Goal: Information Seeking & Learning: Learn about a topic

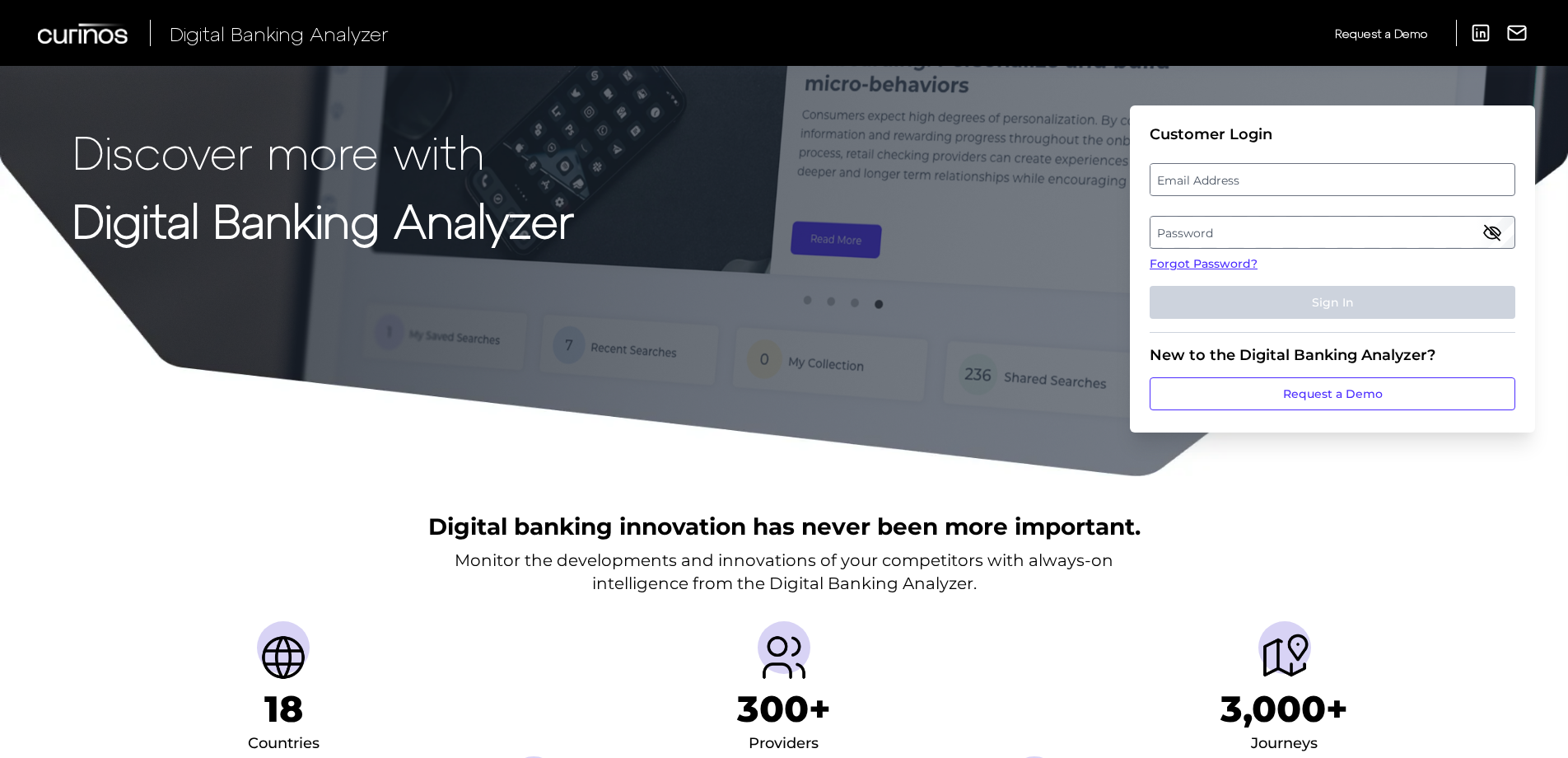
click at [1239, 199] on fieldset "Customer Login Email Address Password Forgot Password? Sign In" at bounding box center [1333, 229] width 366 height 208
click at [1244, 180] on label "Email Address" at bounding box center [1332, 179] width 363 height 29
click at [1244, 180] on input "email" at bounding box center [1333, 180] width 366 height 33
type input "[PERSON_NAME][EMAIL_ADDRESS][PERSON_NAME][DOMAIN_NAME]"
click at [1257, 233] on label "Password" at bounding box center [1332, 232] width 363 height 29
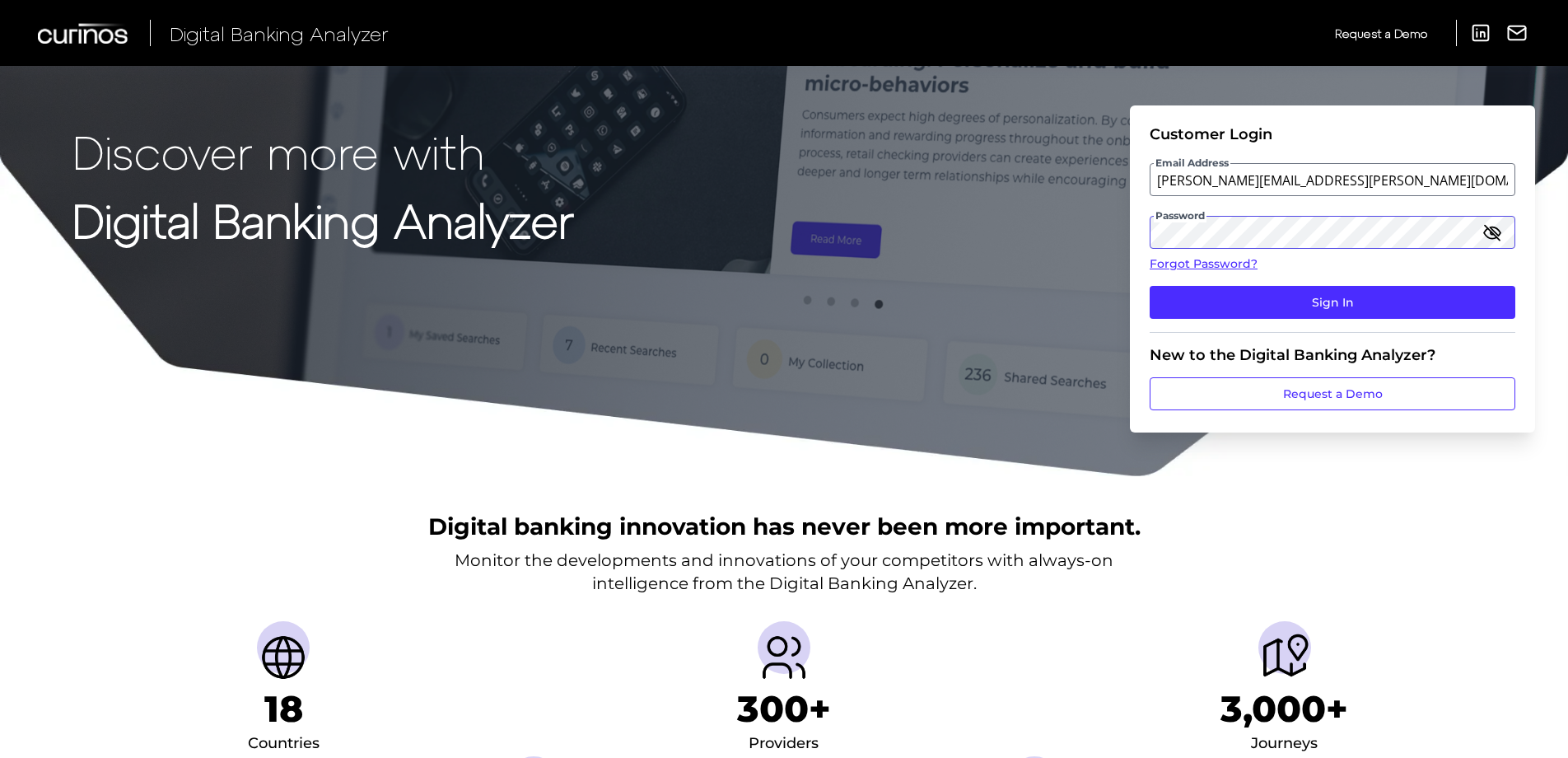
click at [1150, 286] on button "Sign In" at bounding box center [1333, 302] width 366 height 33
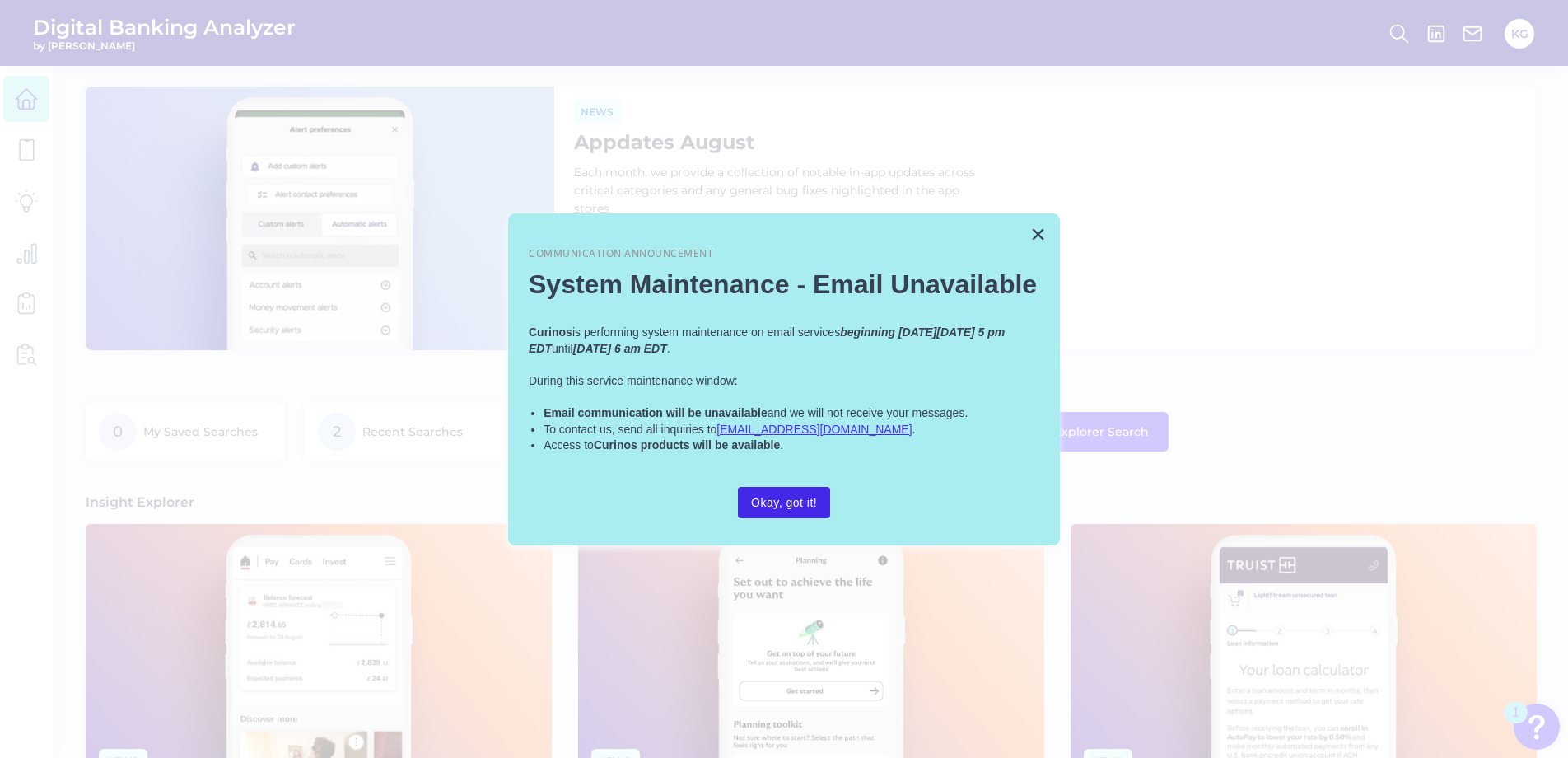
click at [777, 492] on button "Okay, got it!" at bounding box center [784, 502] width 92 height 31
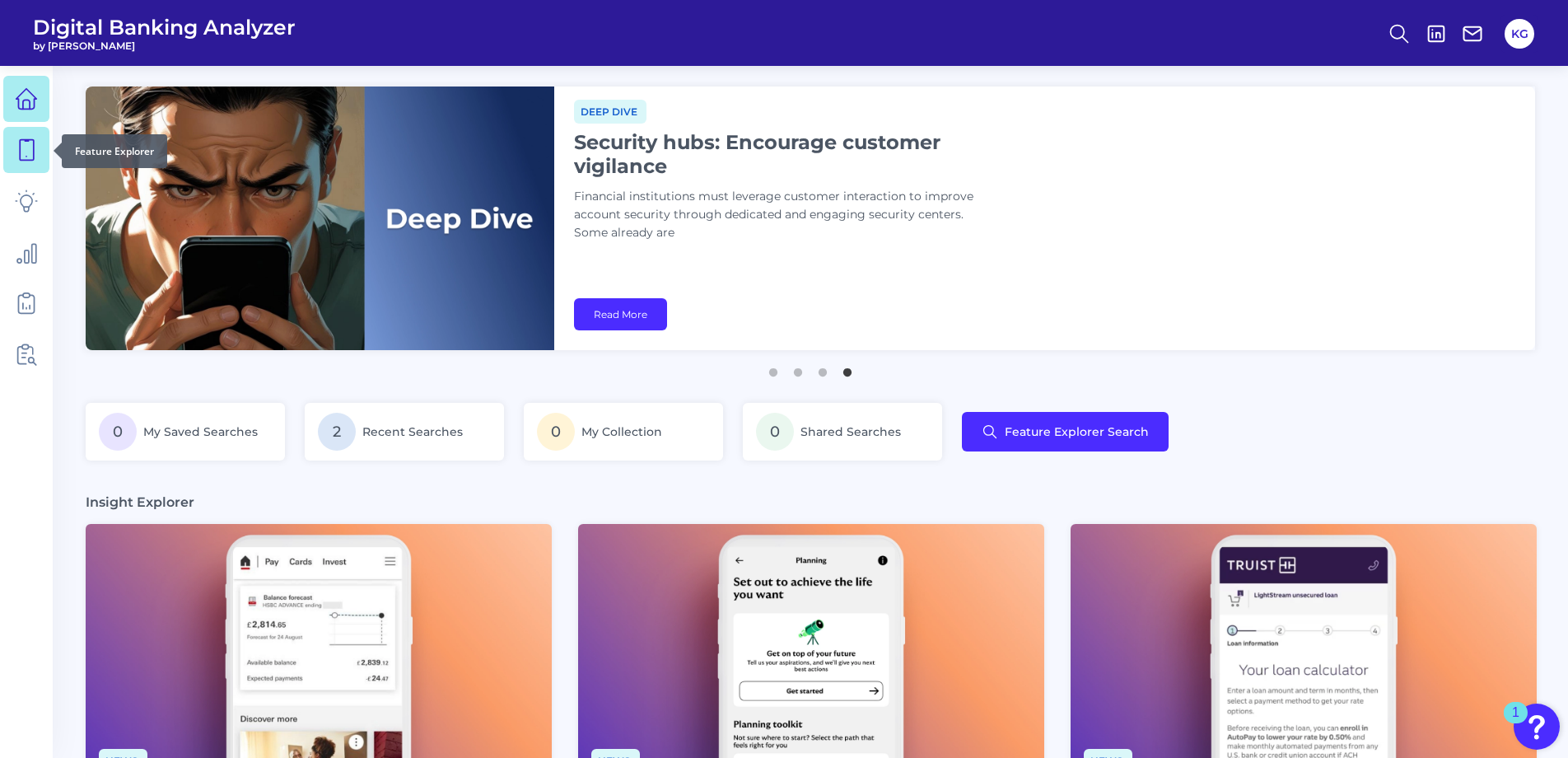
click at [28, 149] on icon at bounding box center [27, 150] width 23 height 23
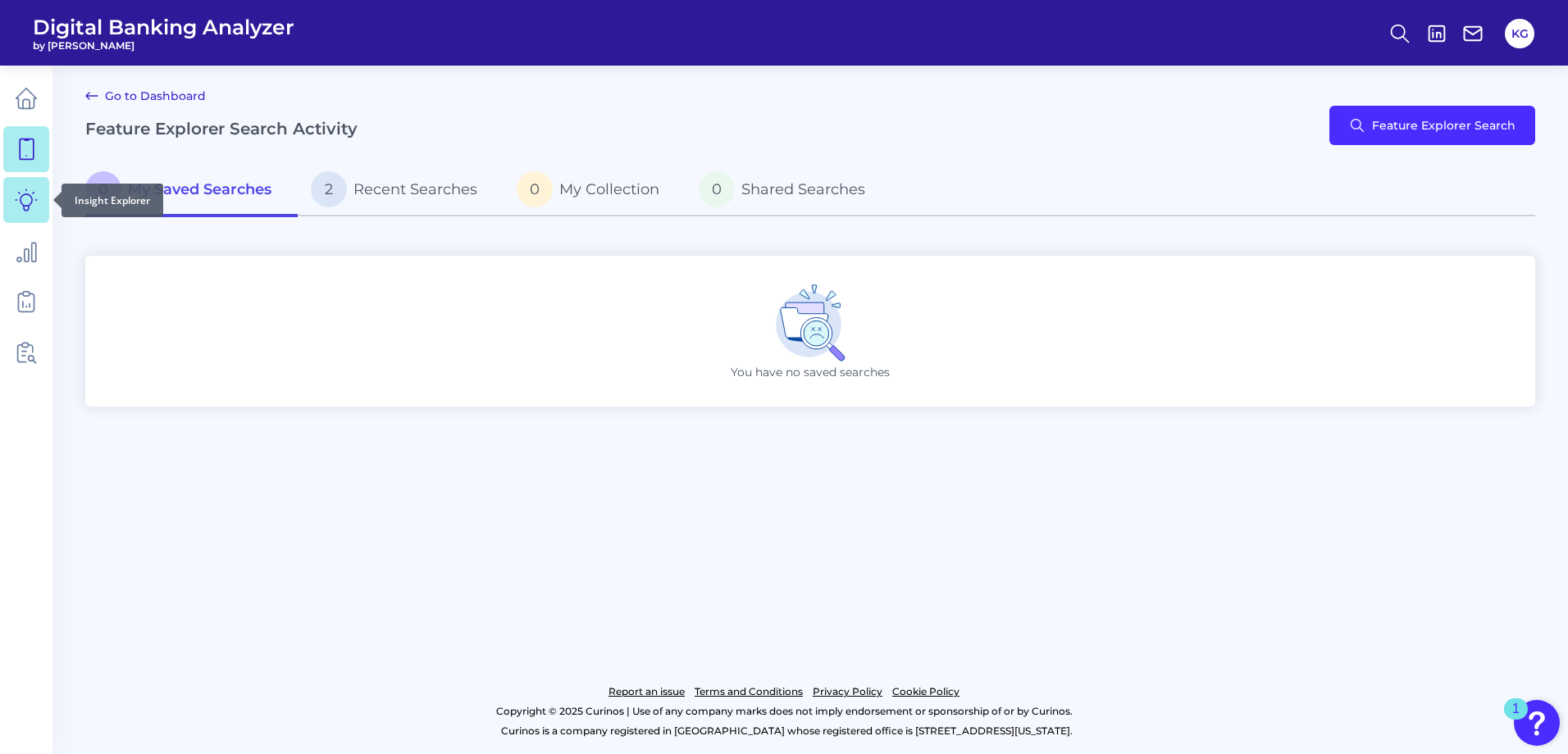
click at [28, 203] on icon at bounding box center [27, 200] width 23 height 23
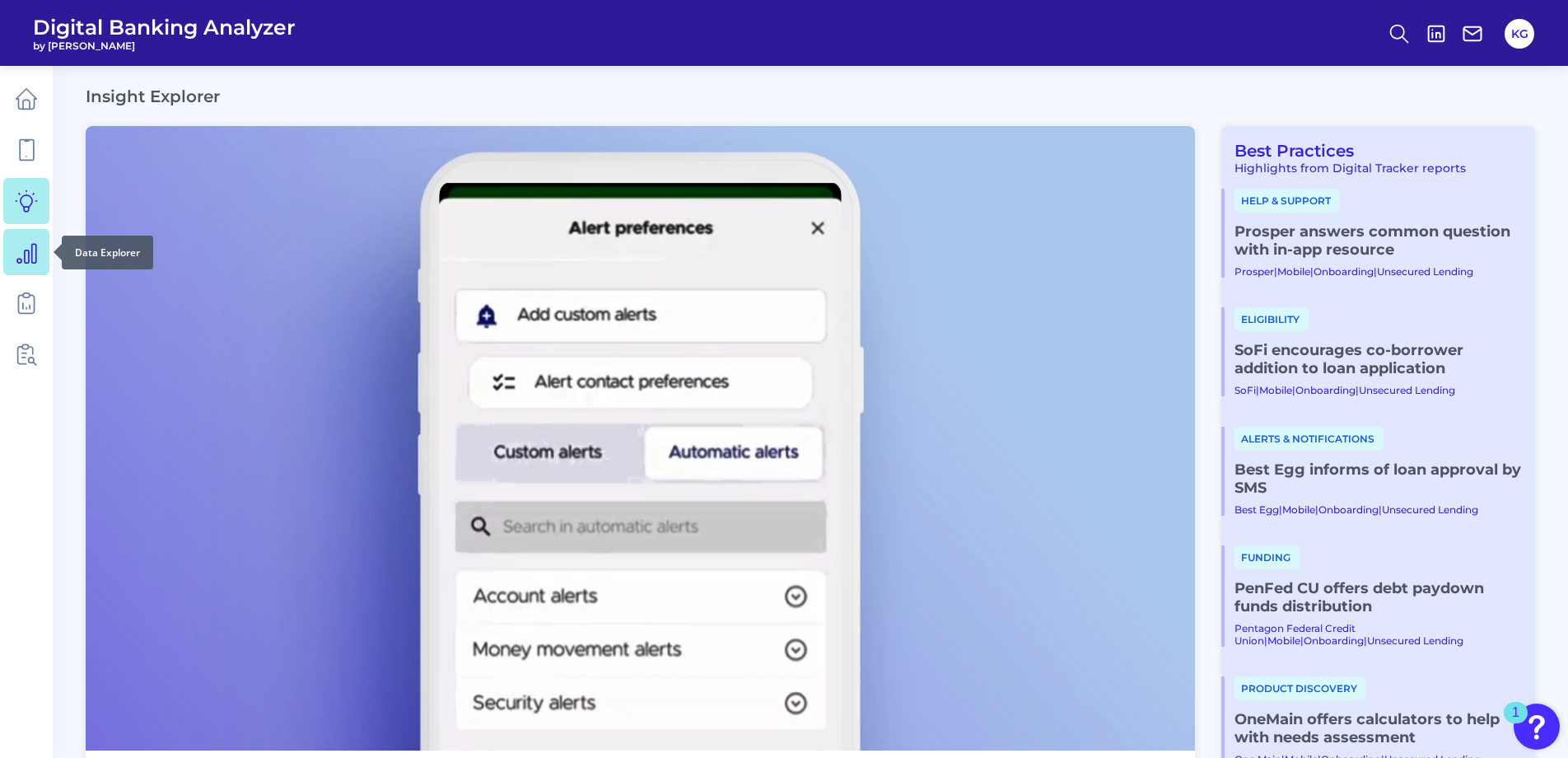
click at [17, 260] on icon at bounding box center [26, 252] width 19 height 19
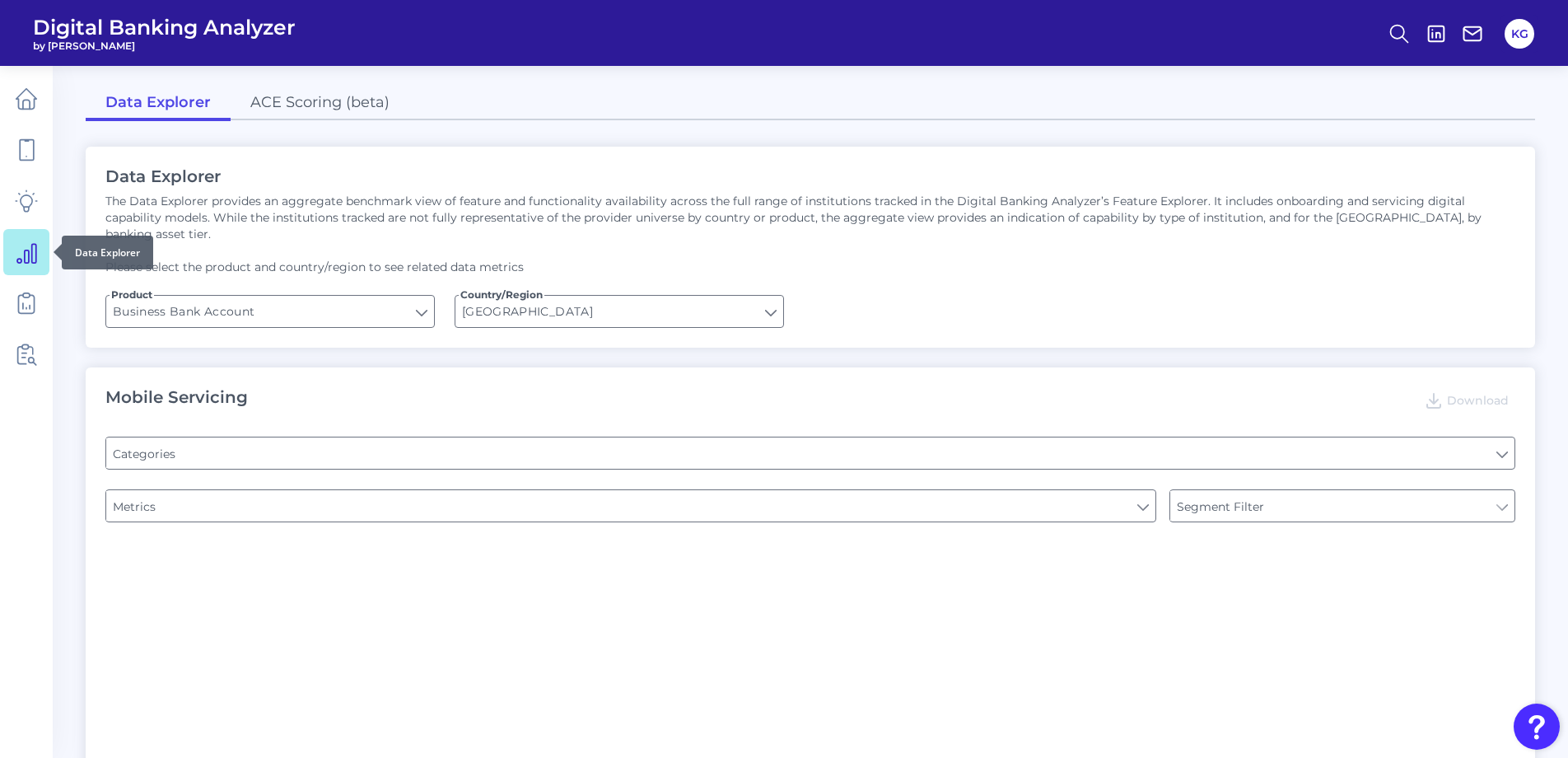
type input "Type of Institution"
type input "Channel"
type input "Login"
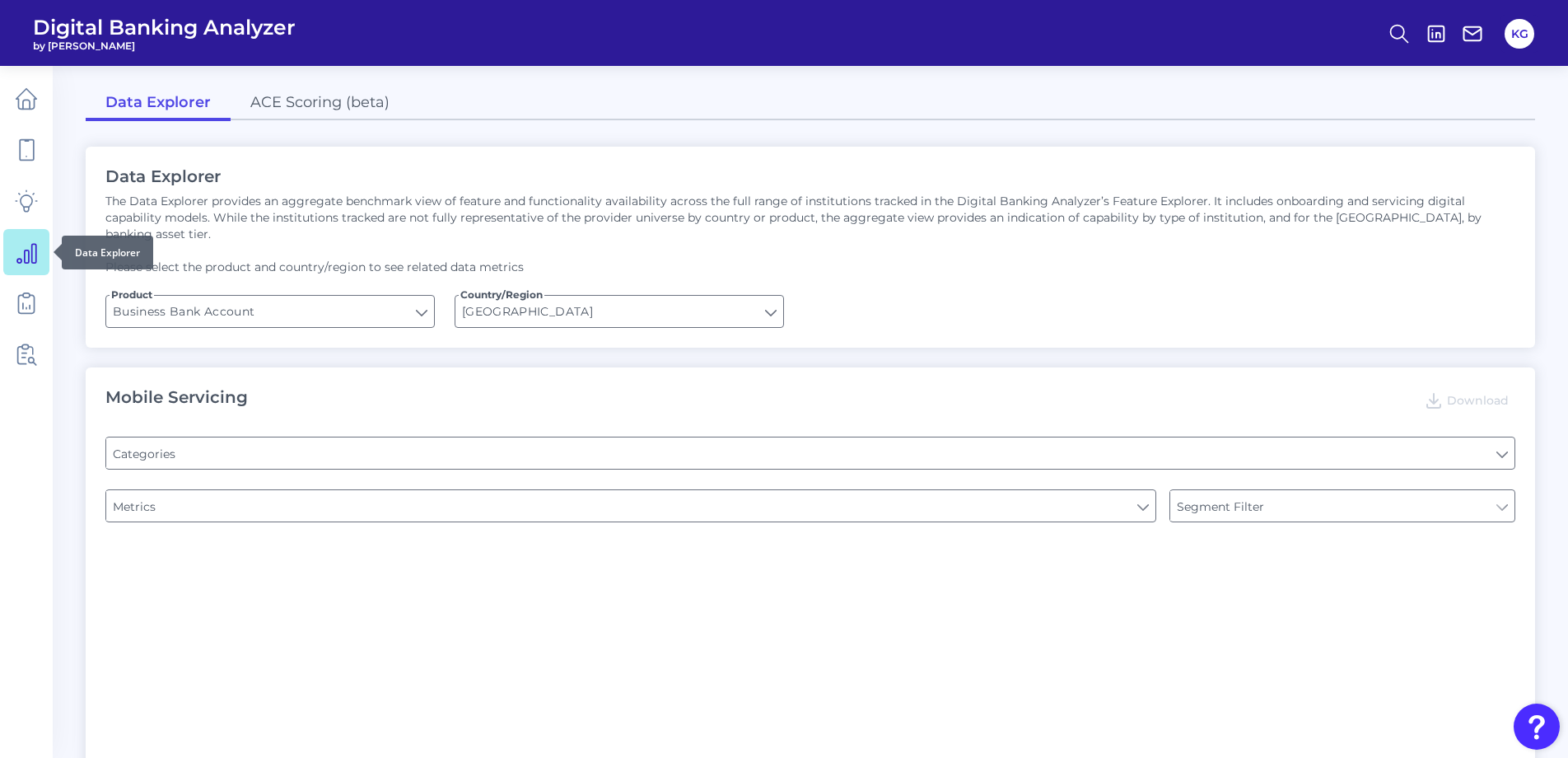
type input "Pre-login Features"
type input "Does it offer third-party single sign on?"
type input "Can you apply for the PRODUCT as a new to brand customer on ANY digital channel?"
type input "Upon opening the app are users immediately prompted to use Touch/Face ID to log…"
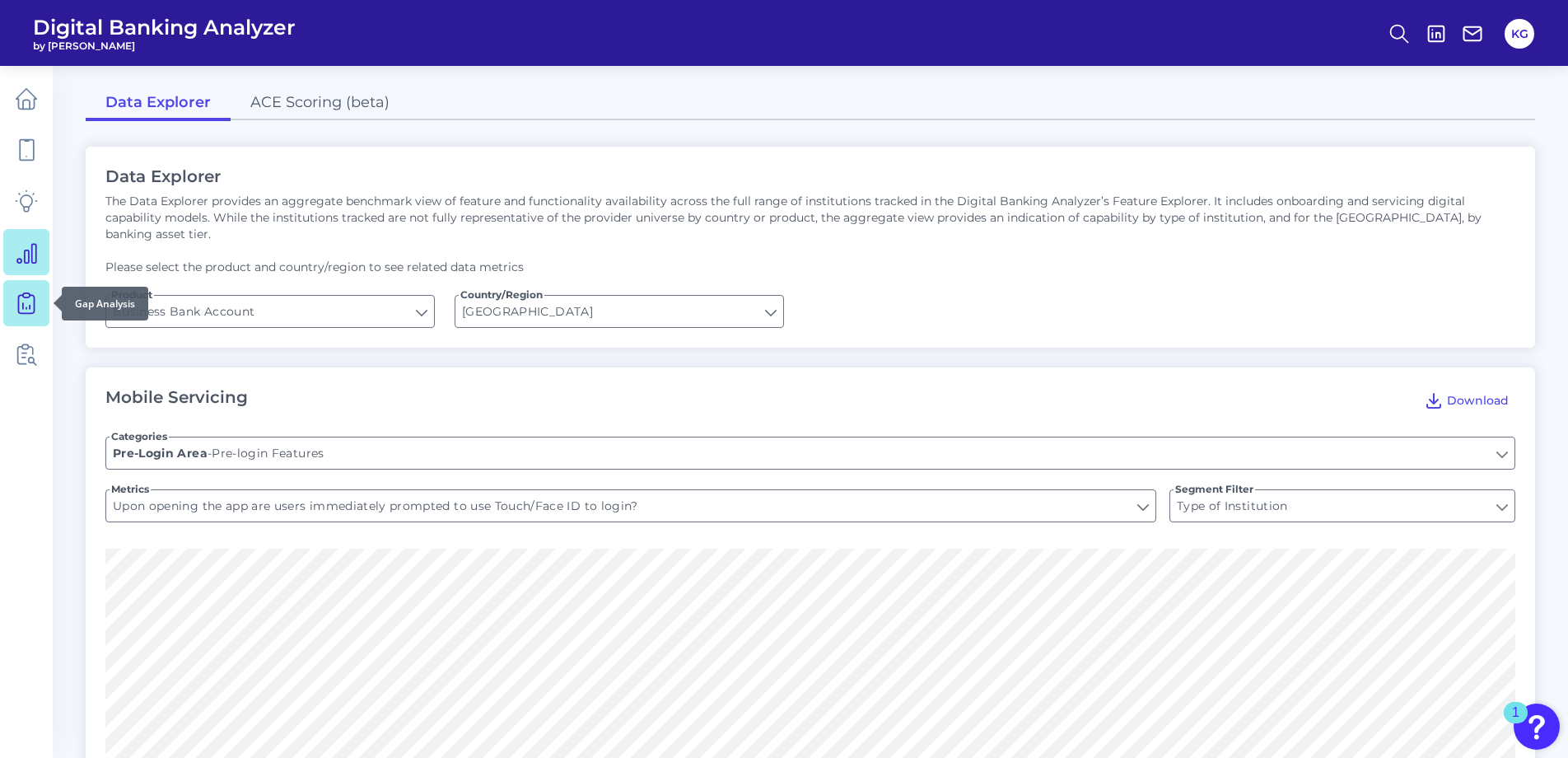
click at [12, 311] on link at bounding box center [27, 303] width 46 height 46
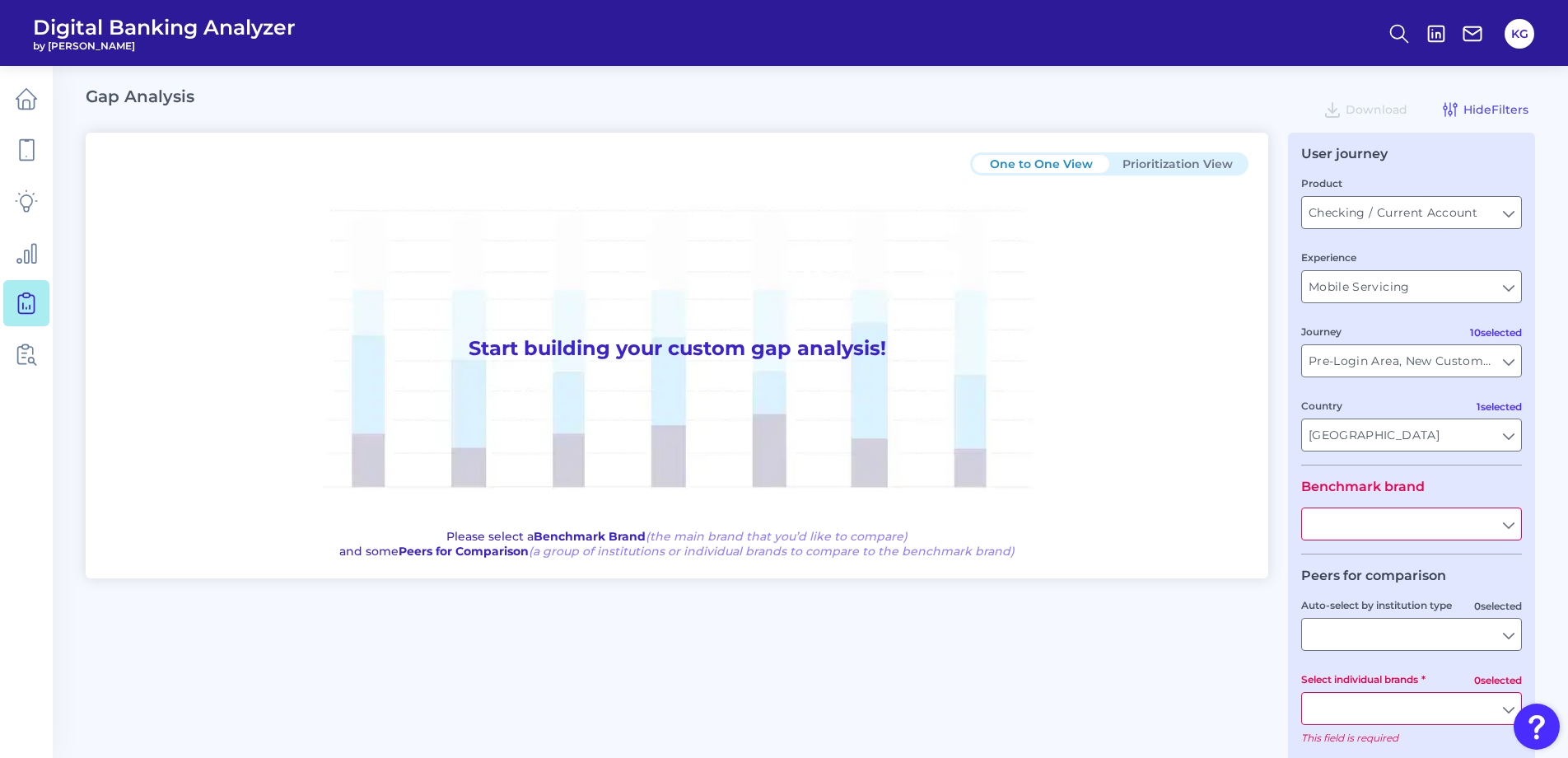
type input "All Journeys"
type input "All Countries"
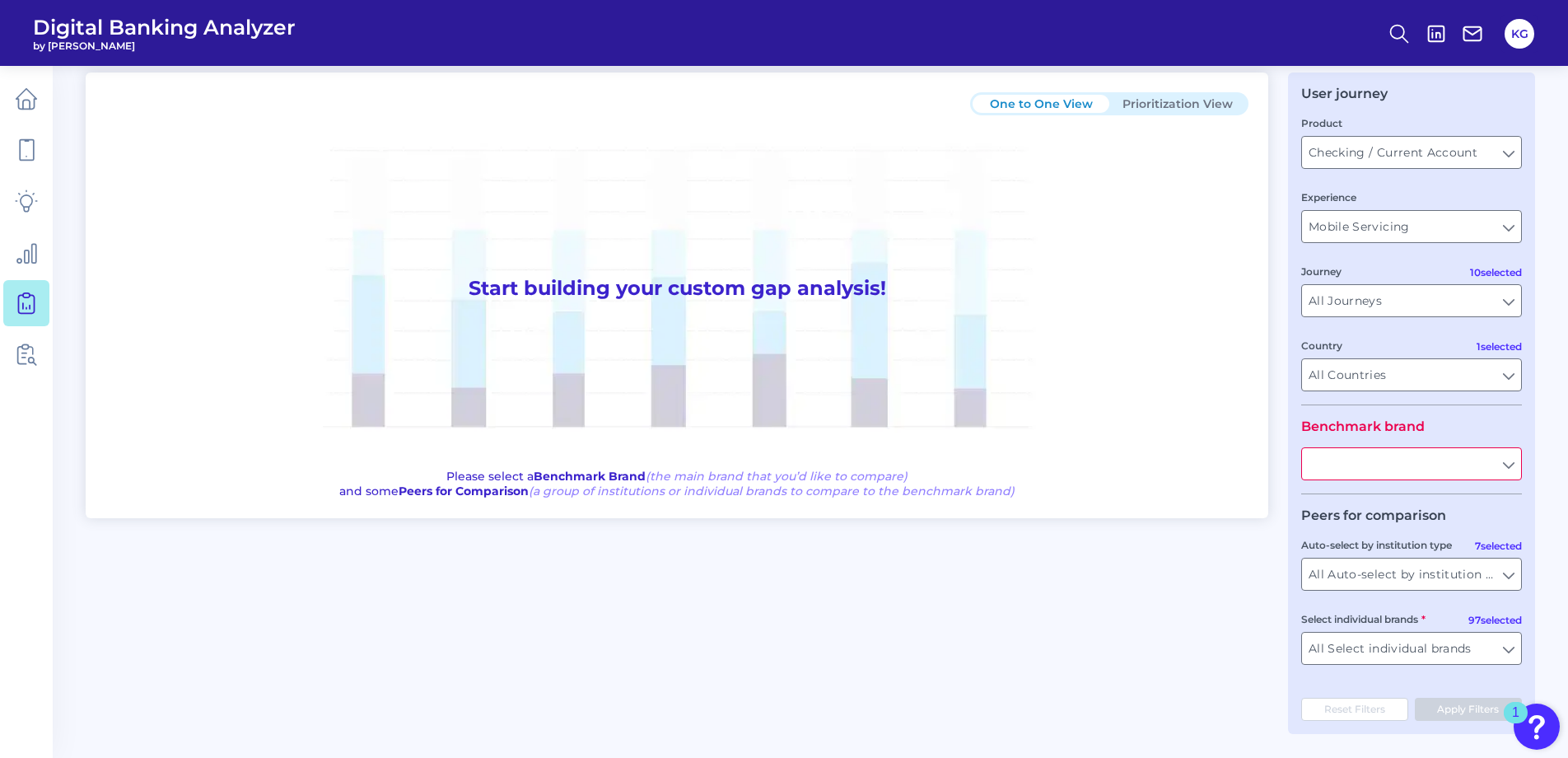
scroll to position [61, 0]
click at [20, 344] on icon at bounding box center [27, 355] width 23 height 23
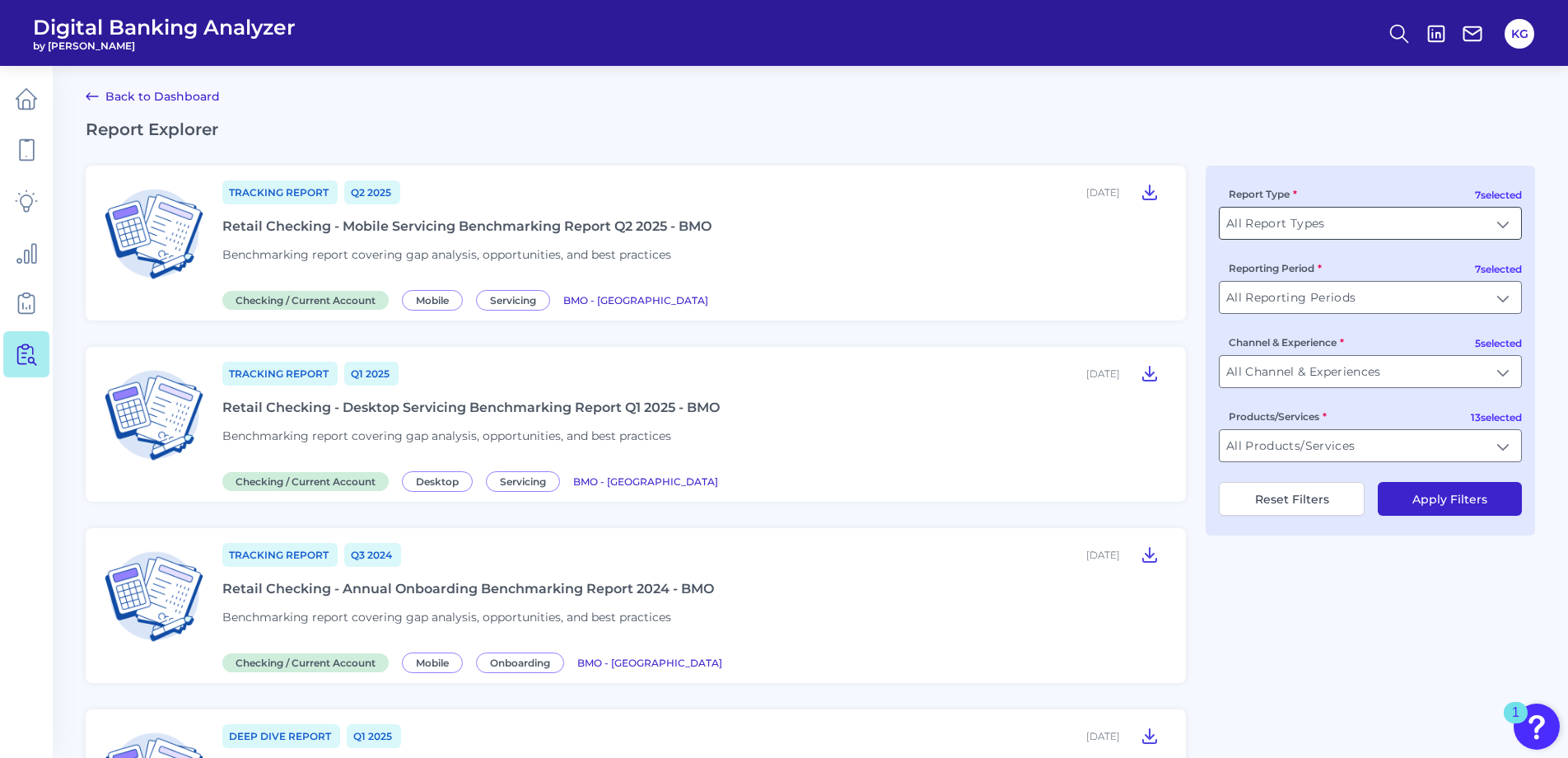
click at [1483, 231] on input "All Report Types" at bounding box center [1370, 223] width 301 height 31
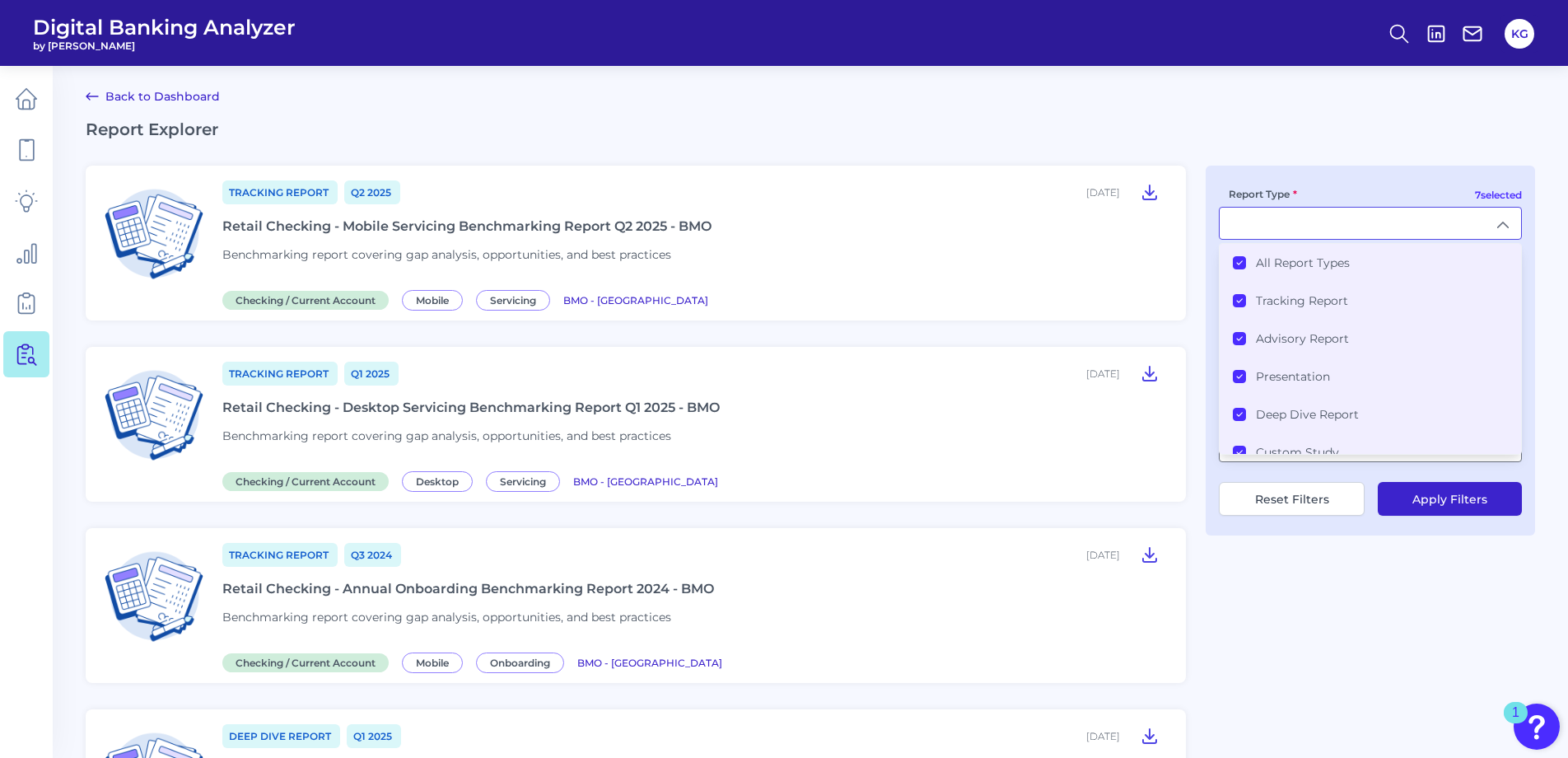
click at [1286, 172] on div "7 selected Report Type All Report Types Tracking Report Advisory Report Present…" at bounding box center [1370, 350] width 330 height 370
type input "All Report Types"
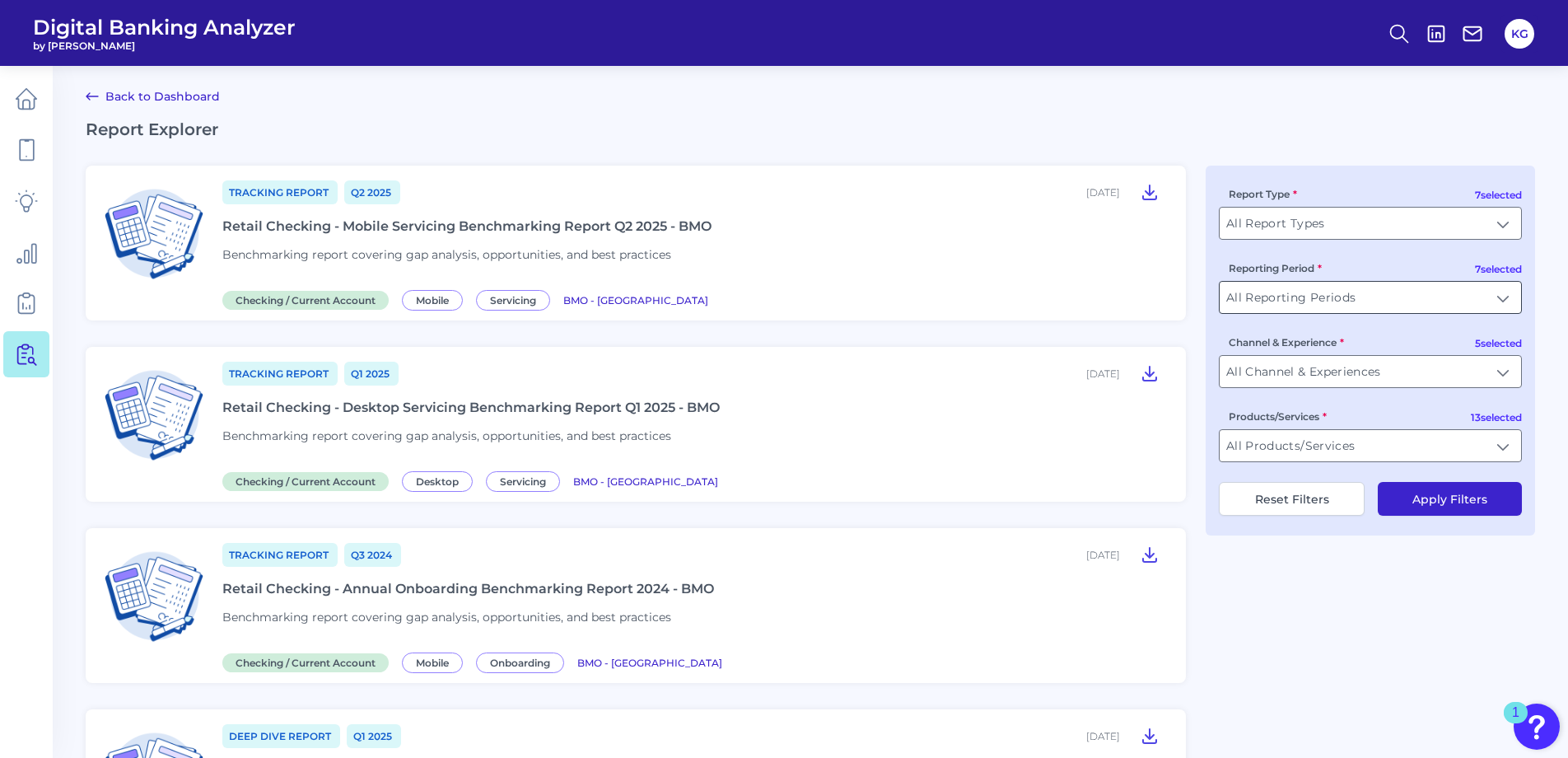
click at [1281, 298] on input "All Reporting Periods" at bounding box center [1370, 297] width 301 height 31
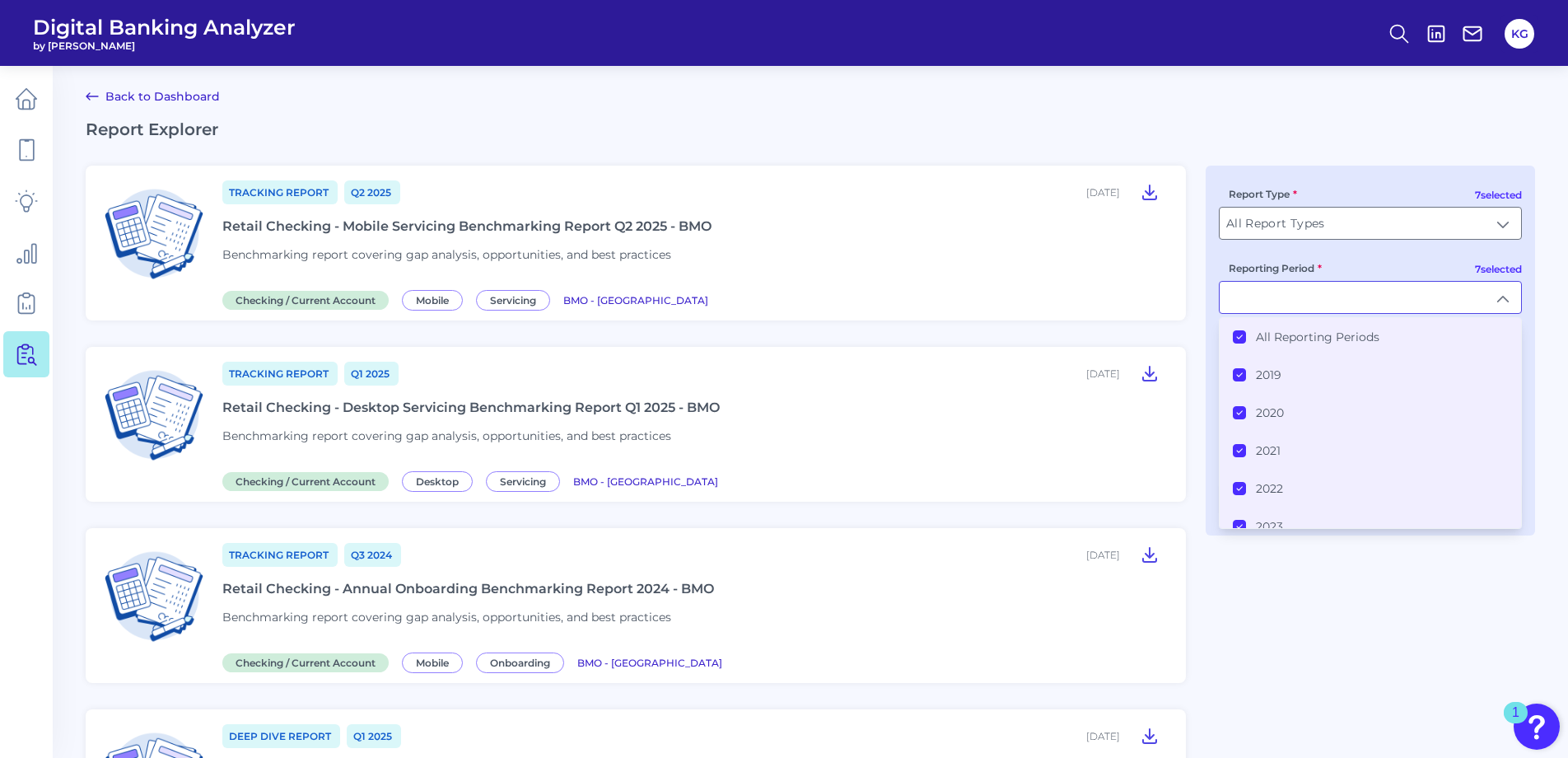
click at [1281, 298] on input "Reporting Period" at bounding box center [1370, 297] width 301 height 31
type input "All Reporting Periods"
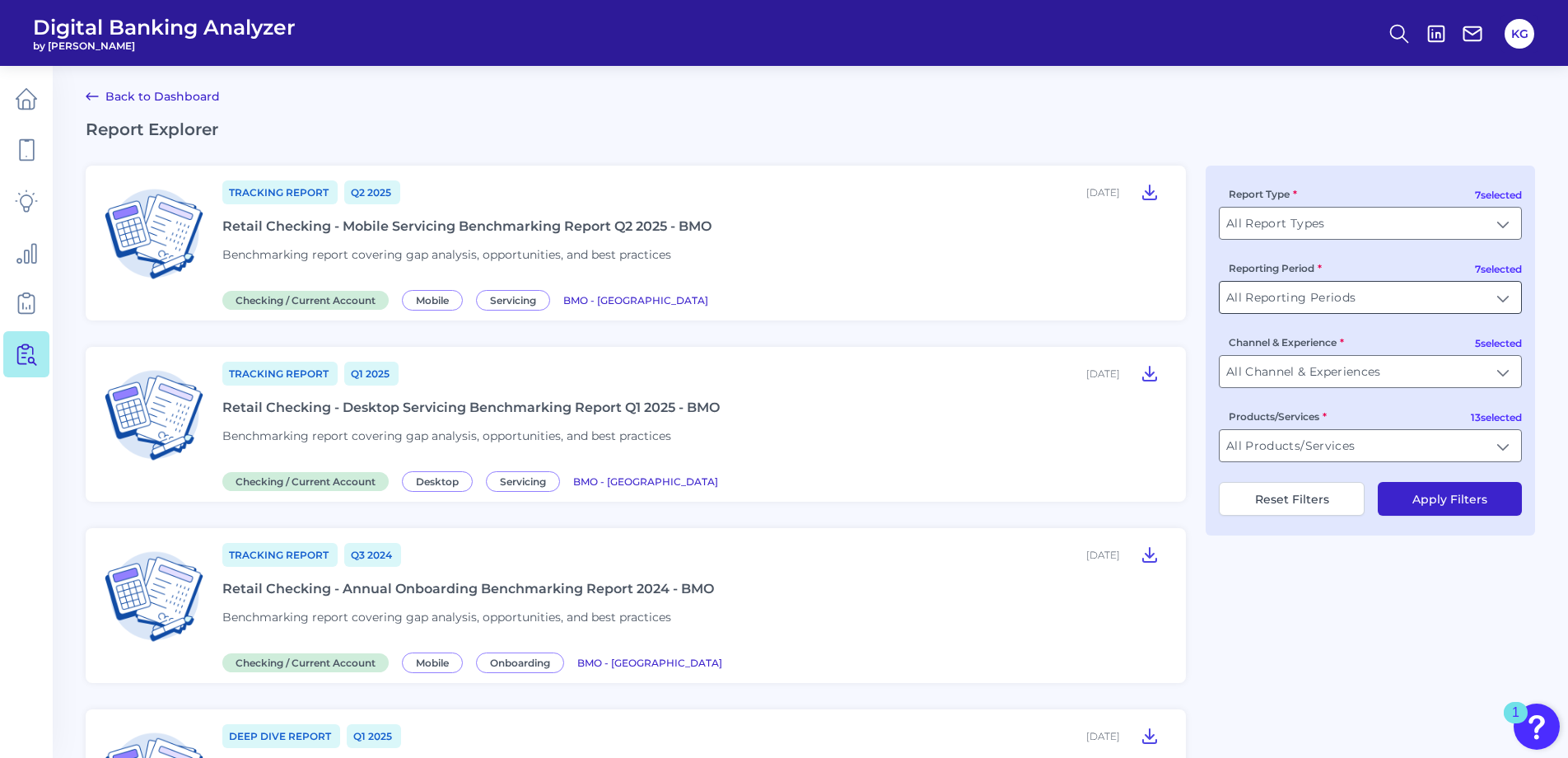
click at [1281, 298] on input "All Reporting Periods" at bounding box center [1370, 297] width 301 height 31
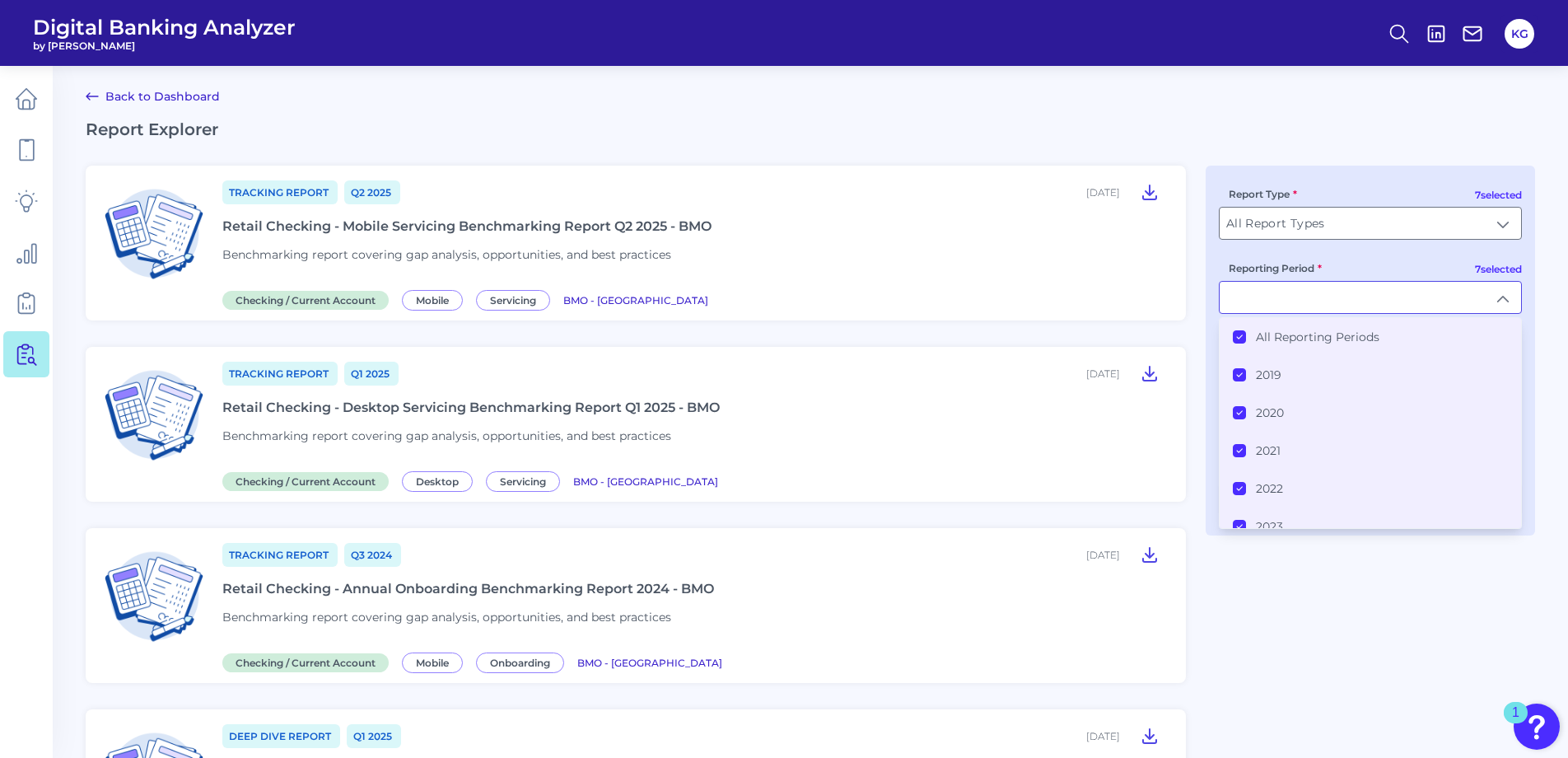
click at [1254, 334] on div "All Reporting Periods" at bounding box center [1306, 337] width 147 height 15
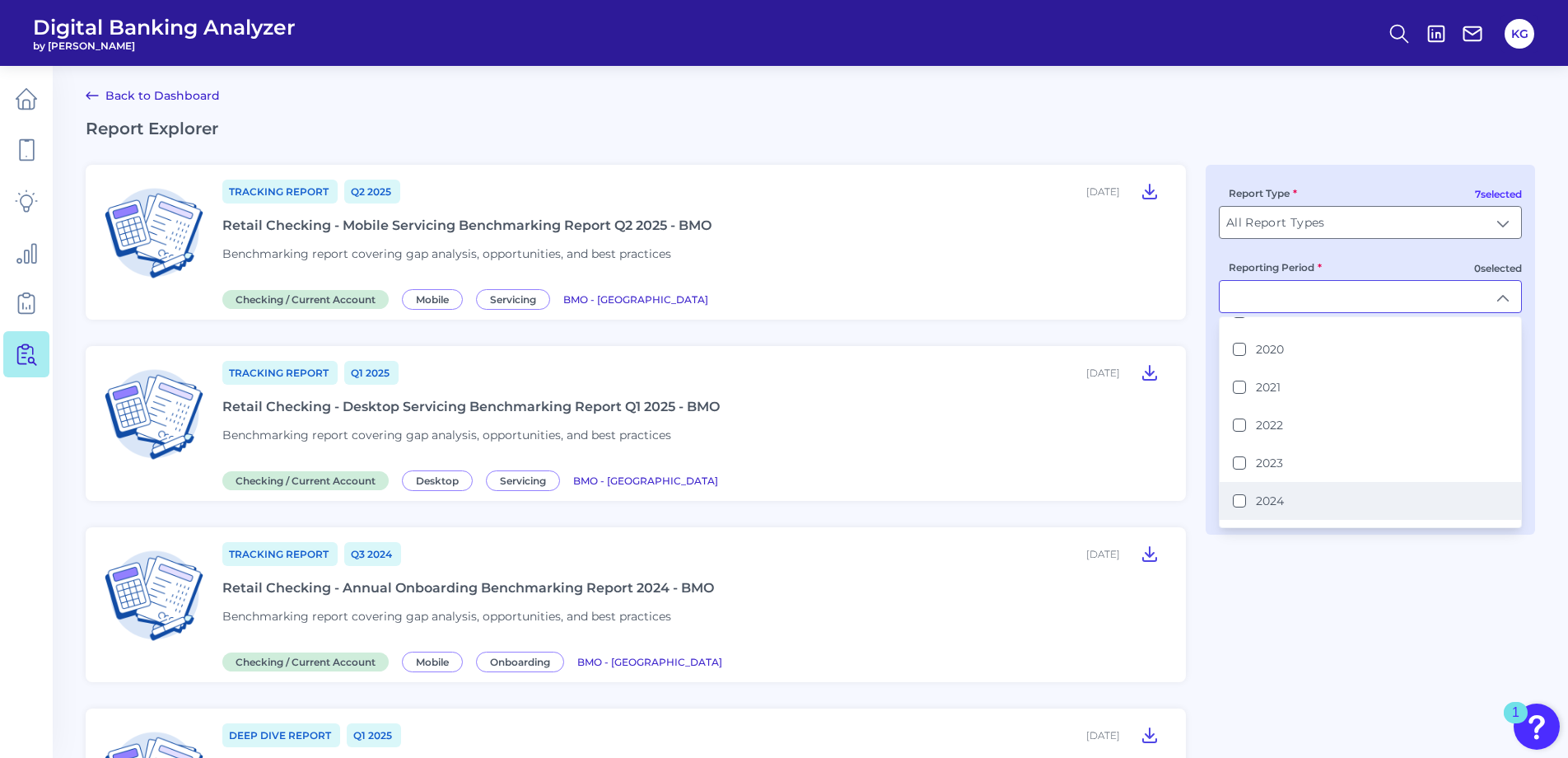
scroll to position [93, 0]
click at [1241, 509] on button "2025" at bounding box center [1239, 508] width 13 height 13
type input "2025"
click at [1318, 40] on header "Digital Banking Analyzer by Curinos KG" at bounding box center [784, 33] width 1568 height 66
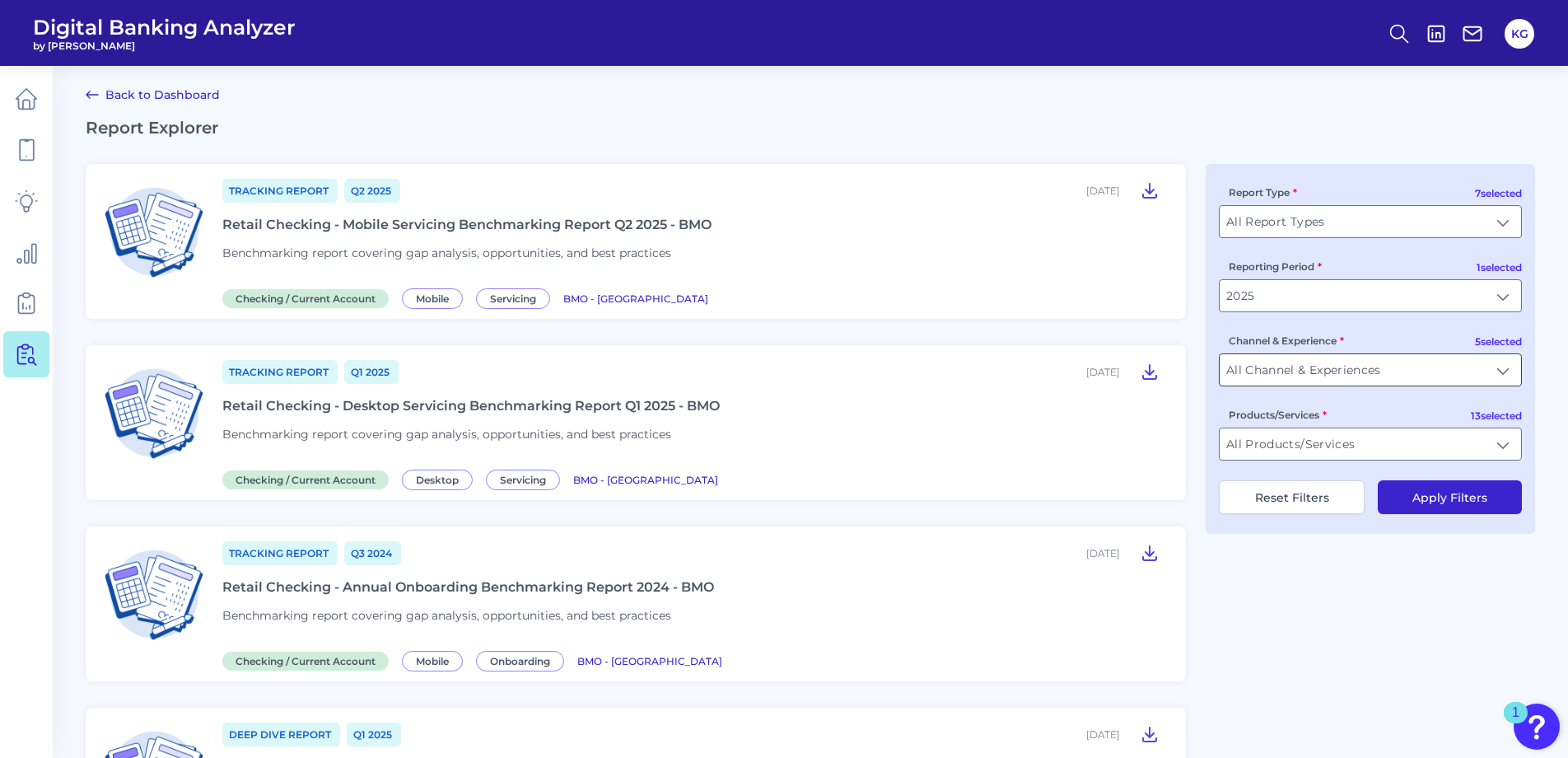
click at [1330, 379] on input "All Channel & Experiences" at bounding box center [1370, 370] width 301 height 31
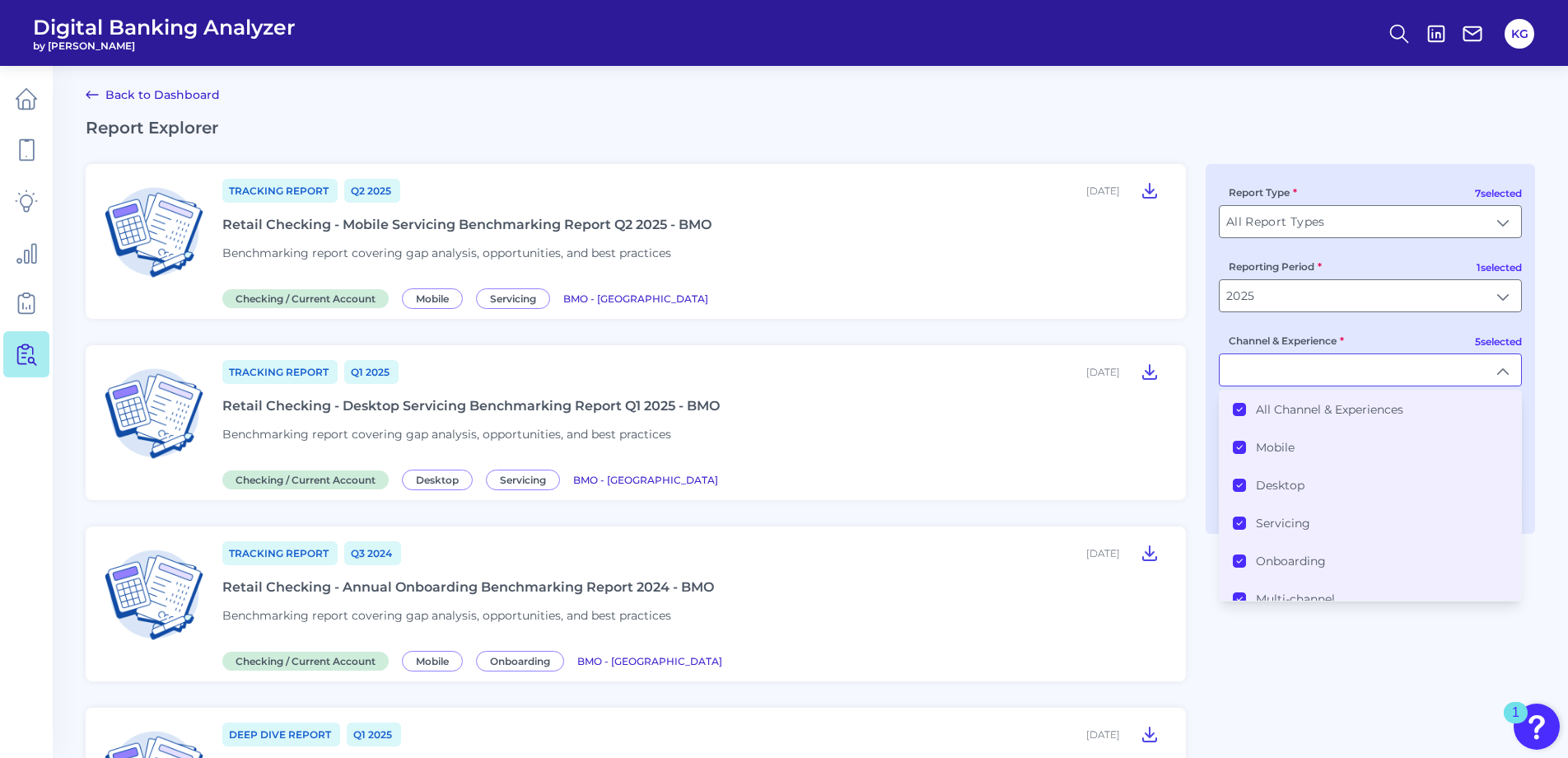
click at [1273, 413] on label "All Channel & Experiences" at bounding box center [1330, 409] width 147 height 15
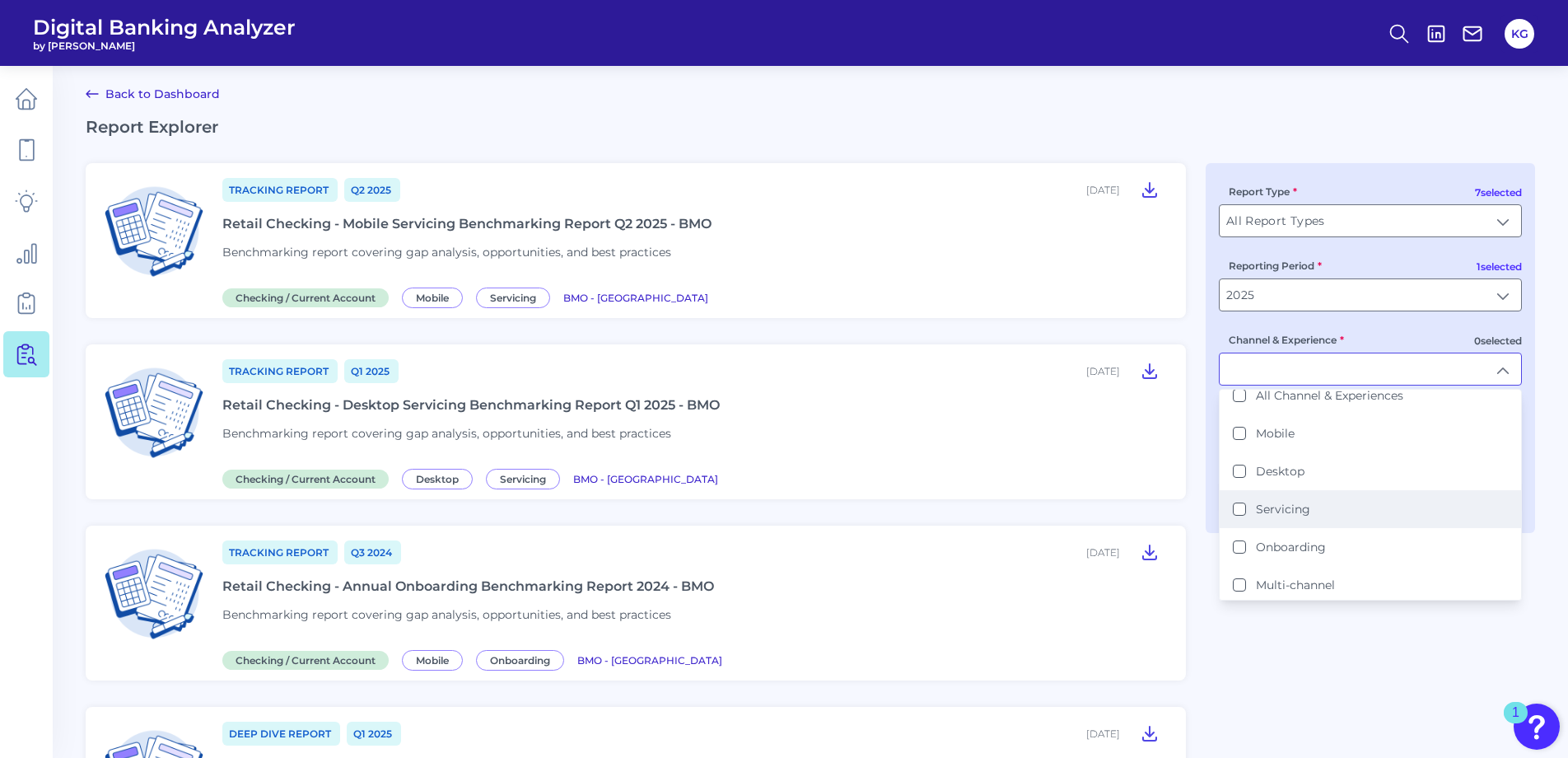
scroll to position [17, 0]
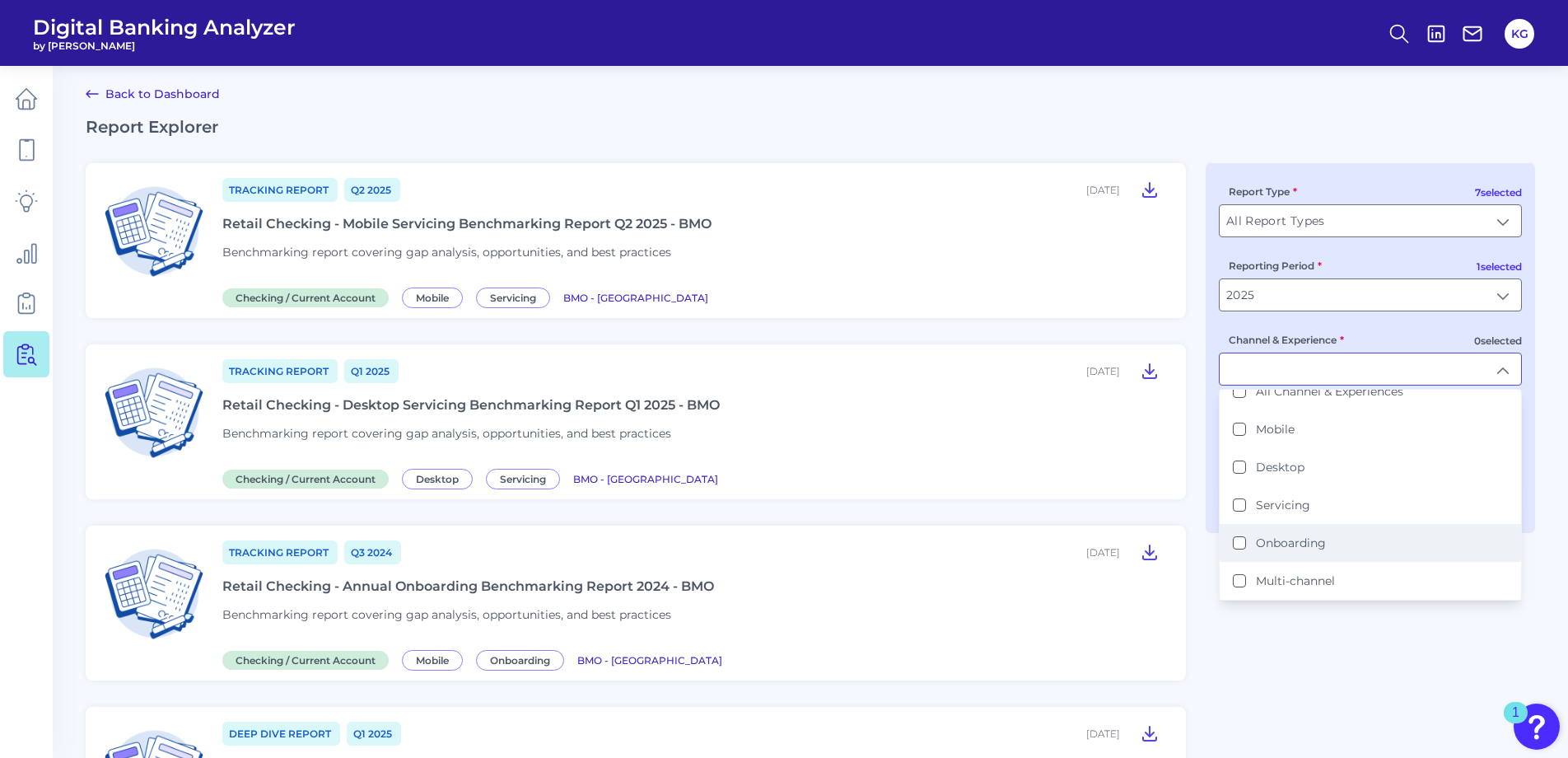
click at [1265, 546] on label "Onboarding" at bounding box center [1291, 543] width 70 height 15
type input "Onboarding"
click at [1337, 107] on main "Back to Dashboard Report Explorer Tracking Report Q2 [DATE], 2025 Retail Checki…" at bounding box center [784, 626] width 1568 height 1260
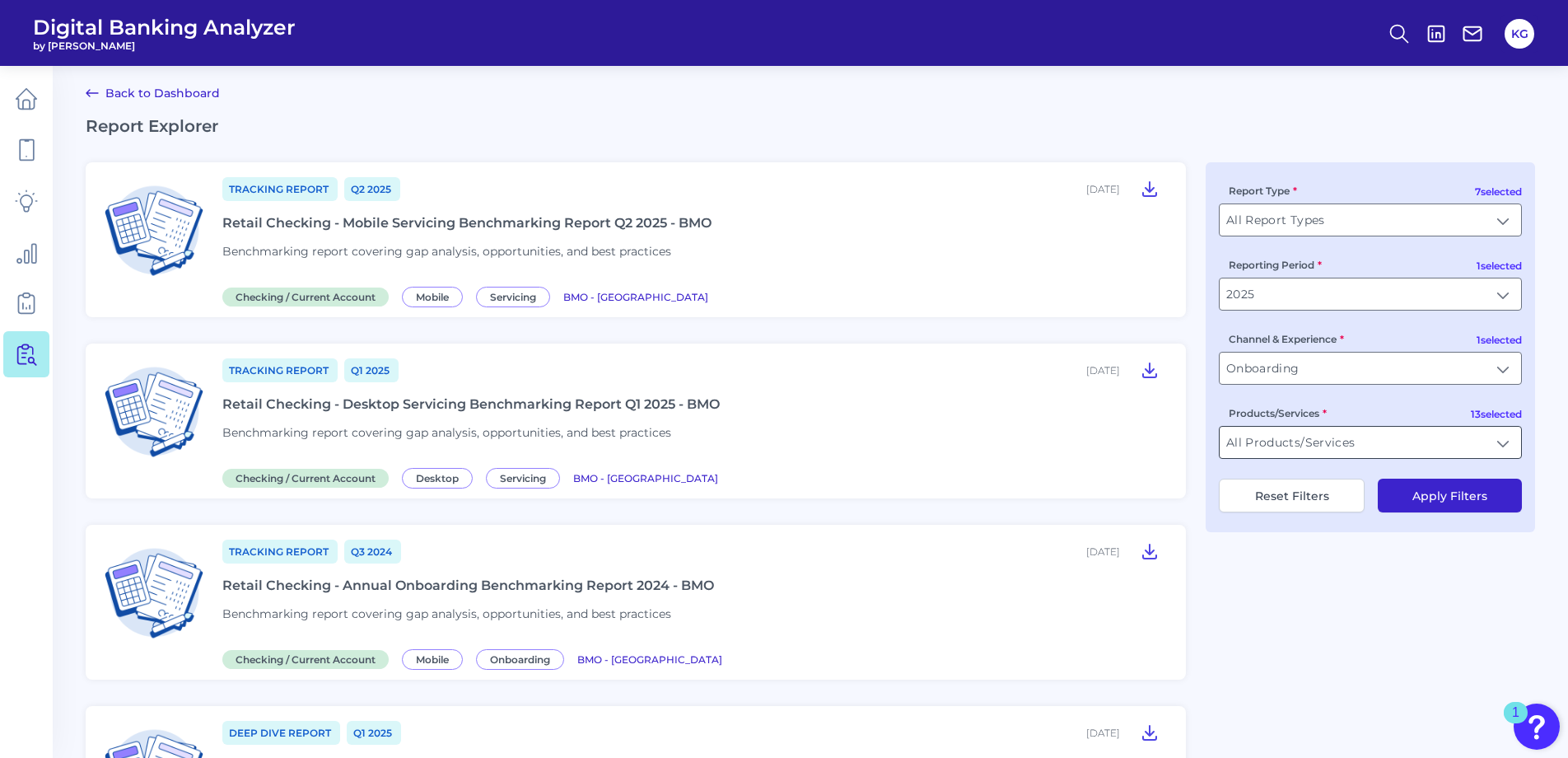
click at [1325, 445] on input "All Products/Services" at bounding box center [1370, 442] width 301 height 31
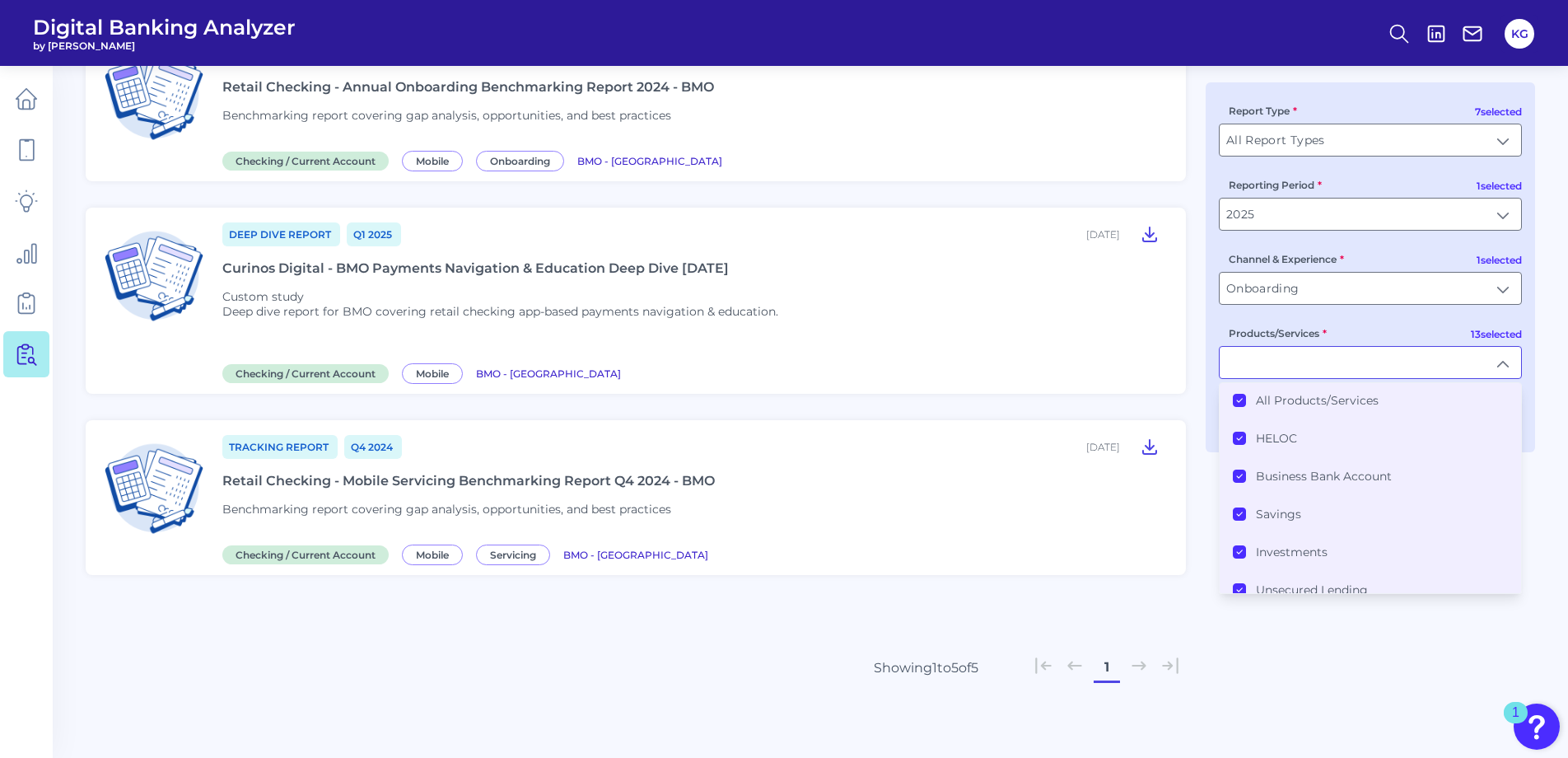
scroll to position [0, 0]
click at [1429, 692] on div "Tracking Report Q2 [DATE], 2025 Retail Checking - Mobile Servicing Benchmarking…" at bounding box center [810, 199] width 1450 height 1070
type input "All Products/Services"
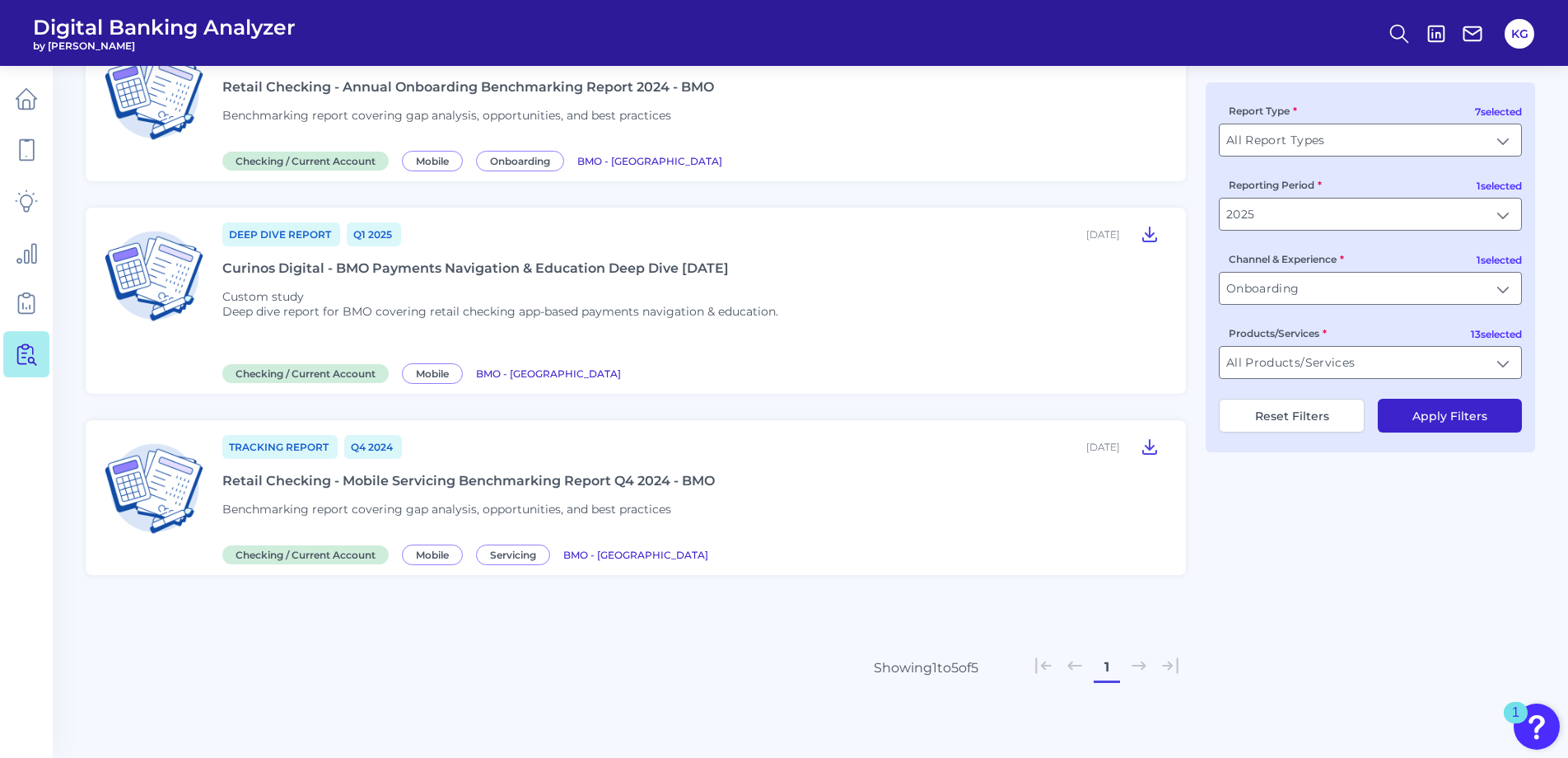
click at [1445, 424] on button "Apply Filters" at bounding box center [1450, 416] width 144 height 34
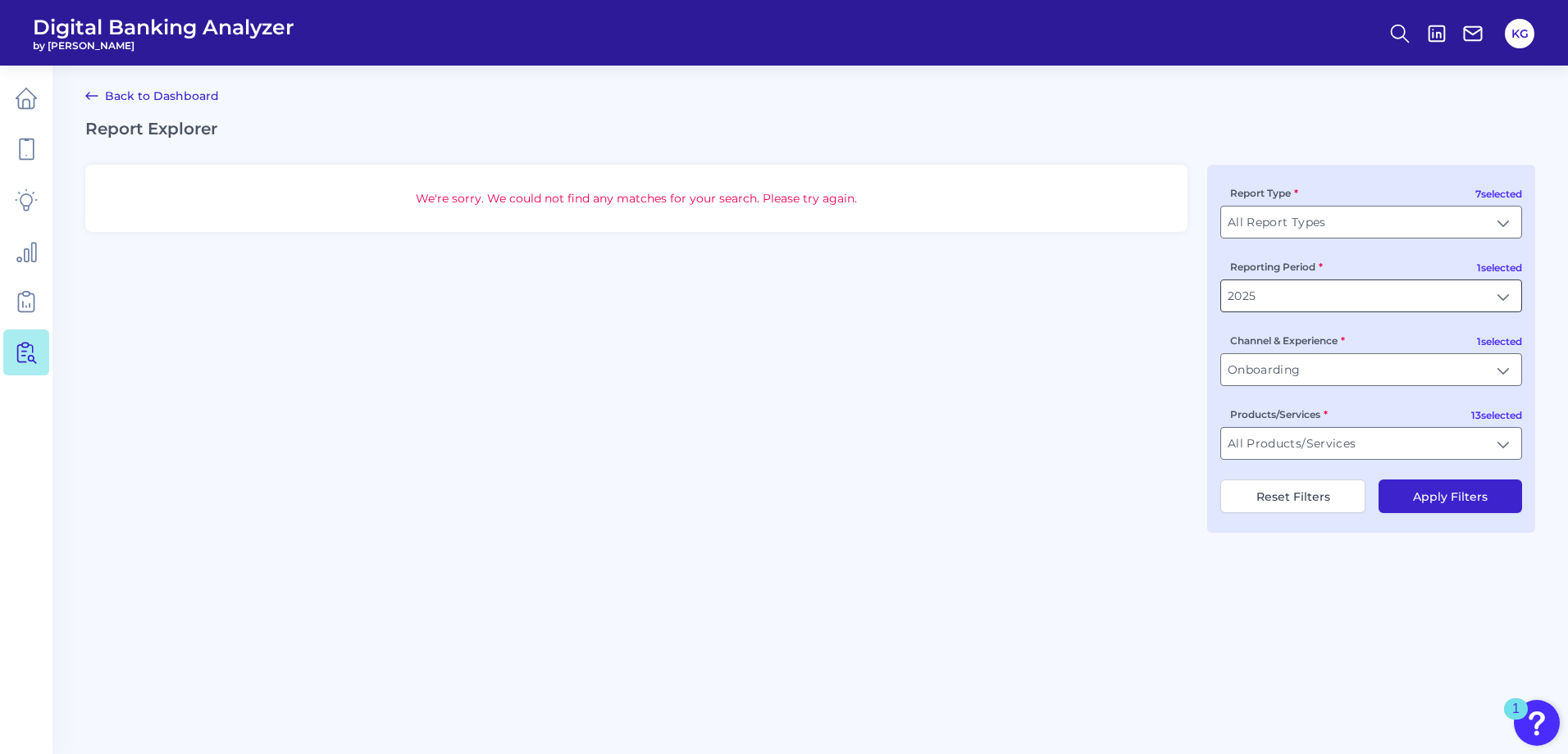
click at [1333, 299] on input "2025" at bounding box center [1371, 295] width 300 height 31
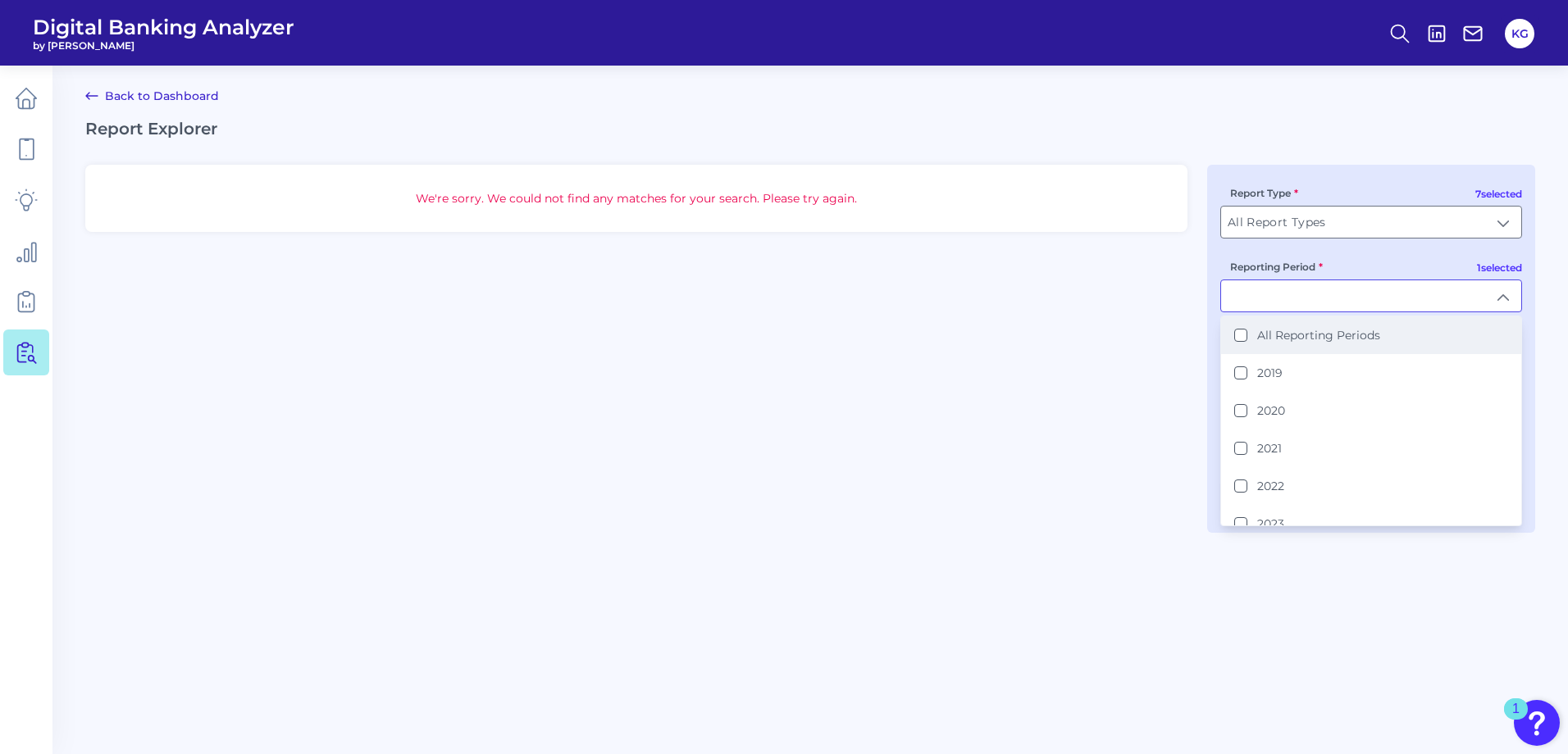
click at [1289, 335] on label "All Reporting Periods" at bounding box center [1318, 335] width 123 height 15
type input "All Reporting Periods"
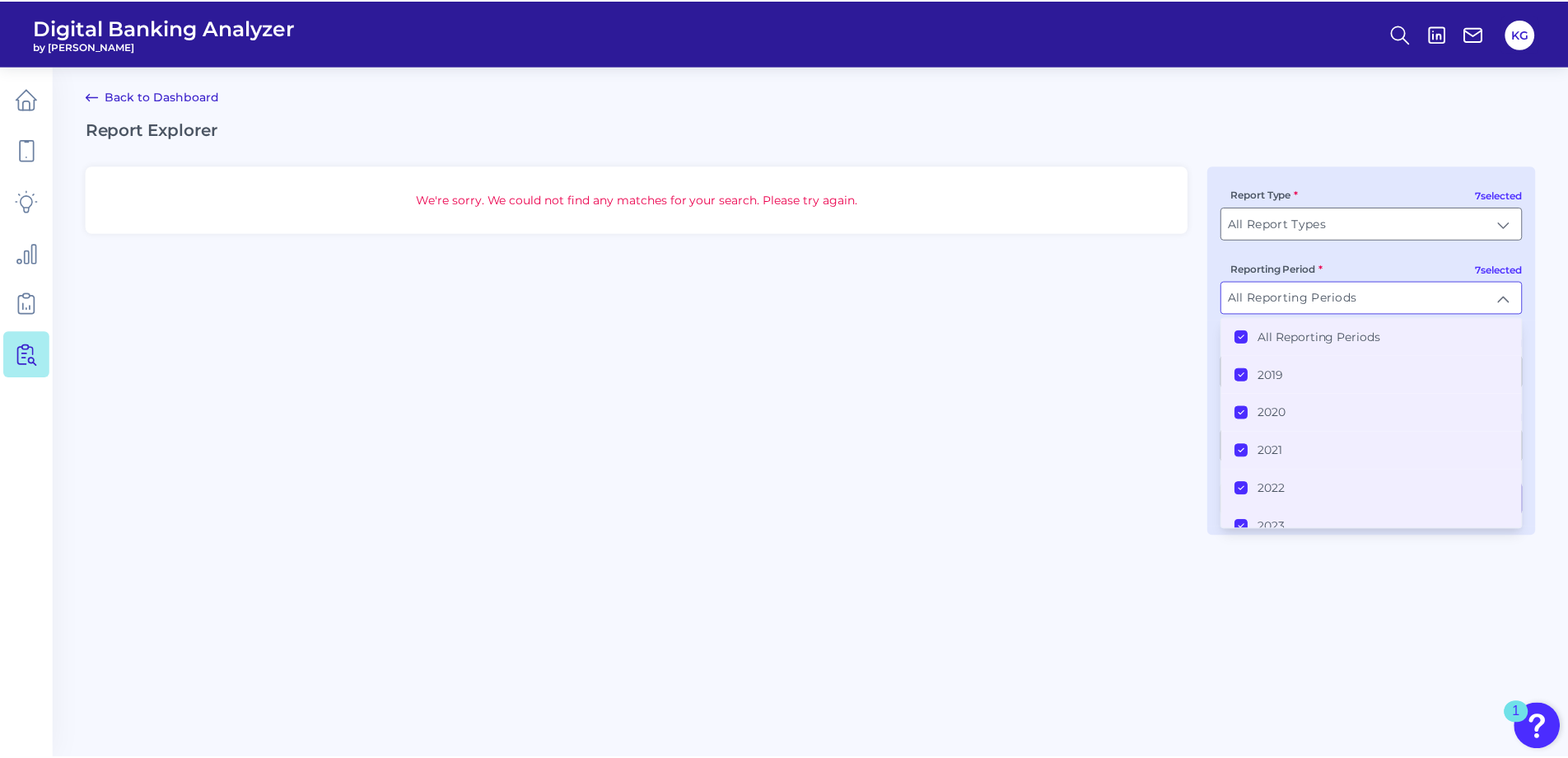
scroll to position [93, 0]
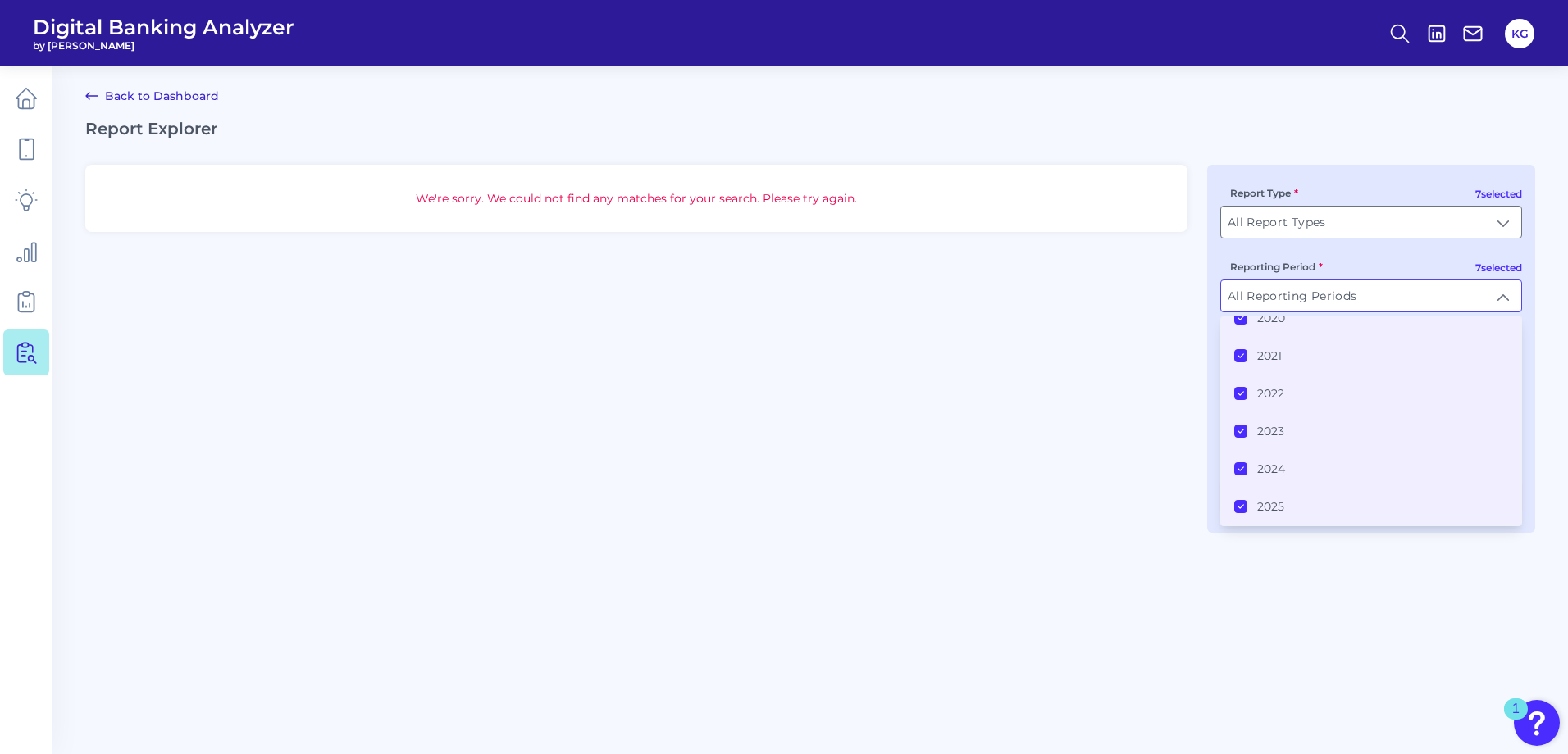
click at [1343, 583] on main "Back to Dashboard Report Explorer We're sorry. We could not find any matches fo…" at bounding box center [784, 377] width 1568 height 754
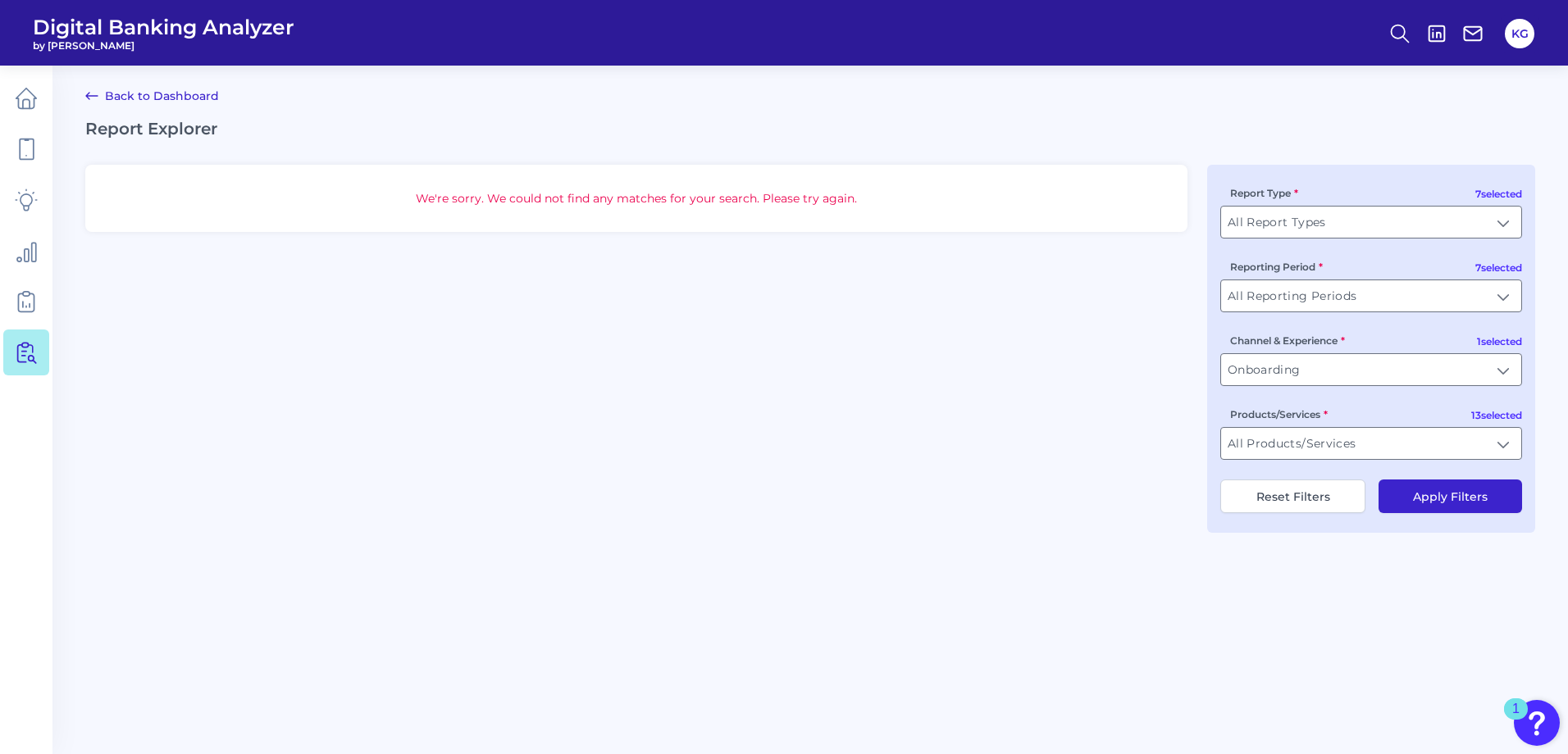
click at [1411, 481] on button "Apply Filters" at bounding box center [1450, 496] width 143 height 34
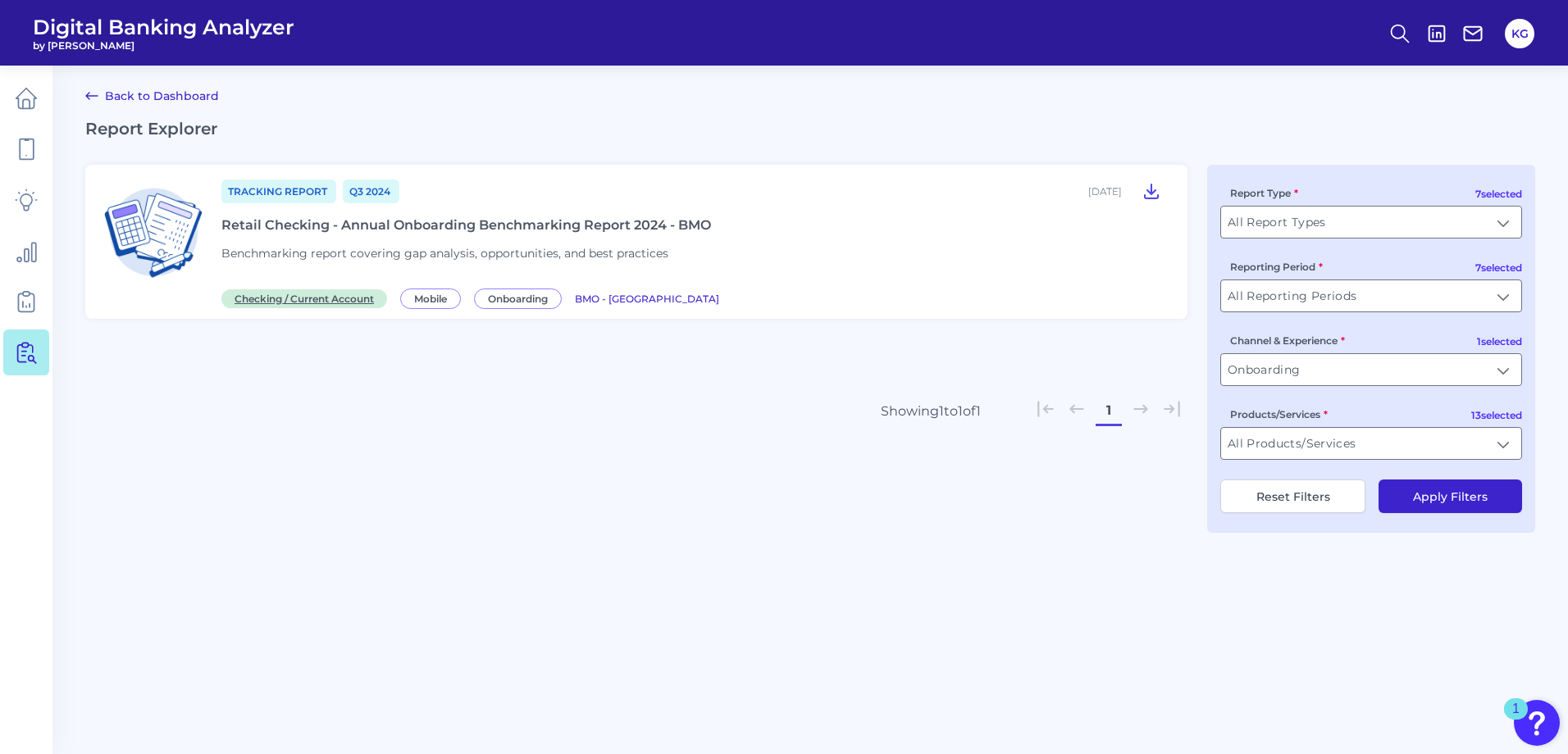
click at [332, 293] on span "Checking / Current Account" at bounding box center [303, 298] width 165 height 19
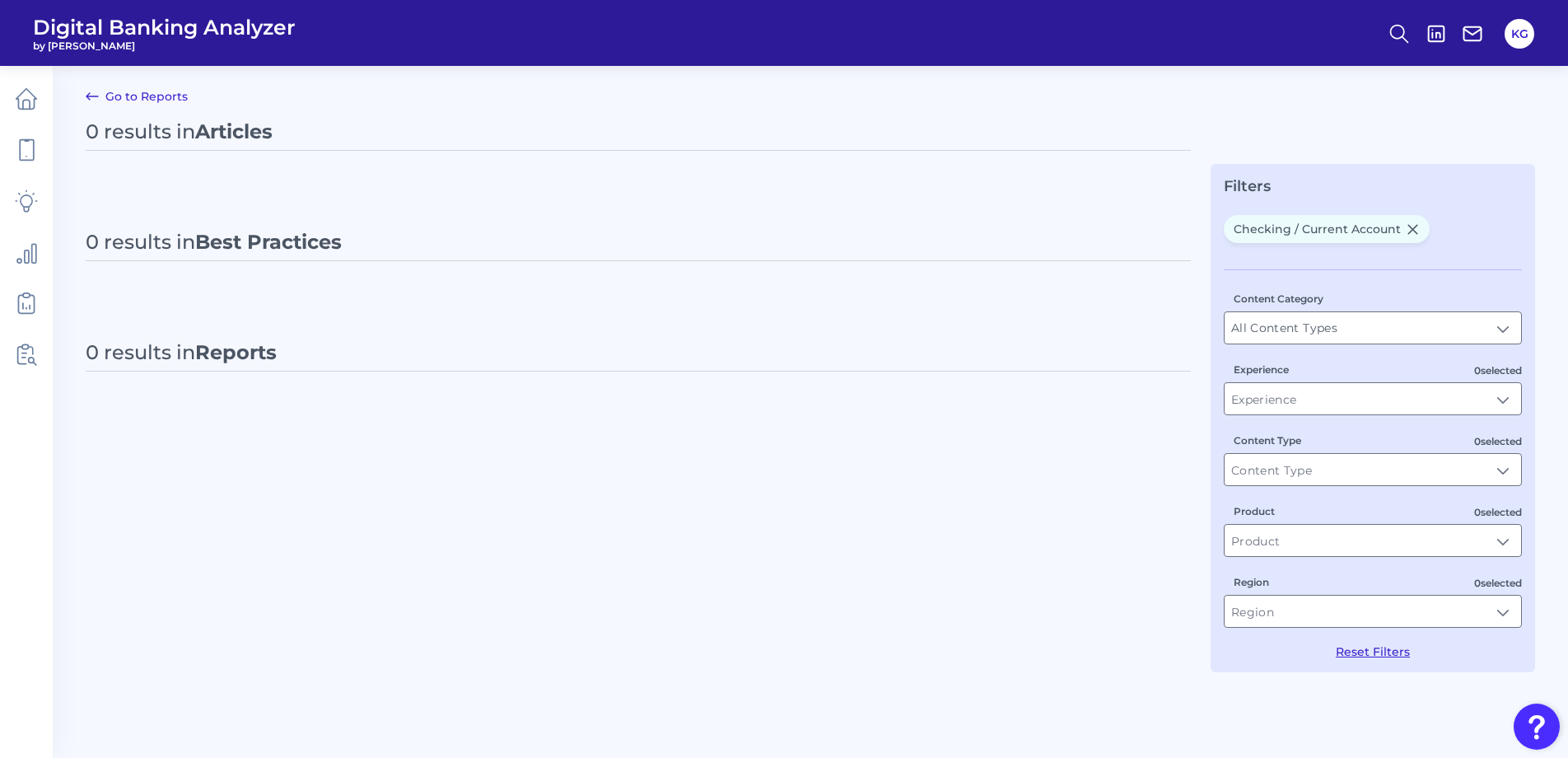
type input "Checking / Current Account"
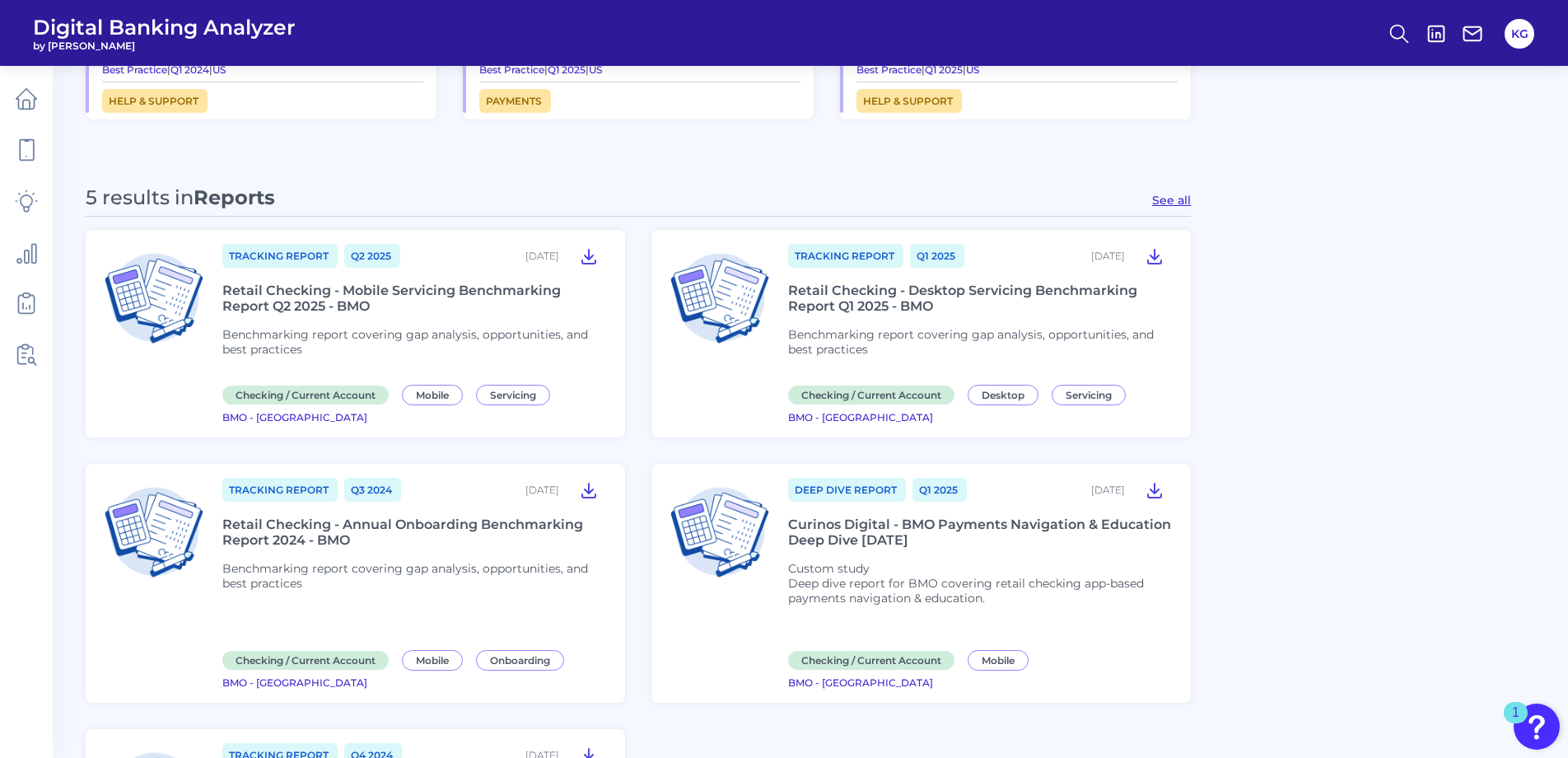
scroll to position [1466, 0]
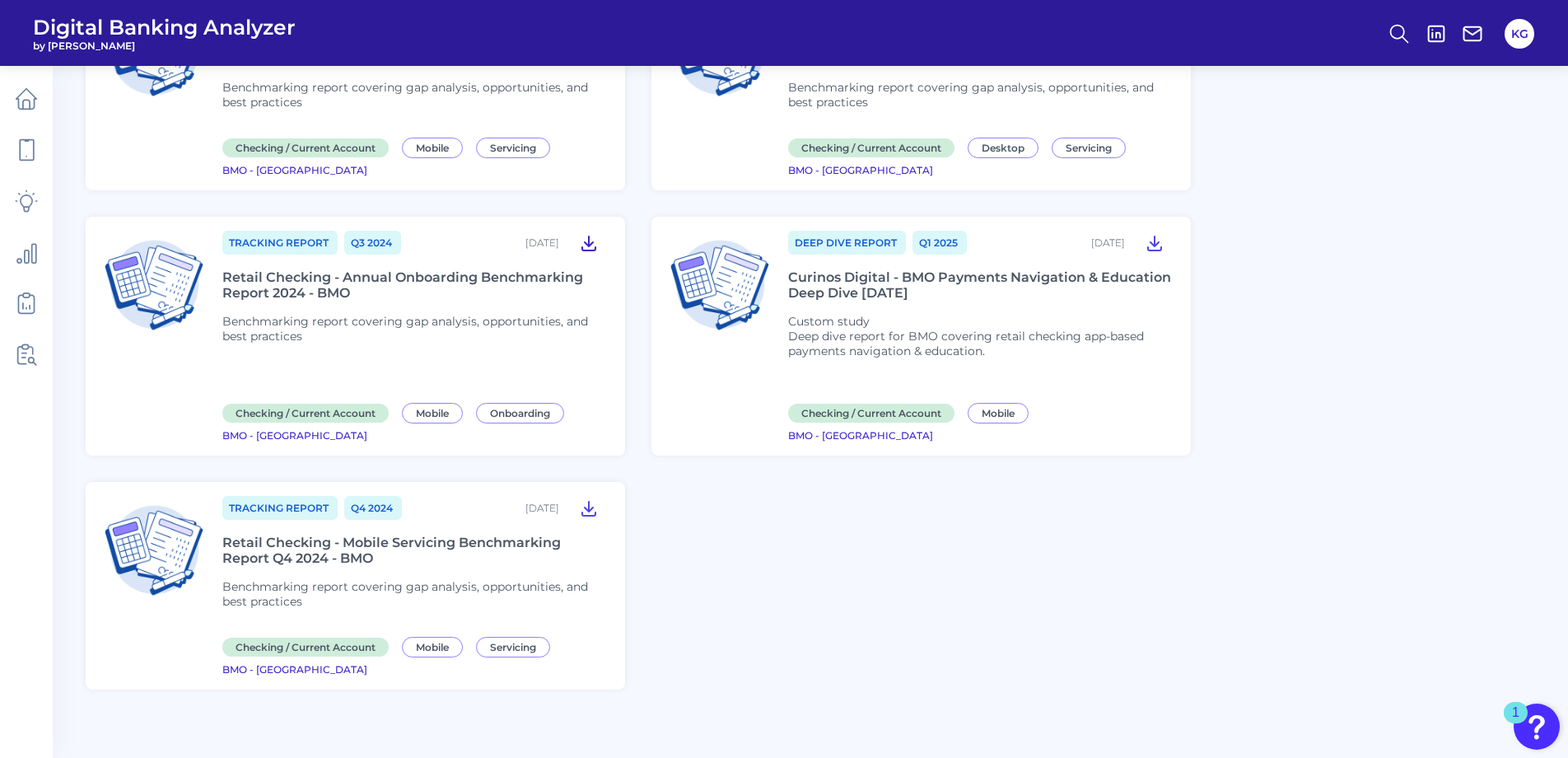
click at [589, 240] on icon at bounding box center [589, 243] width 13 height 14
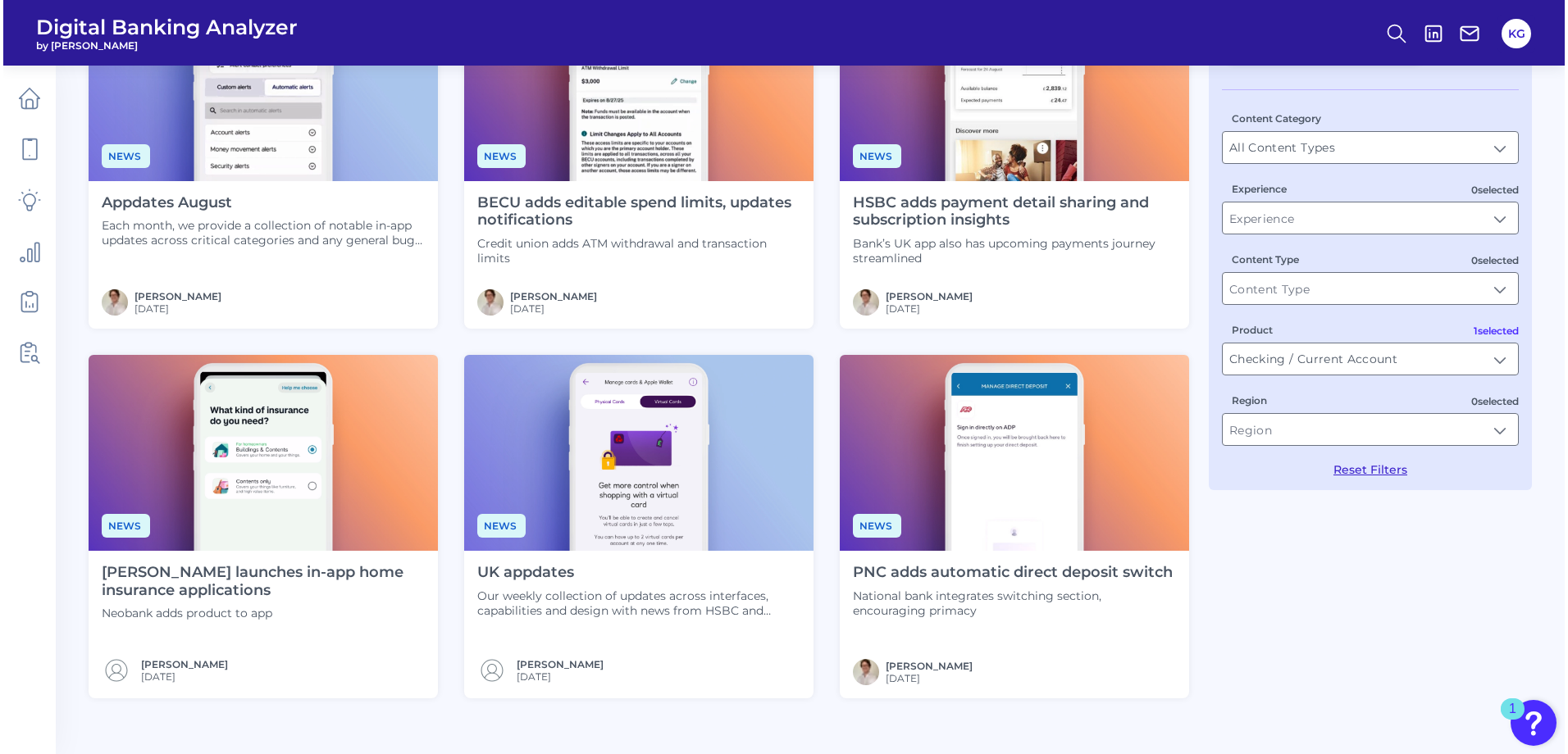
scroll to position [0, 0]
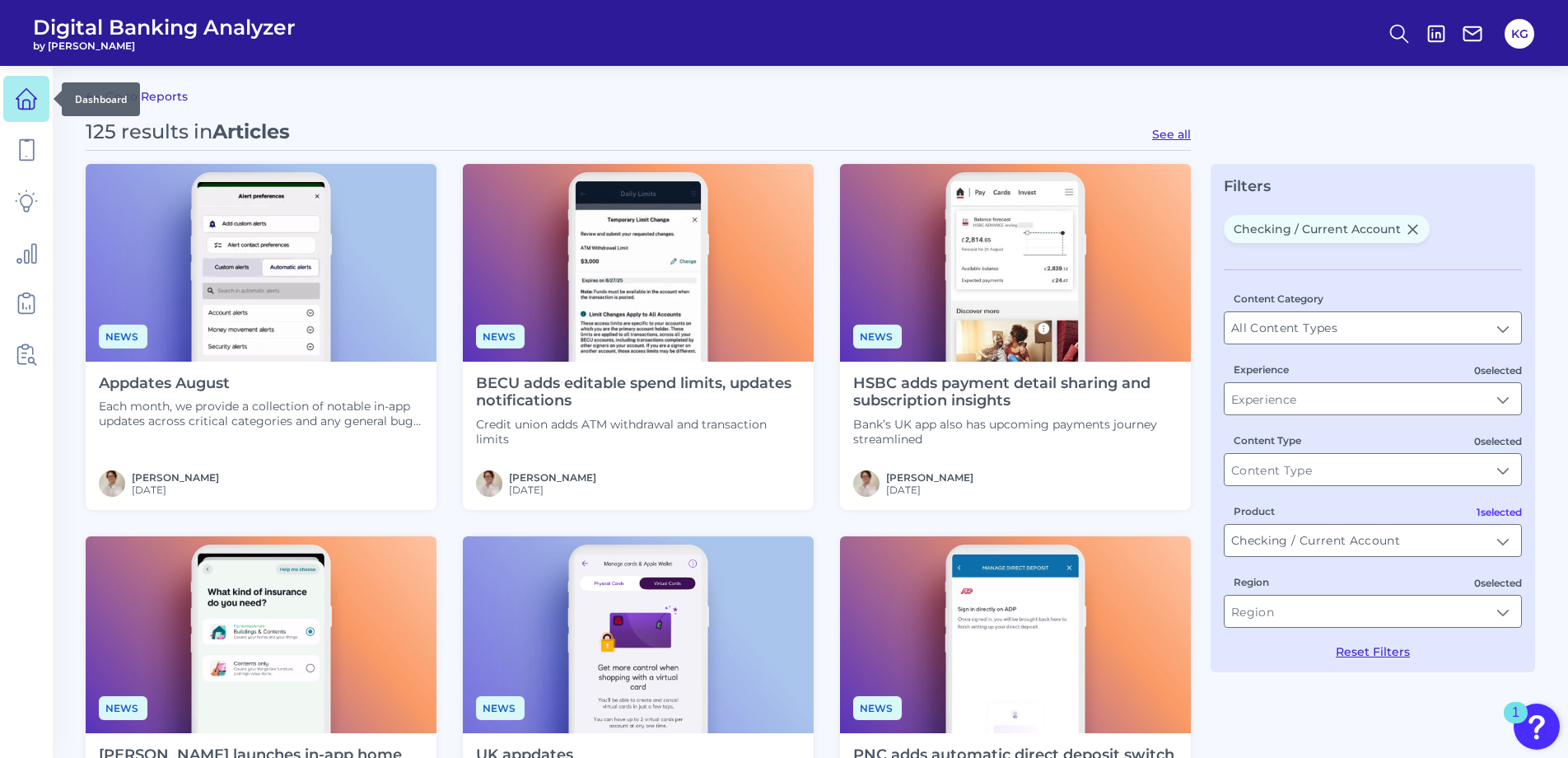
click at [31, 98] on icon at bounding box center [27, 99] width 23 height 23
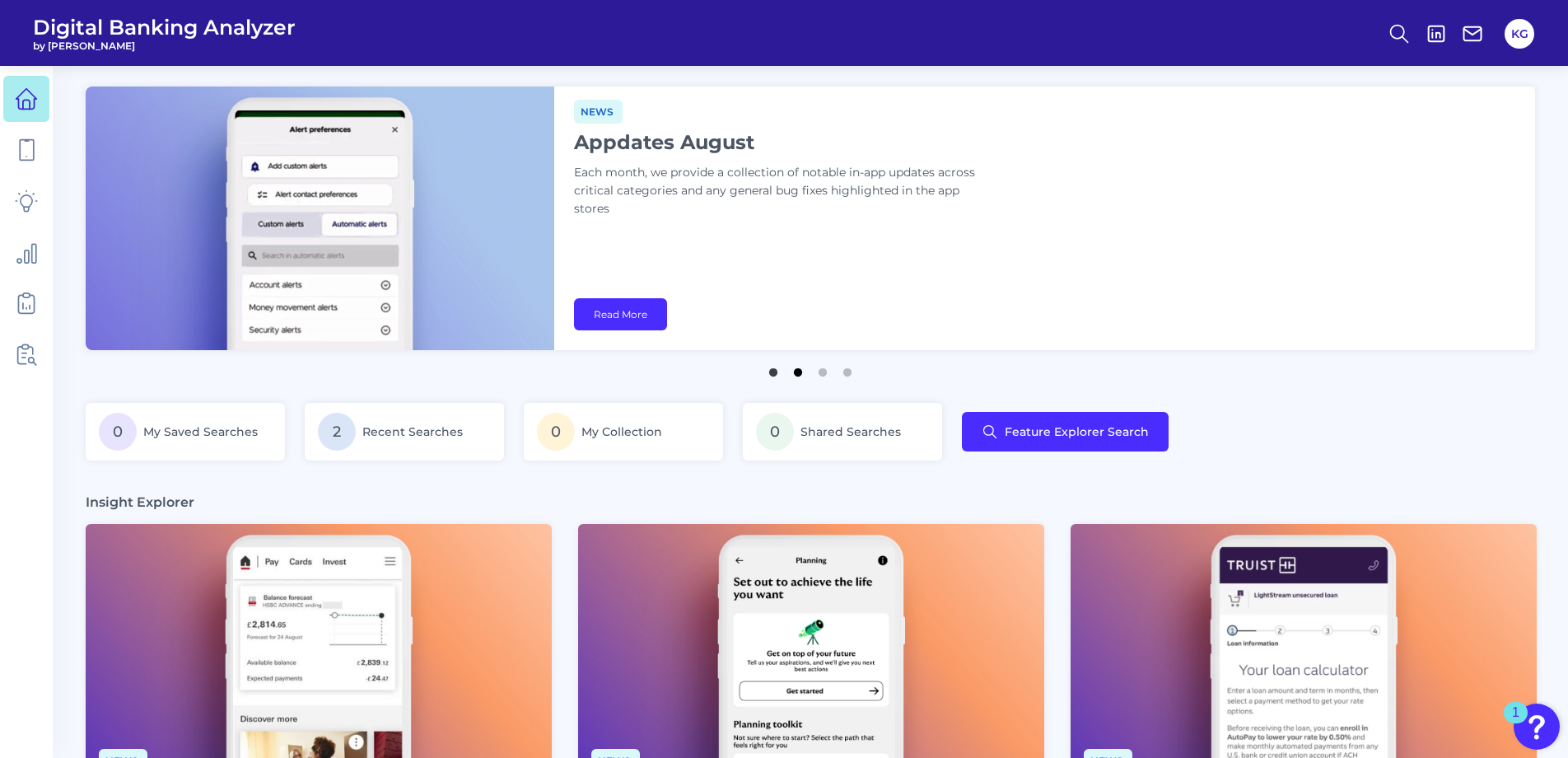
click at [799, 369] on button "2" at bounding box center [798, 368] width 17 height 17
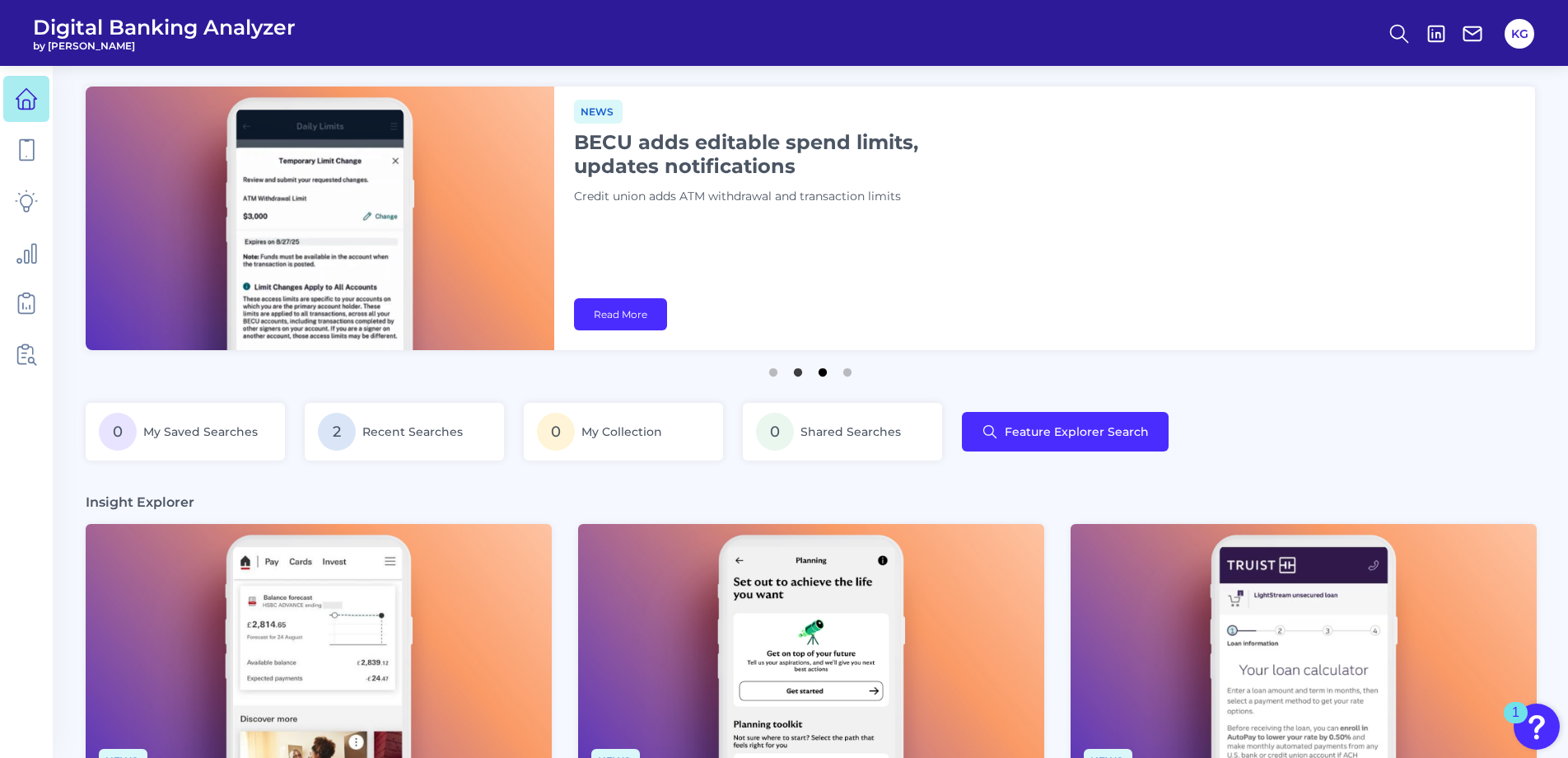
click at [821, 371] on button "3" at bounding box center [823, 368] width 17 height 17
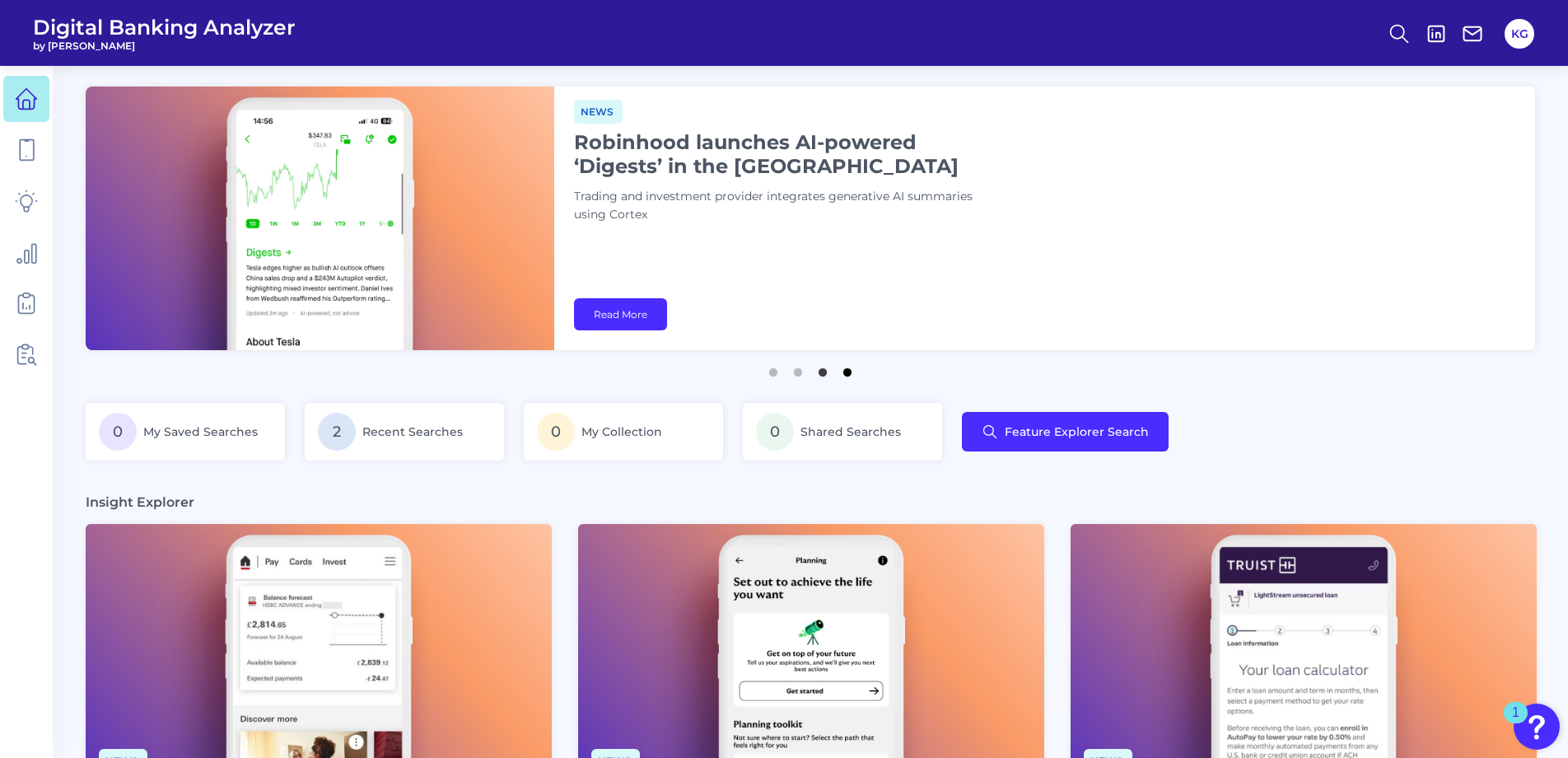
click at [846, 374] on button "4" at bounding box center [848, 368] width 17 height 17
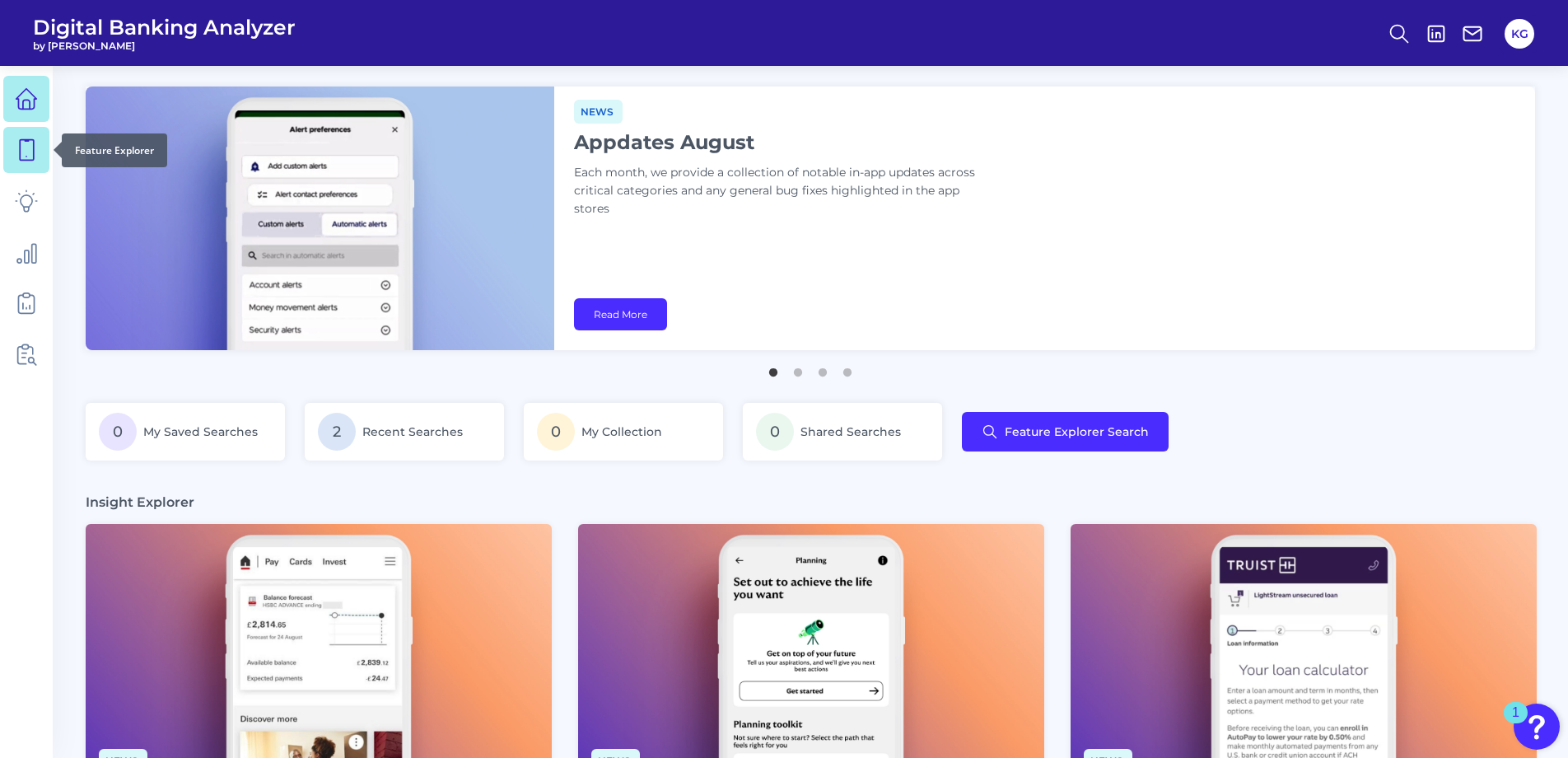
click at [27, 153] on icon at bounding box center [27, 150] width 23 height 23
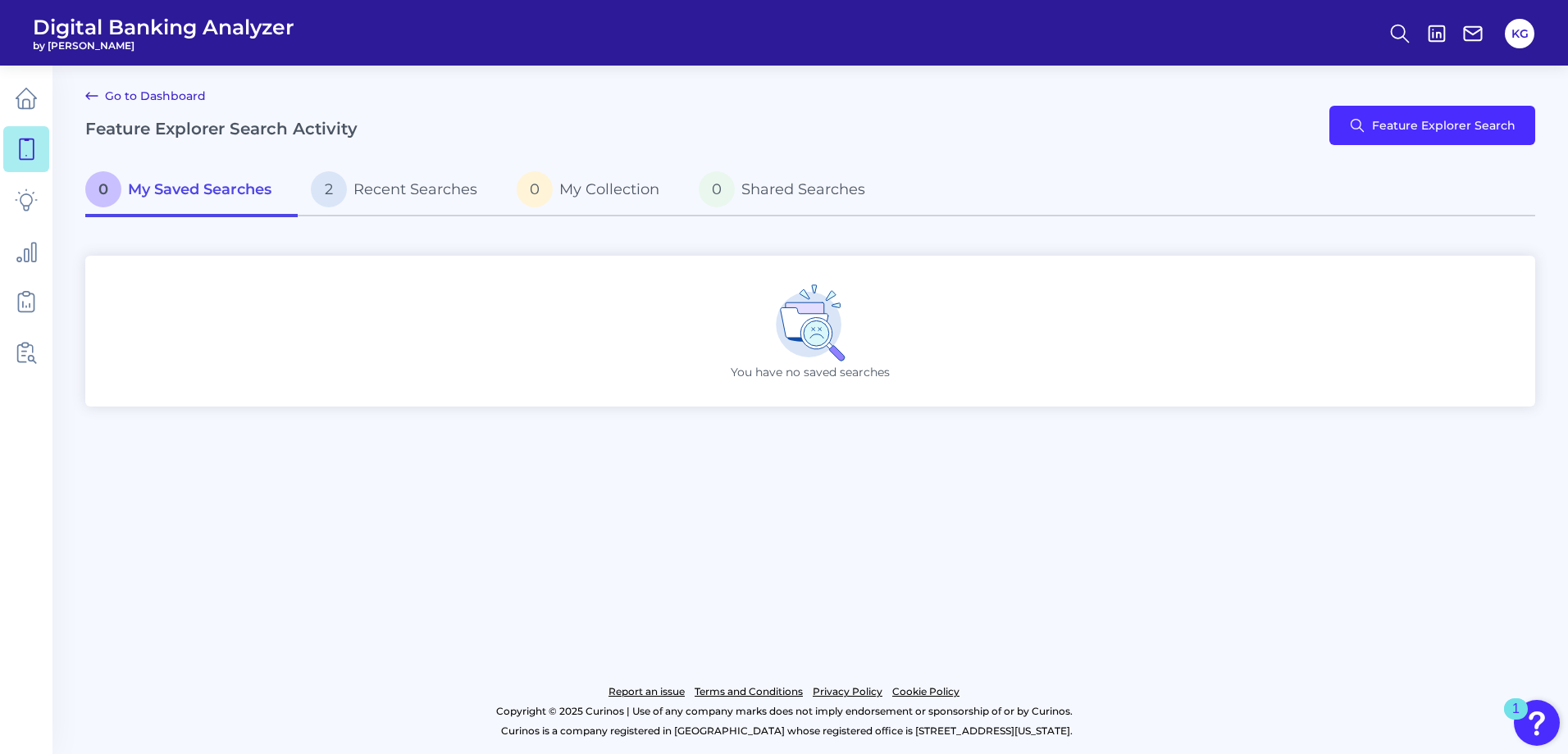
click at [1434, 105] on div "Go to Dashboard Feature Explorer Search Activity Feature Explorer Search" at bounding box center [809, 125] width 1449 height 79
click at [1442, 119] on button "Feature Explorer Search" at bounding box center [1432, 126] width 206 height 40
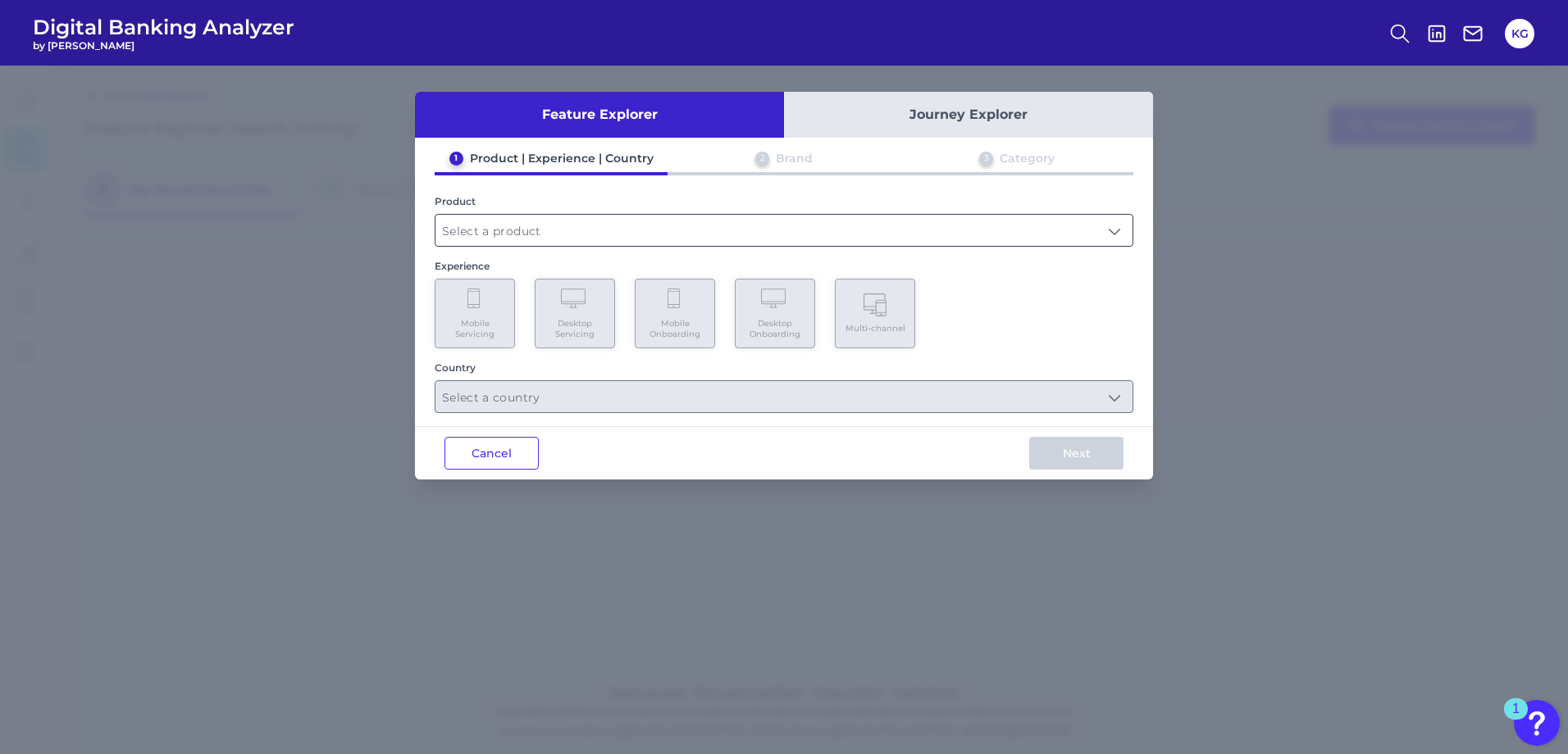
click at [753, 226] on input "text" at bounding box center [784, 230] width 697 height 31
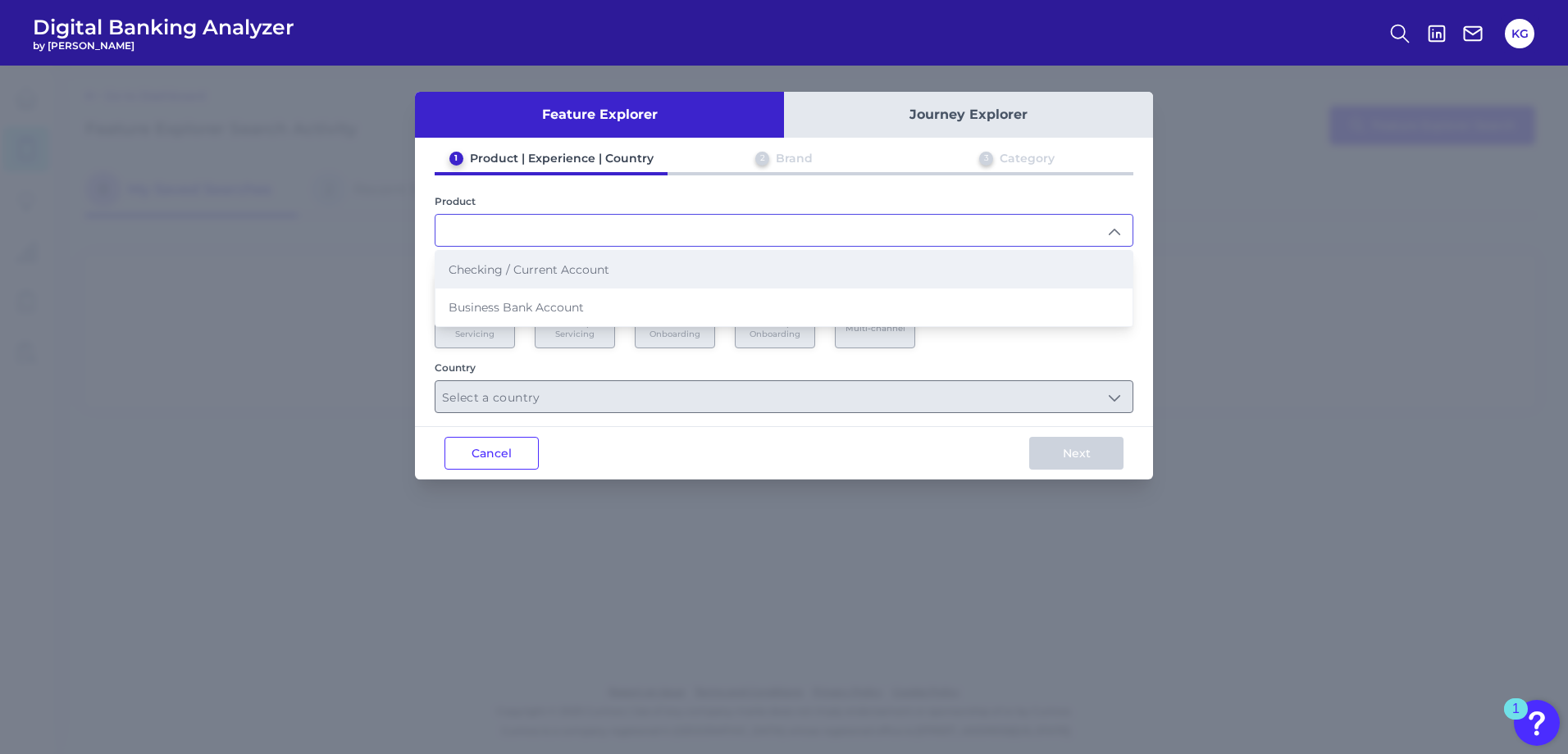
click at [510, 275] on span "Checking / Current Account" at bounding box center [529, 270] width 161 height 15
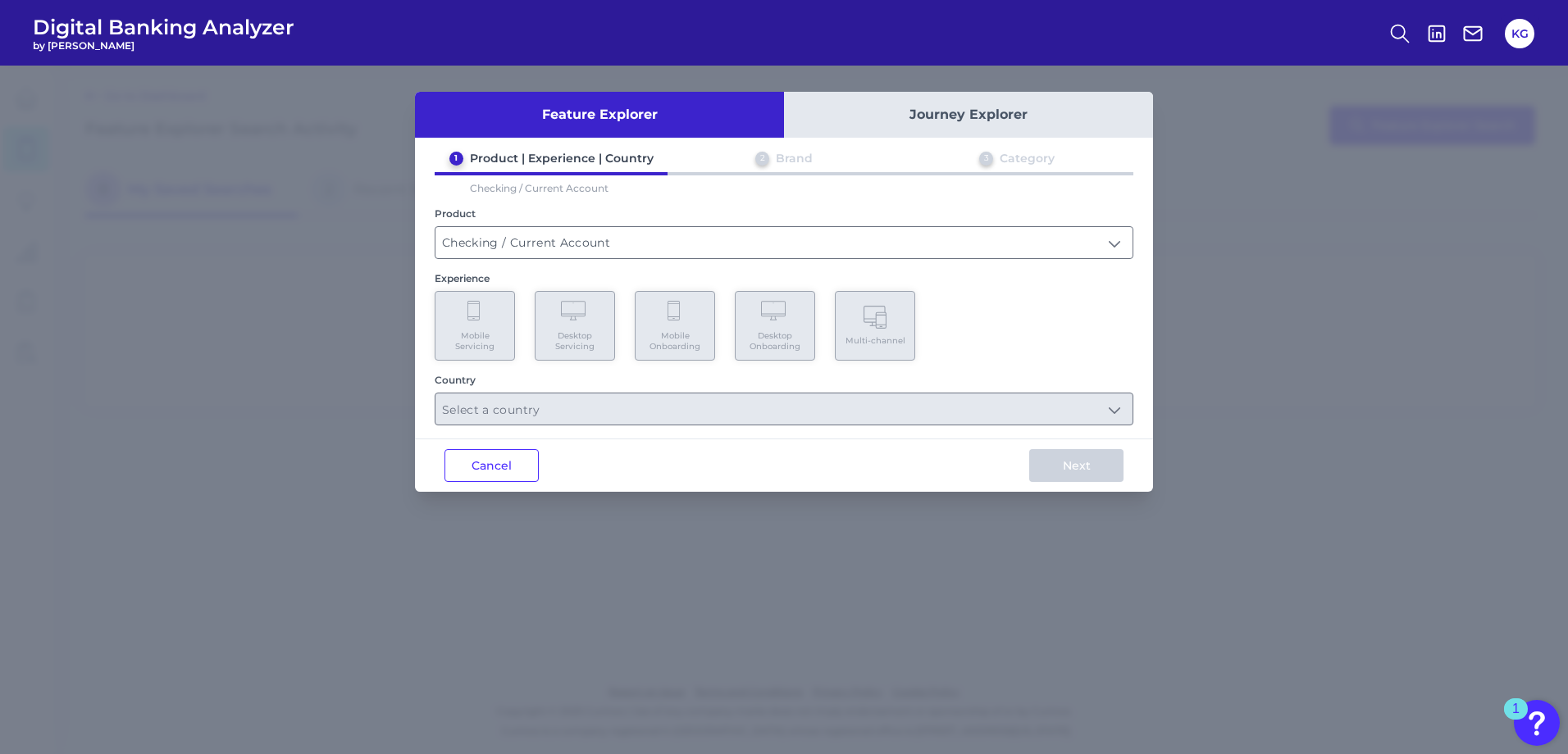
type input "Checking / Current Account"
click at [484, 343] on span "Mobile Servicing" at bounding box center [475, 341] width 62 height 21
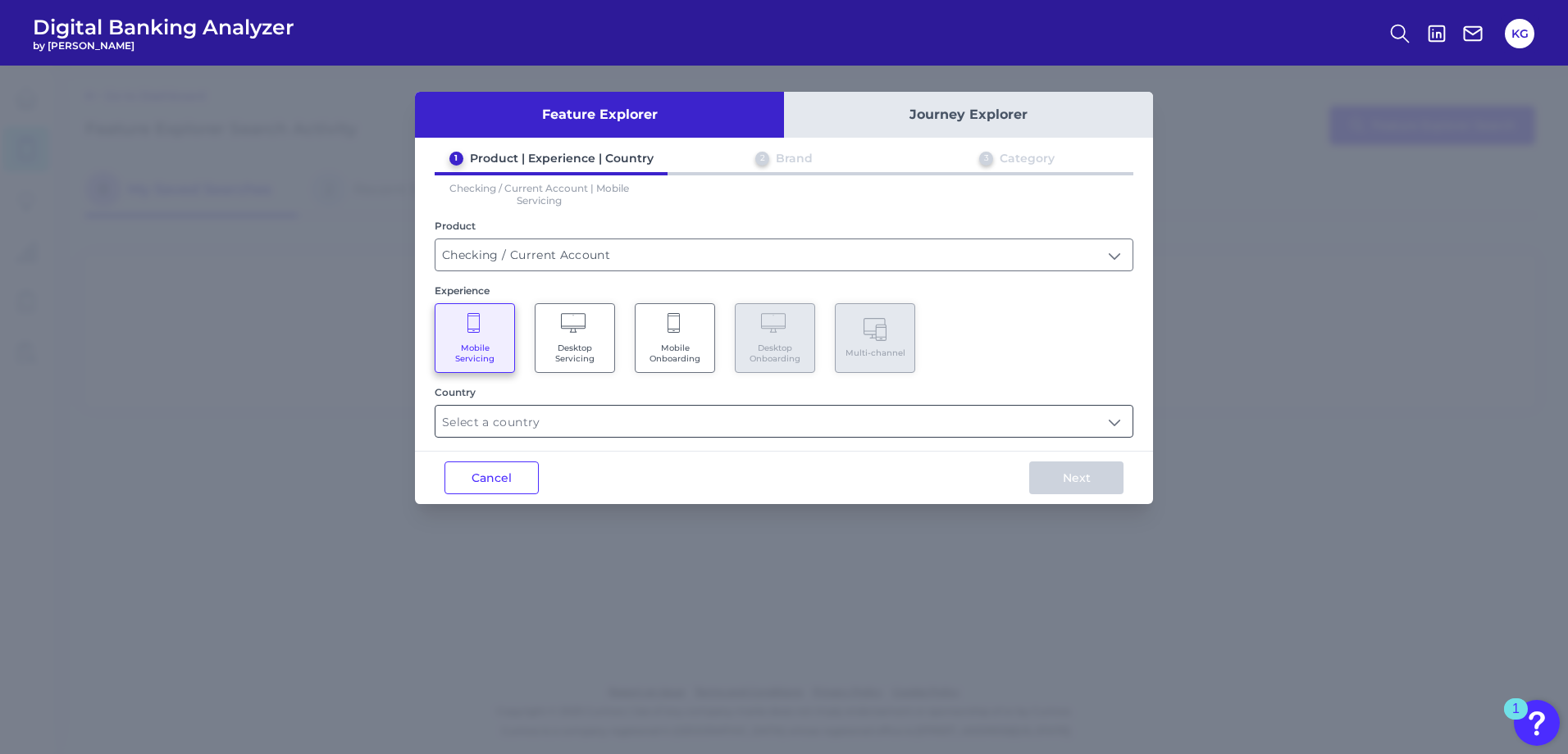
click at [816, 425] on input "text" at bounding box center [784, 421] width 697 height 31
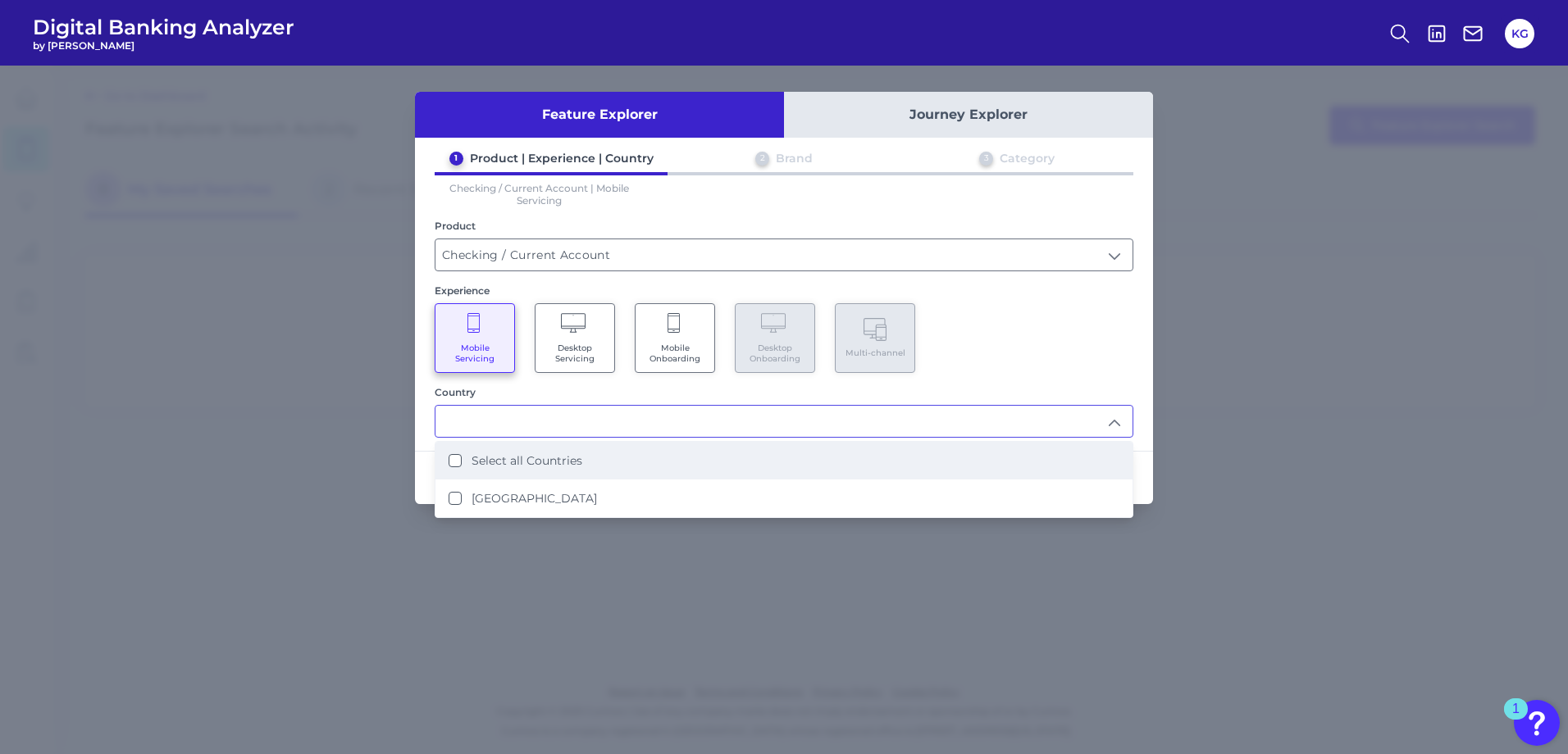
click at [542, 460] on label "Select all Countries" at bounding box center [526, 461] width 111 height 15
type input "Select all Countries"
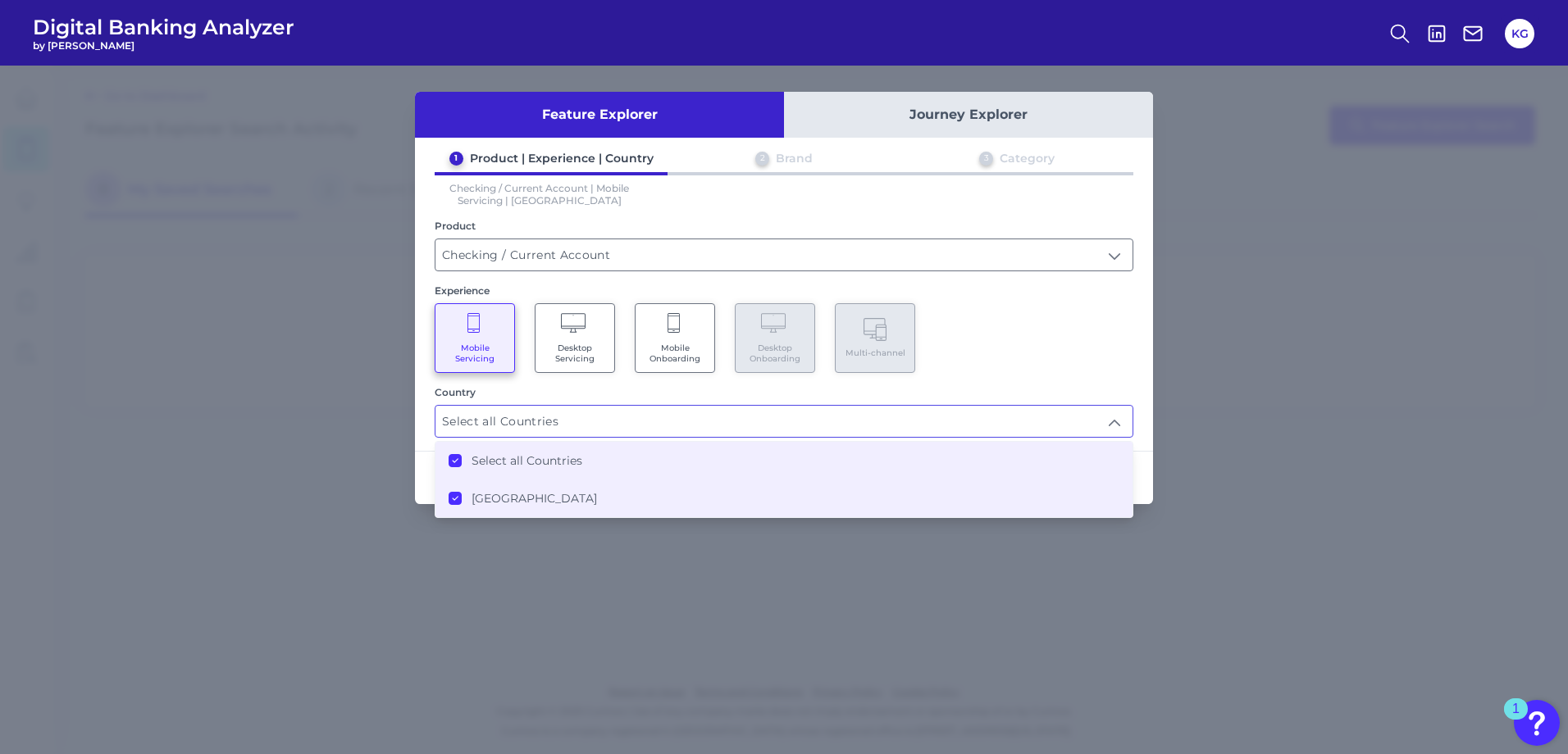
click at [1203, 465] on div "Feature Explorer Journey Explorer 1 Product | Experience | Country 2 Brand 3 Ca…" at bounding box center [784, 409] width 1568 height 689
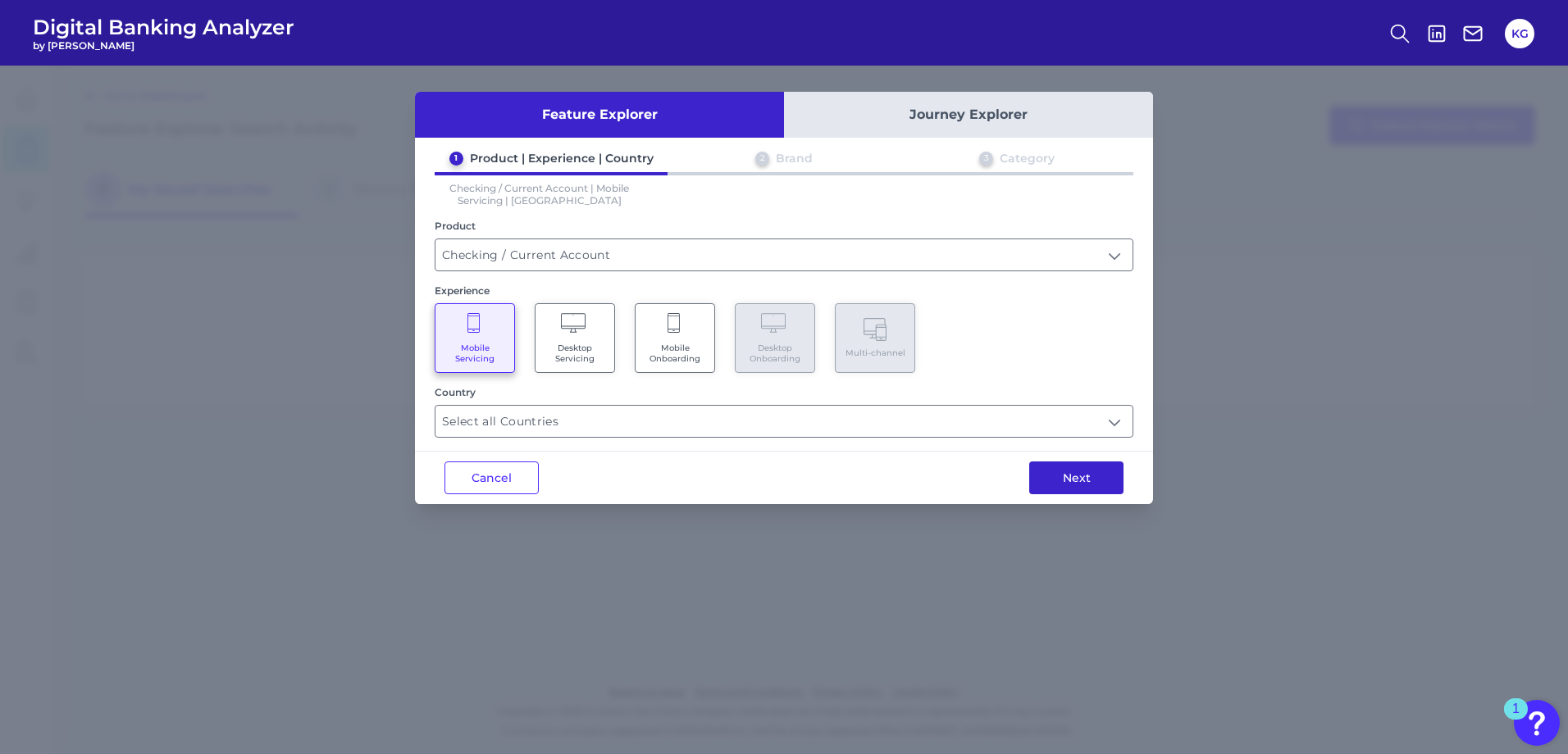
click at [1089, 474] on button "Next" at bounding box center [1076, 477] width 95 height 33
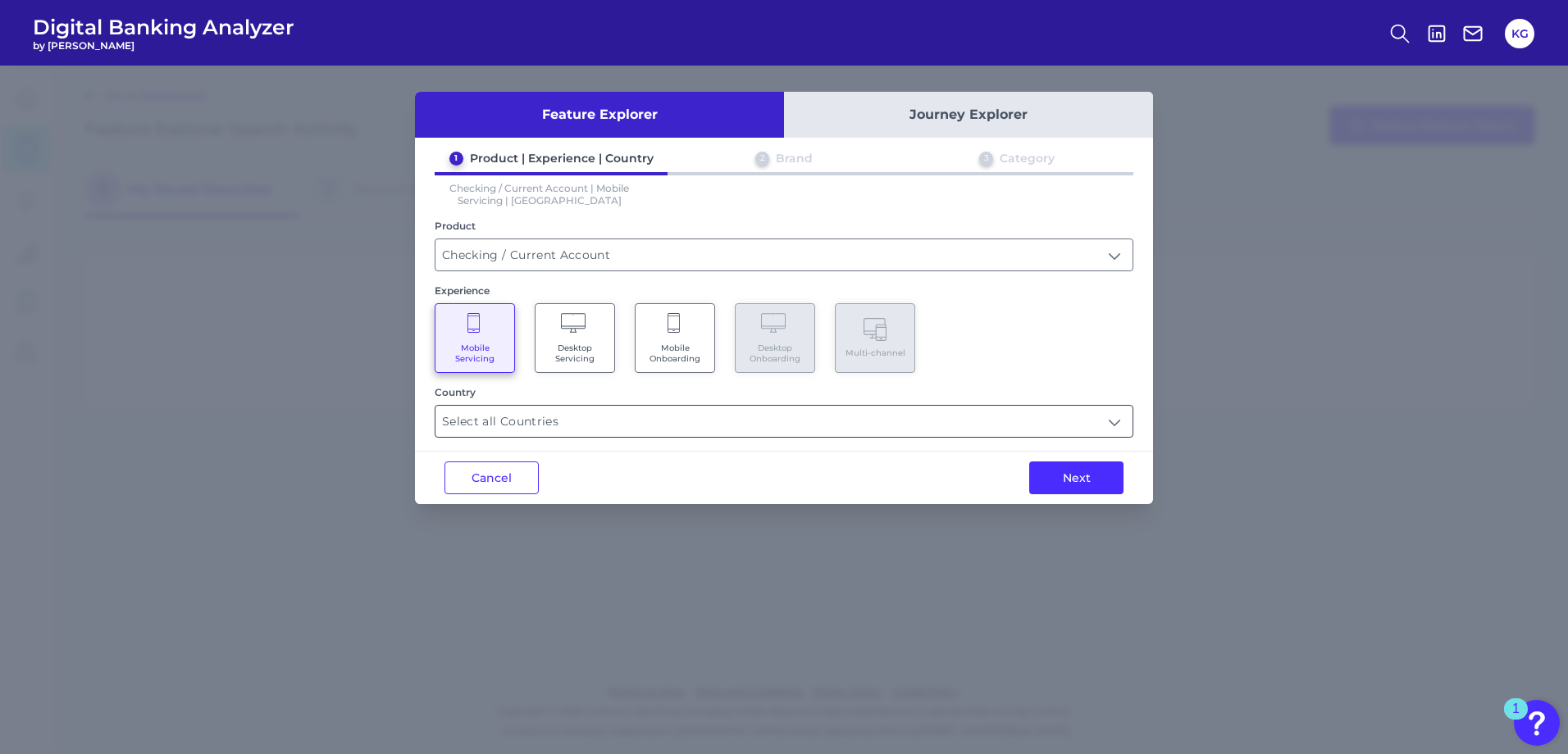
click at [470, 423] on input "Select all Countries" at bounding box center [784, 421] width 697 height 31
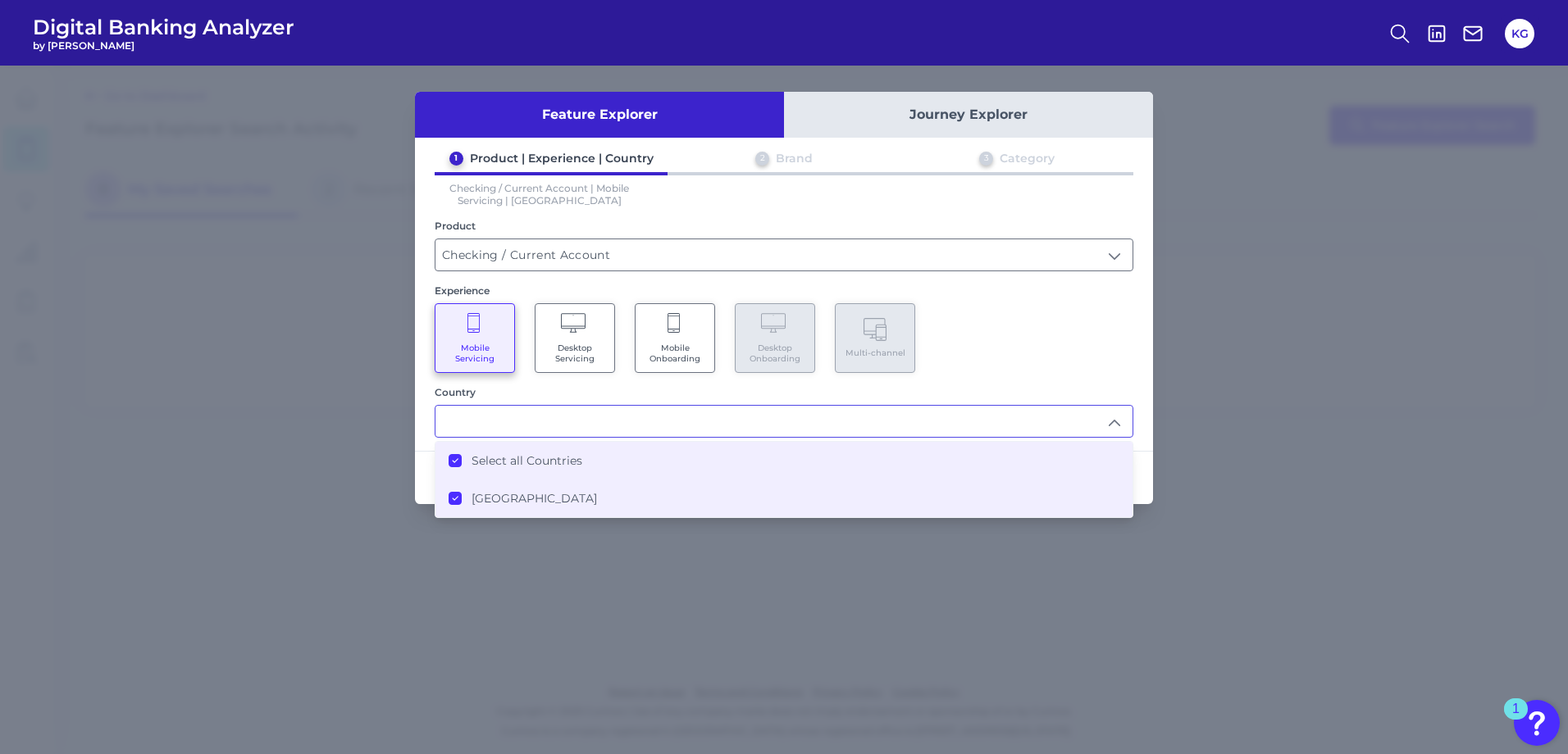
click at [539, 423] on input "text" at bounding box center [784, 421] width 697 height 31
type input "Select all Countries"
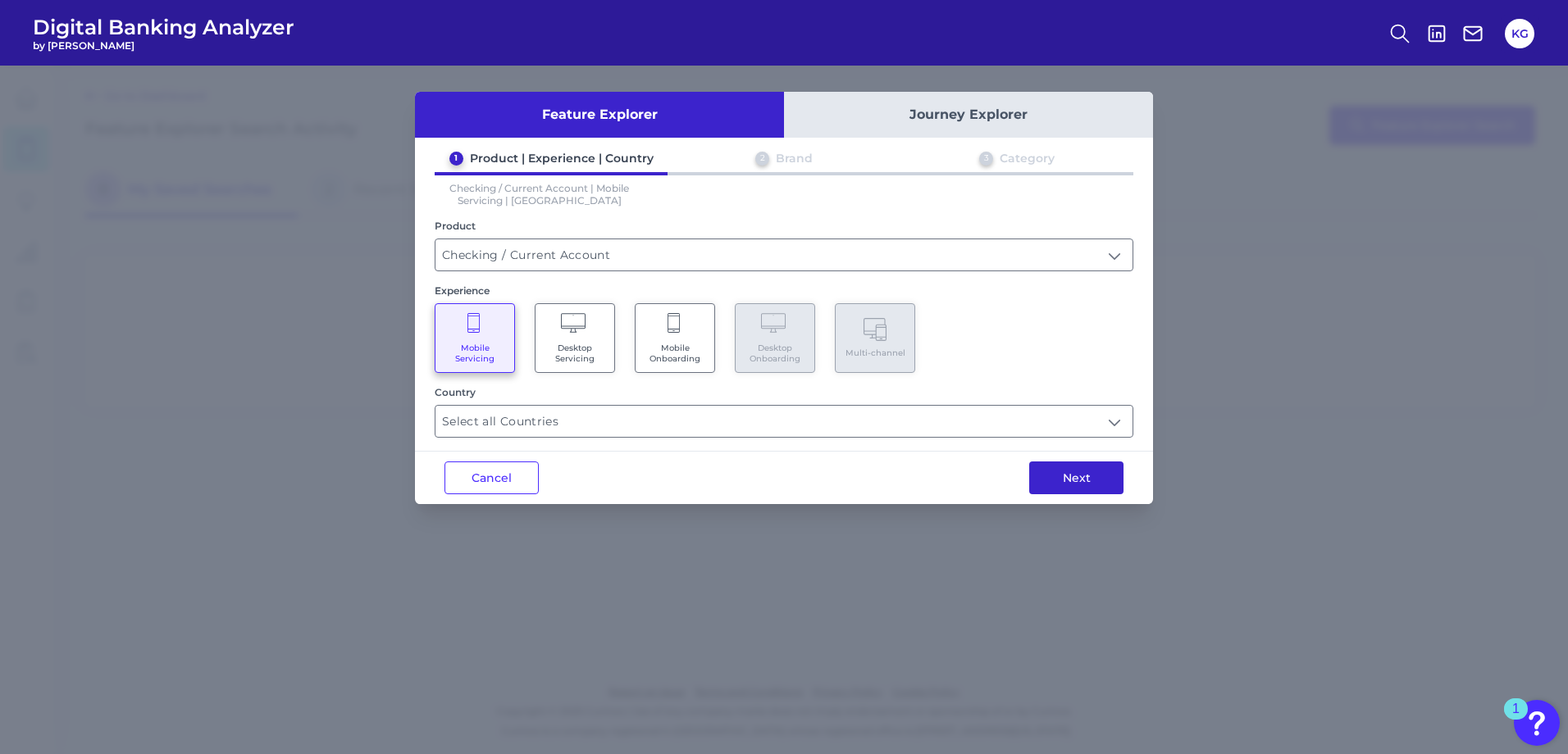
click at [1058, 483] on button "Next" at bounding box center [1076, 477] width 95 height 33
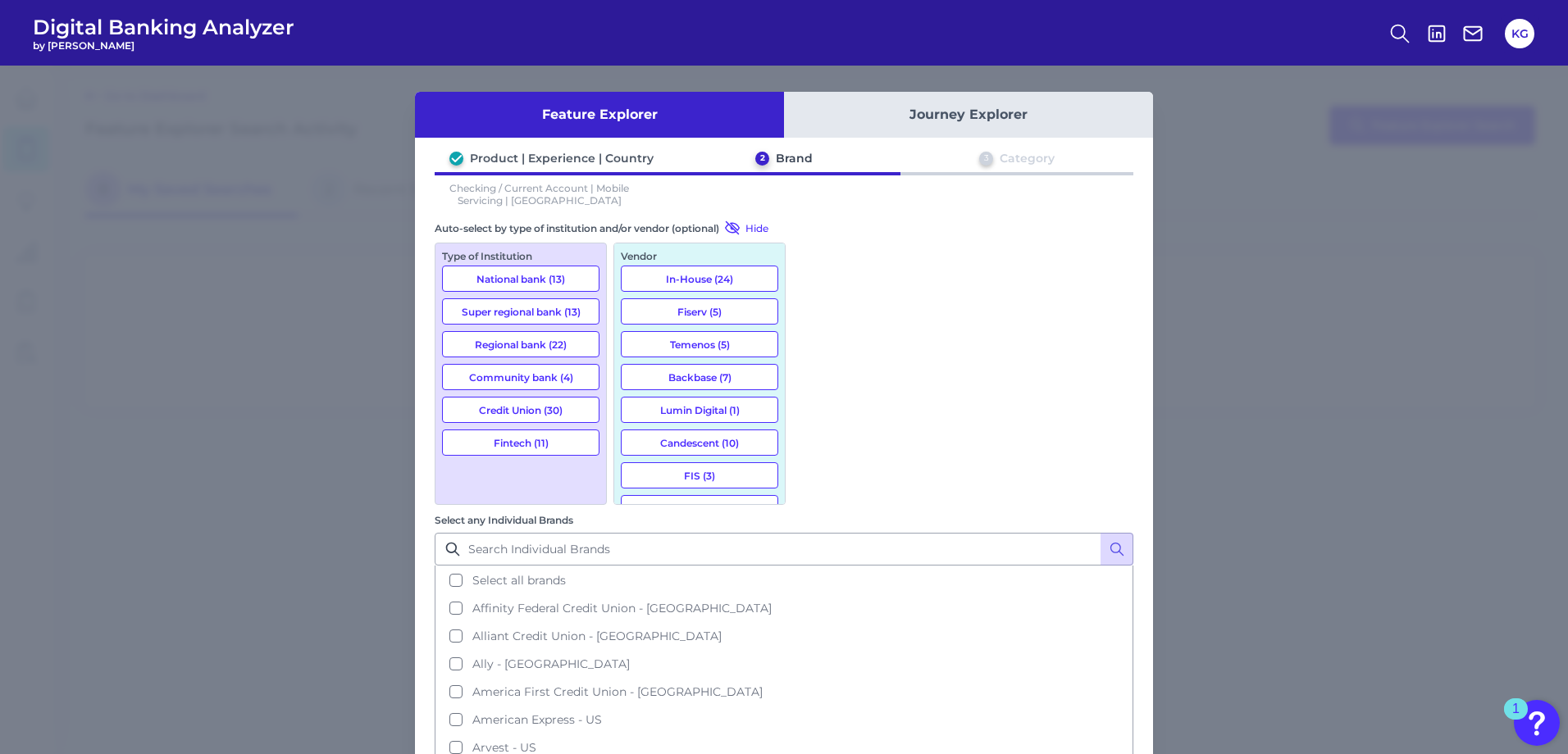
click at [534, 342] on button "Regional bank (22)" at bounding box center [521, 345] width 157 height 27
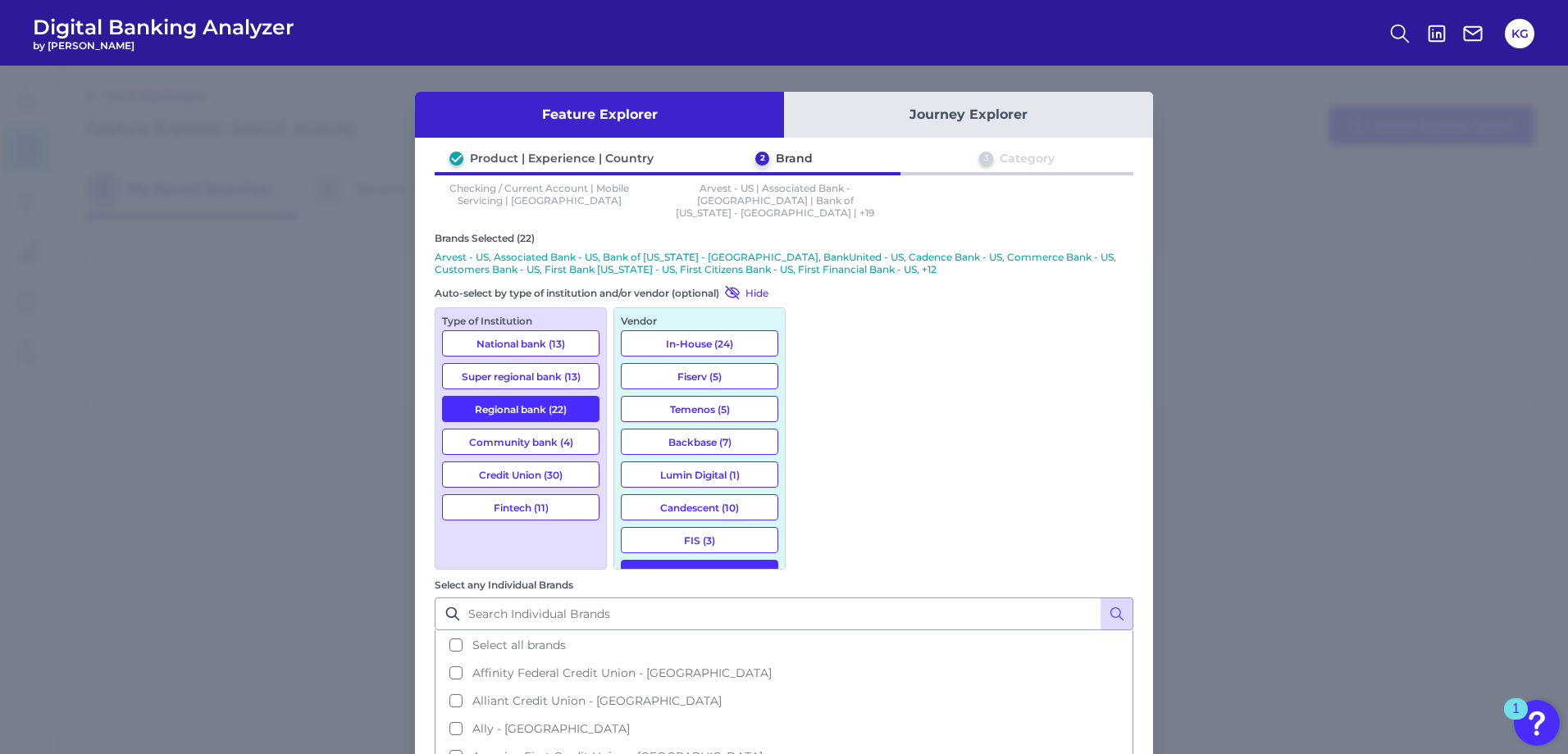
click at [539, 363] on button "Super regional bank (13)" at bounding box center [521, 377] width 157 height 27
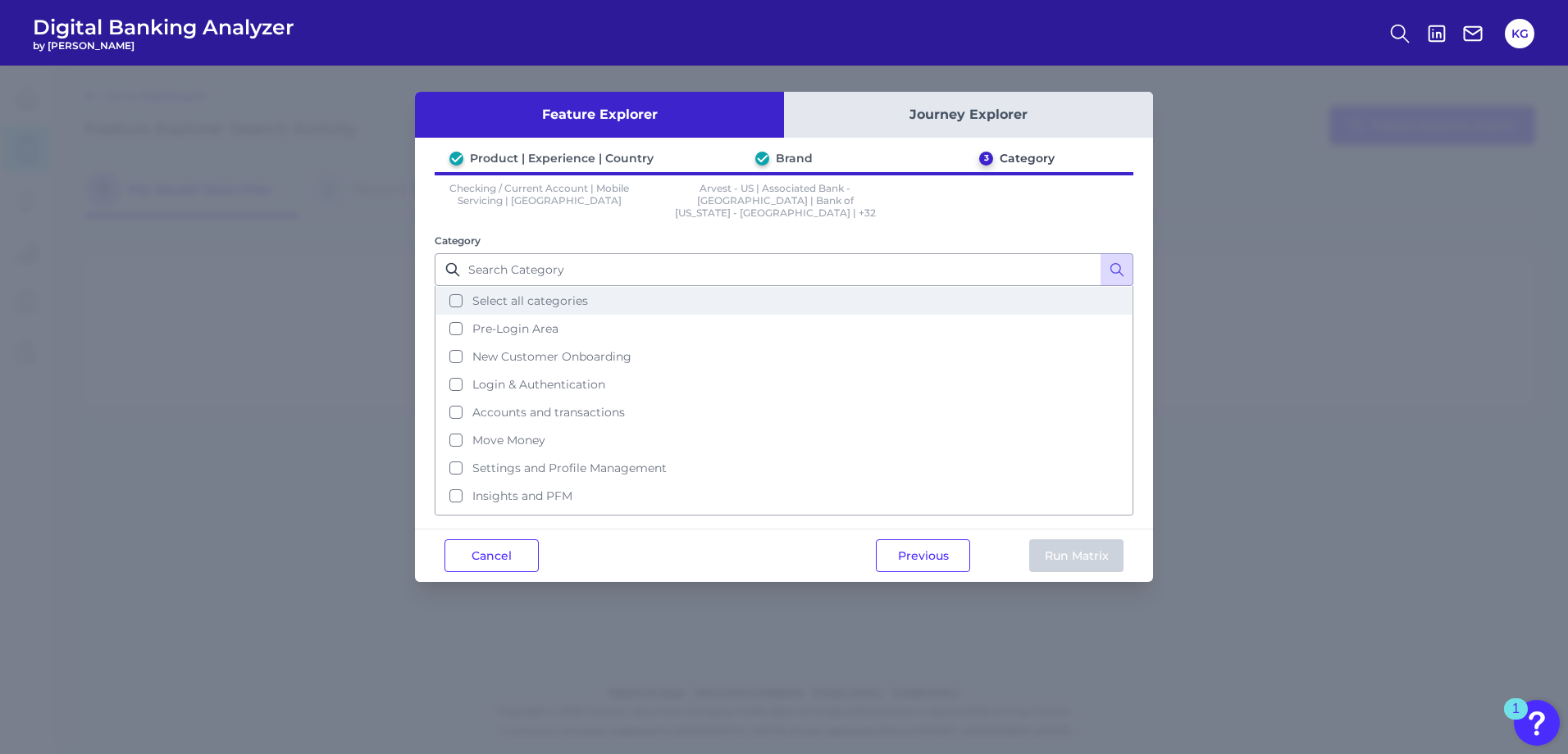
click at [457, 294] on button "Select all categories" at bounding box center [784, 301] width 695 height 28
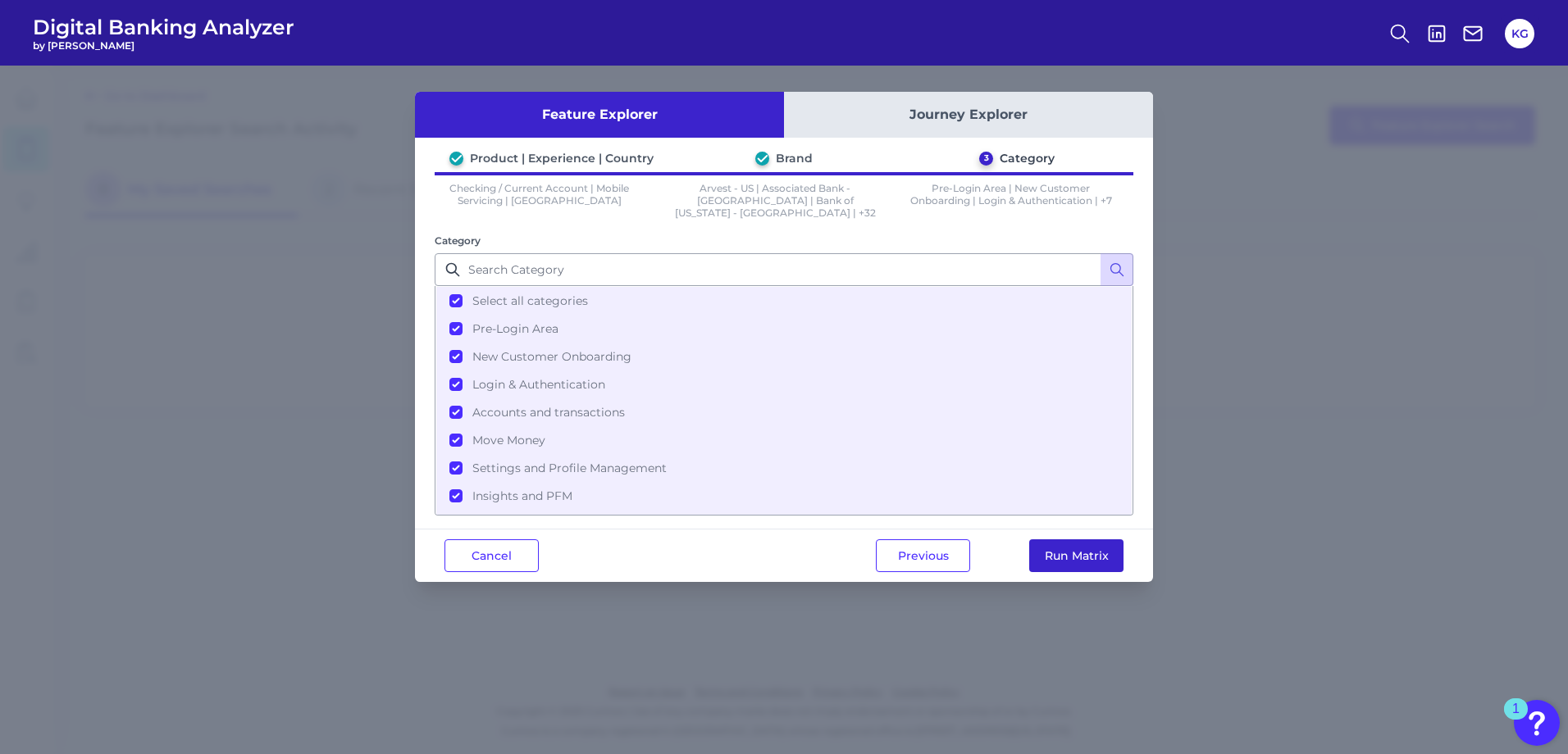
click at [1053, 539] on button "Run Matrix" at bounding box center [1076, 555] width 95 height 33
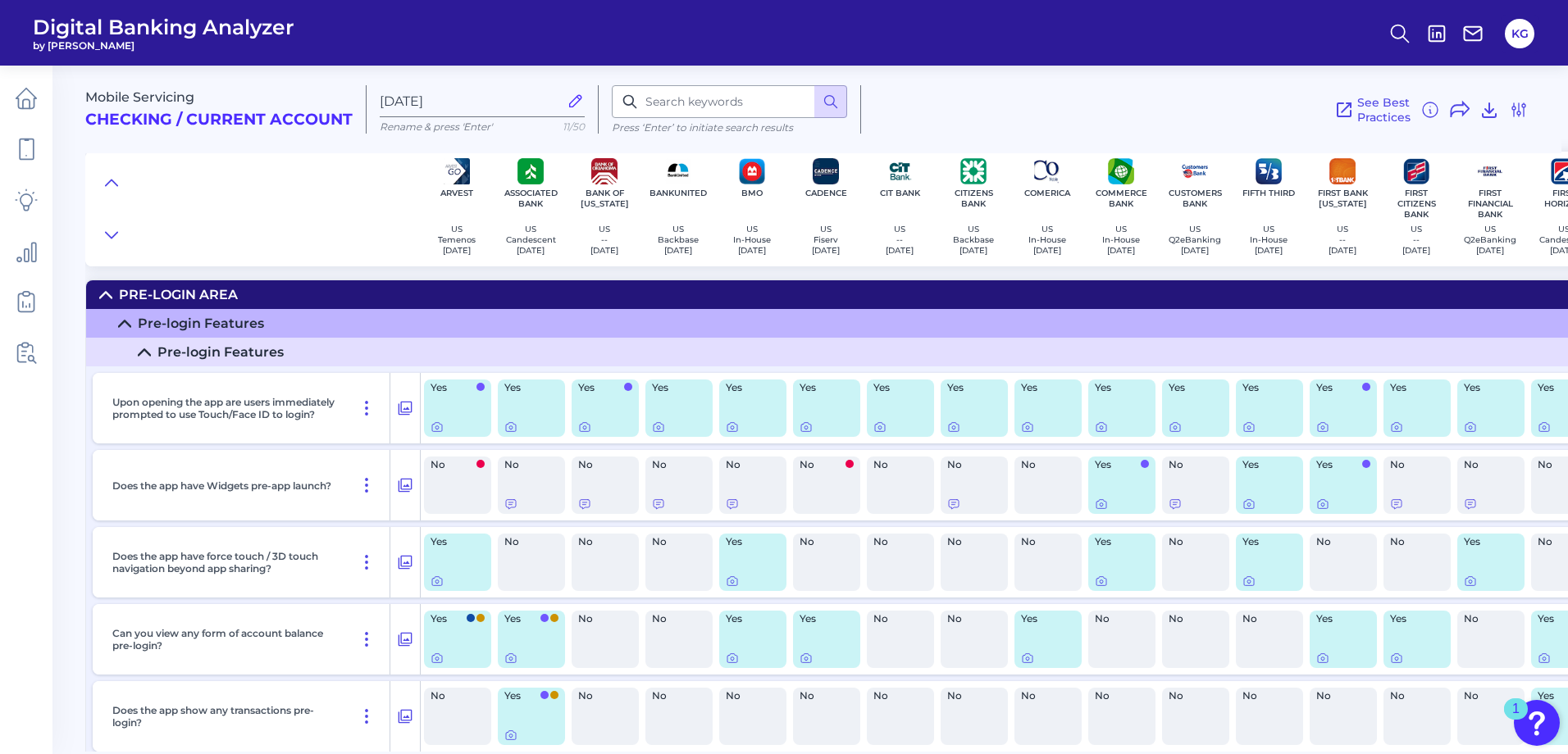
click at [107, 293] on icon at bounding box center [105, 294] width 11 height 5
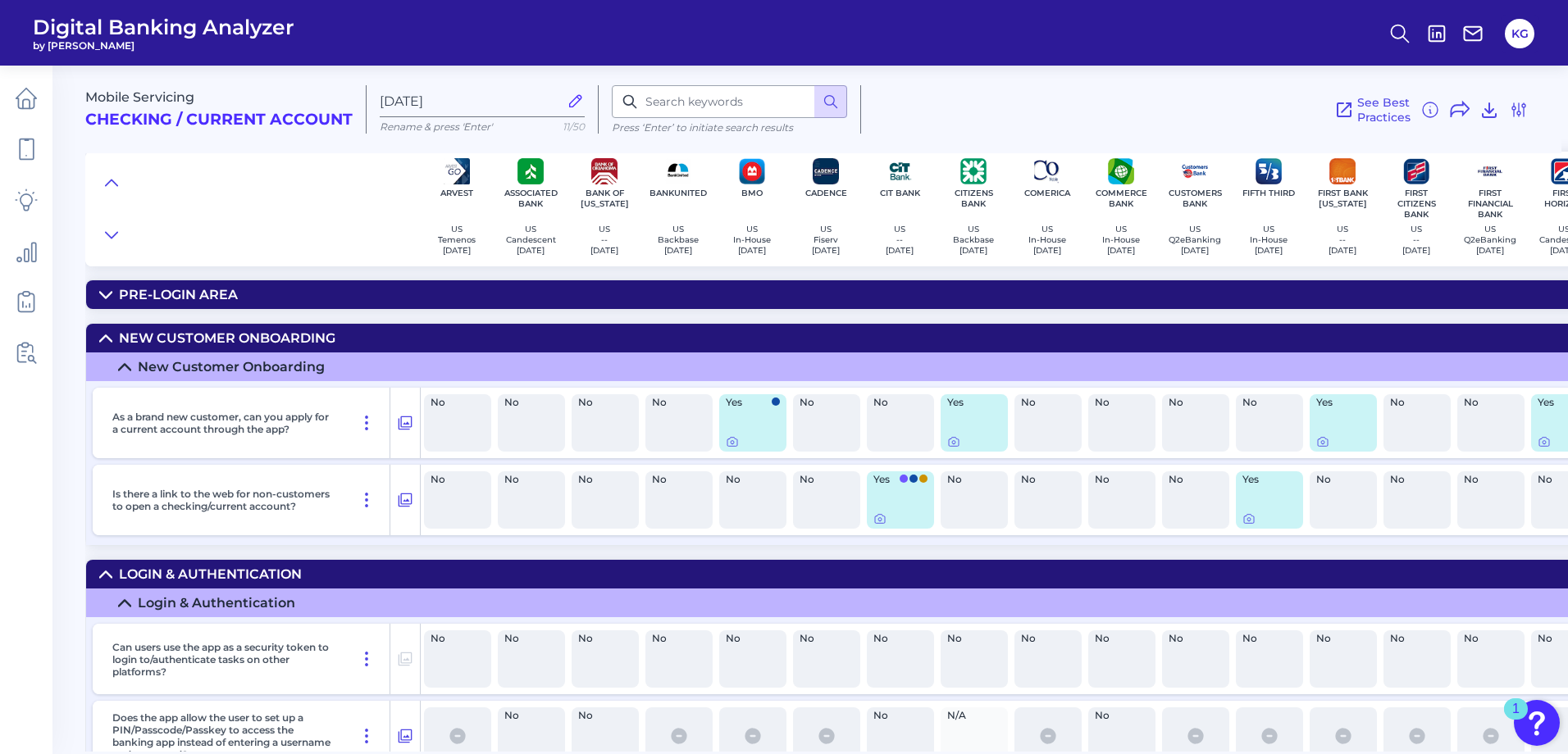
click at [111, 327] on summary "New Customer Onboarding" at bounding box center [1544, 338] width 2918 height 28
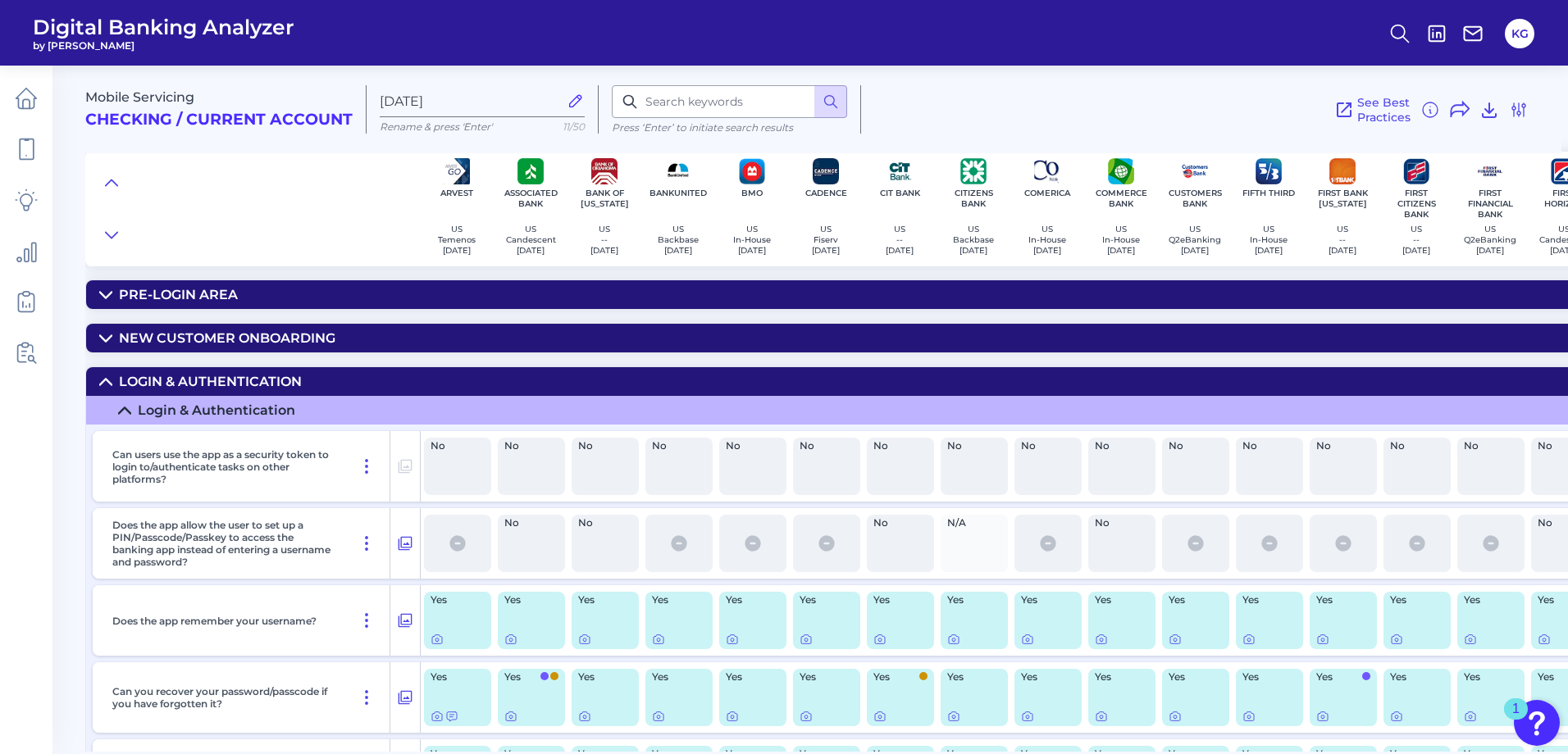
click at [109, 390] on summary "Login & Authentication" at bounding box center [1544, 381] width 2918 height 28
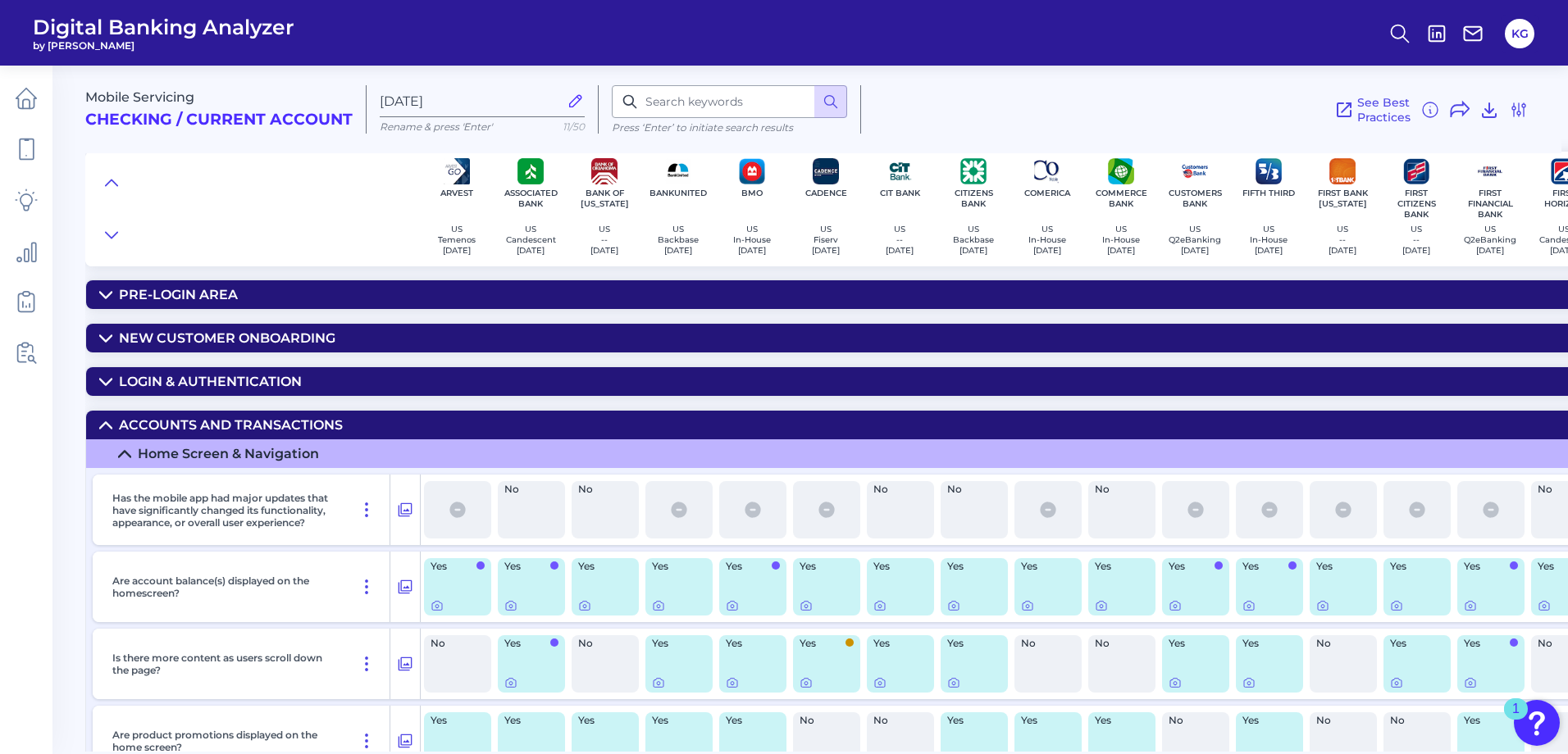
click at [104, 430] on icon at bounding box center [105, 425] width 13 height 13
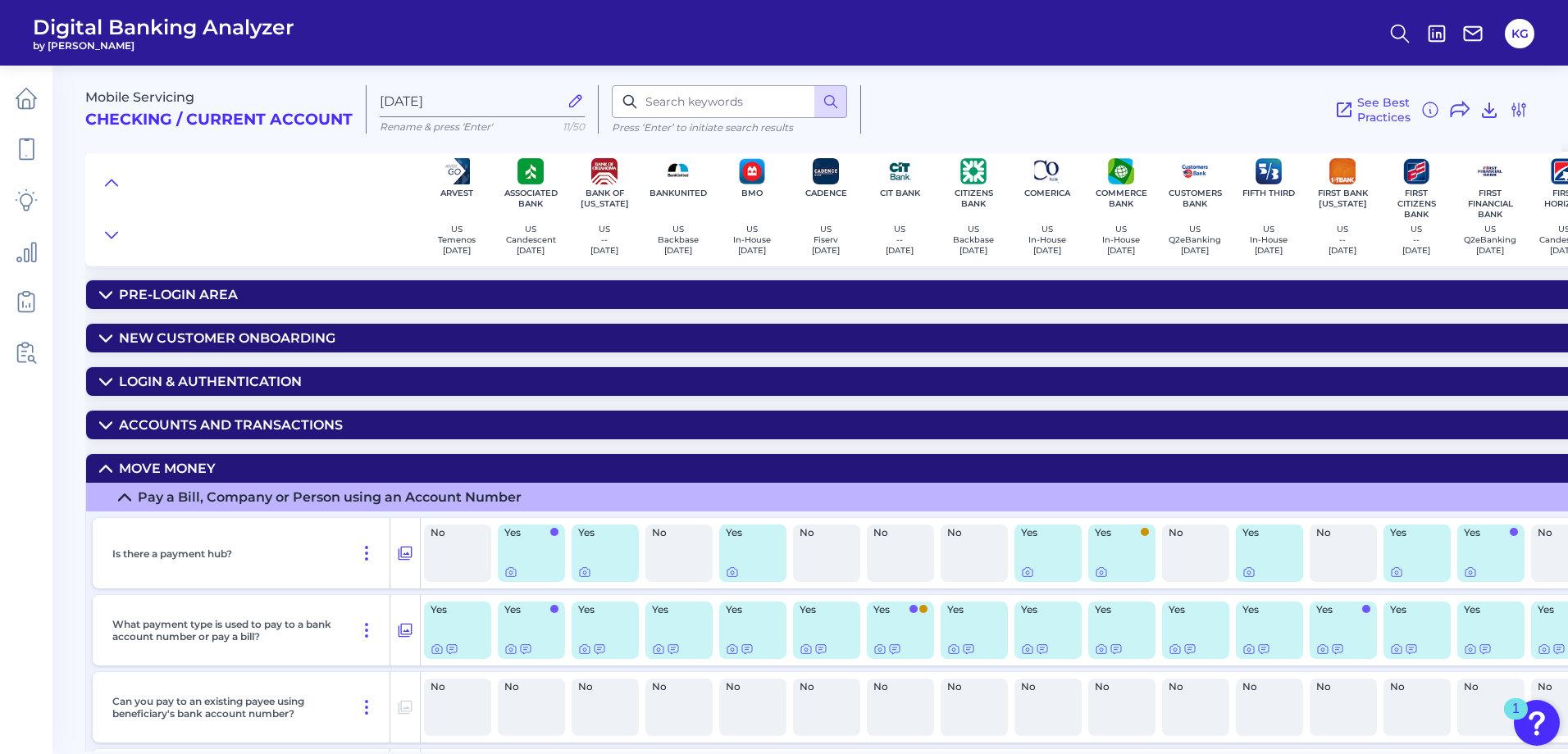
click at [96, 468] on summary "Move Money" at bounding box center [1544, 468] width 2918 height 28
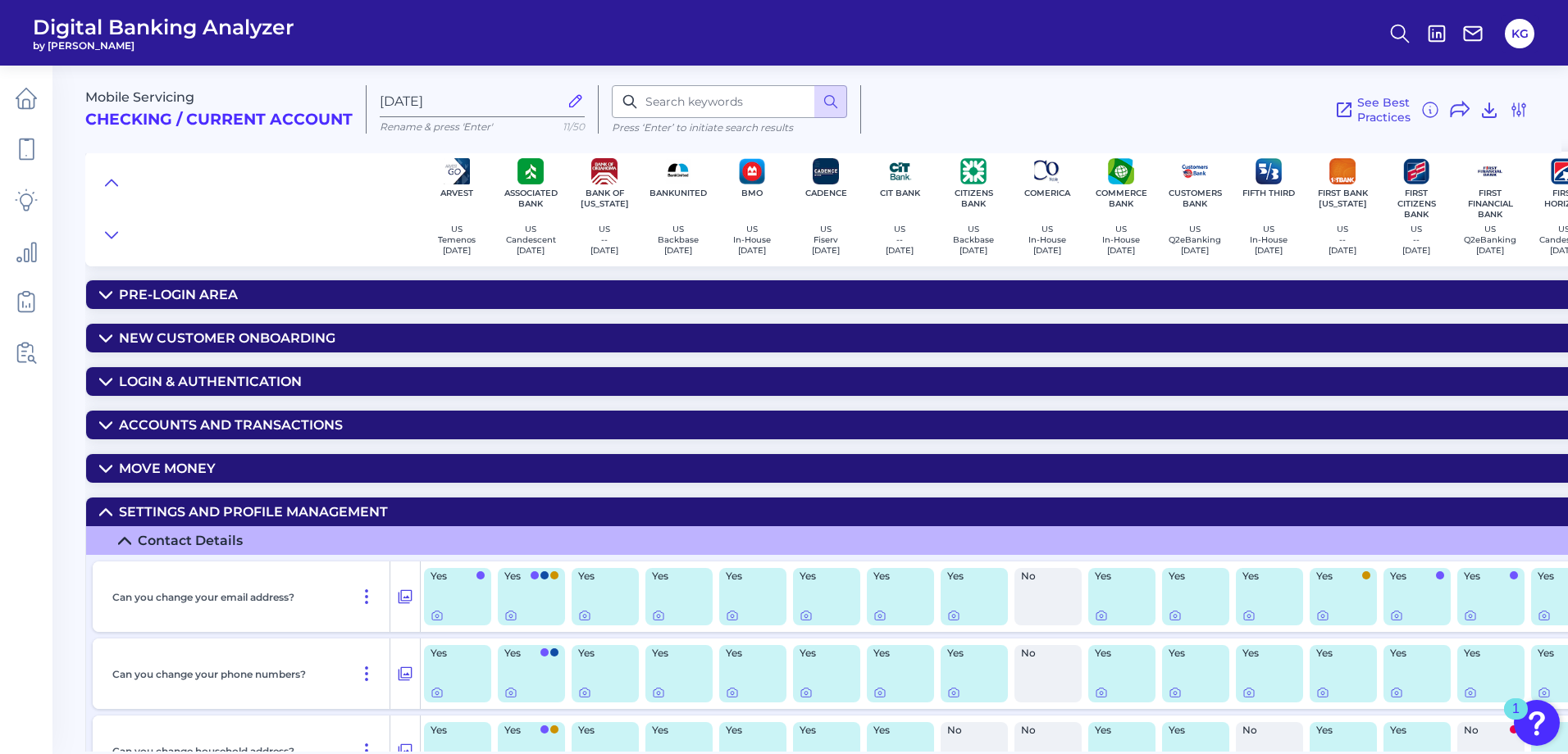
click at [105, 522] on summary "Settings and Profile Management" at bounding box center [1544, 512] width 2918 height 28
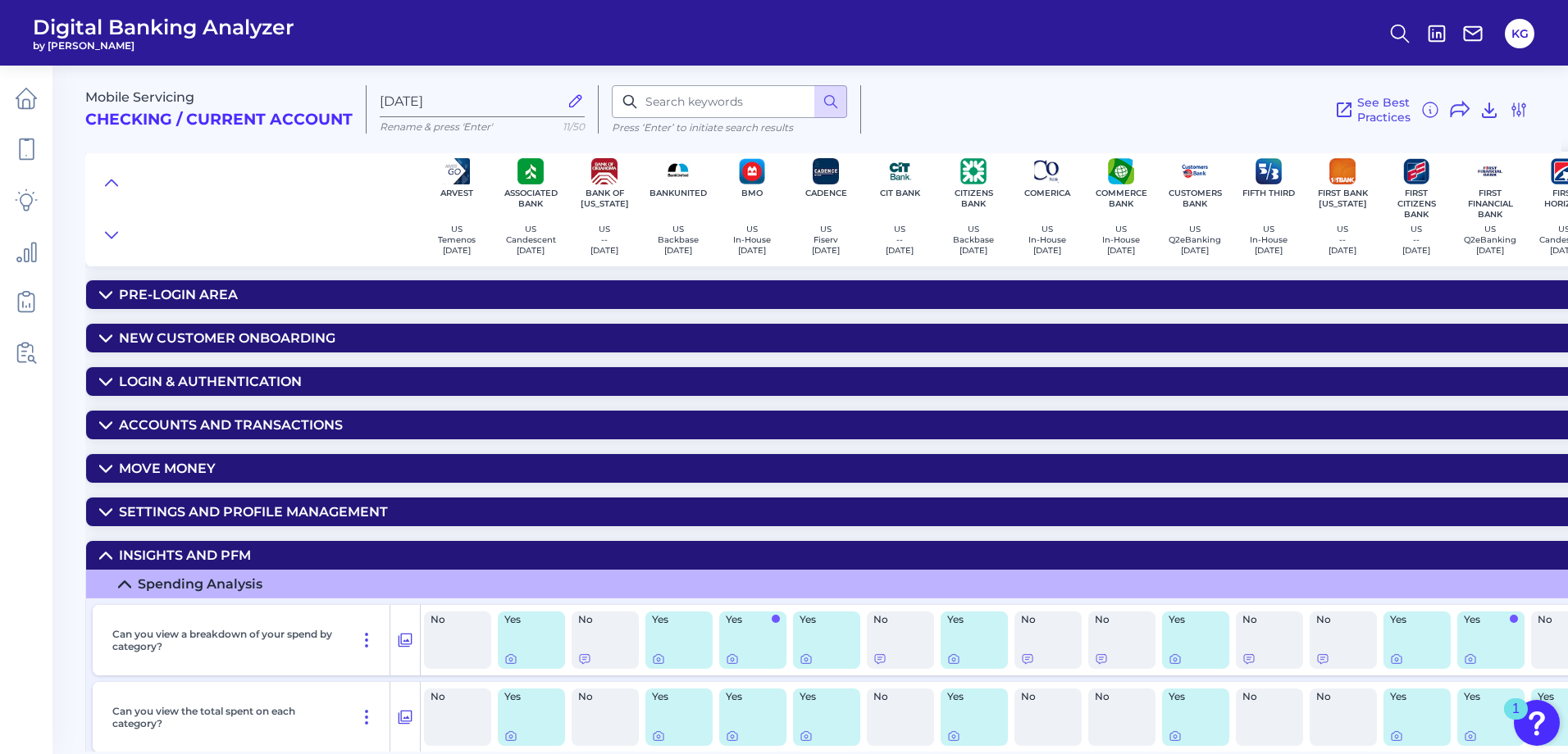
click at [105, 560] on icon at bounding box center [105, 555] width 13 height 13
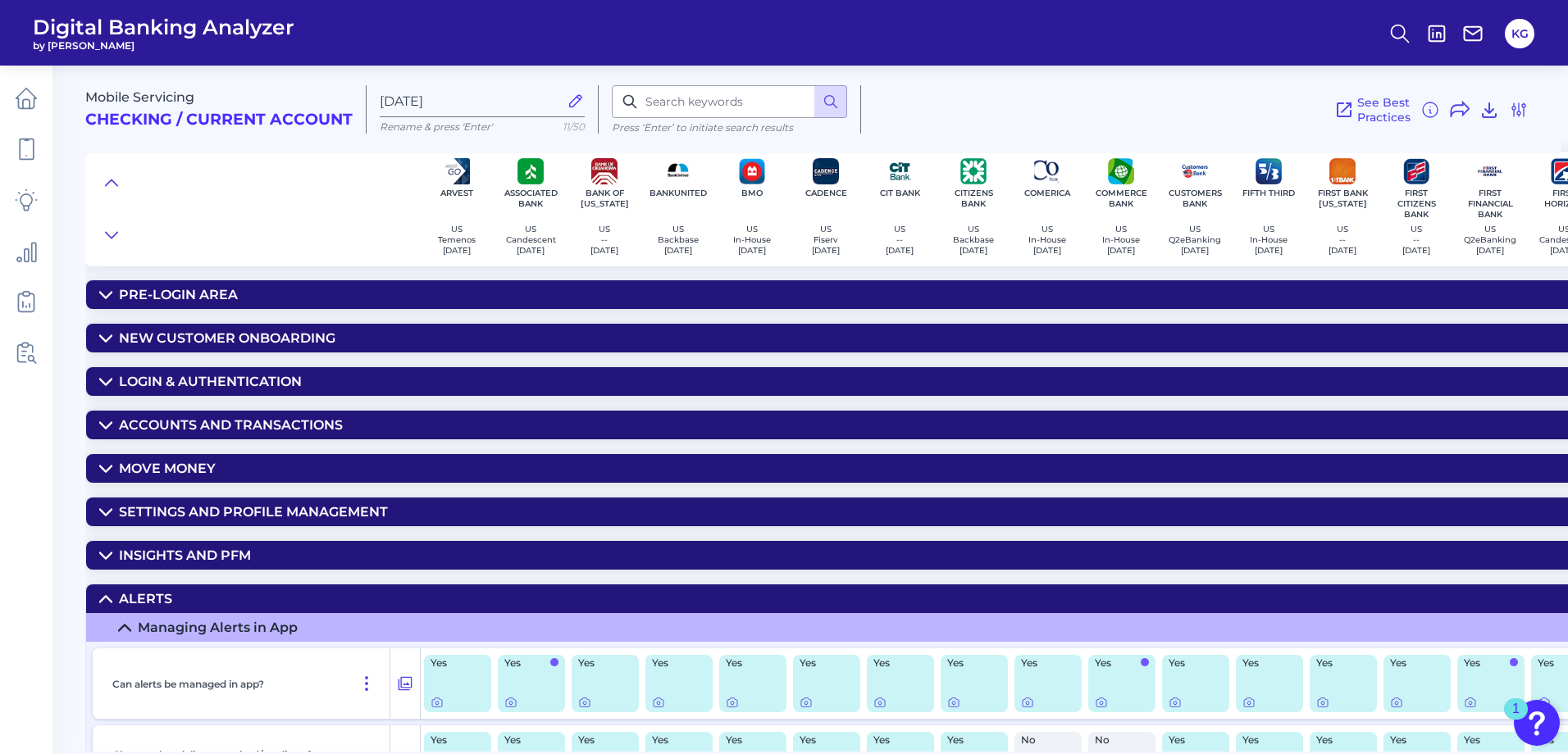
scroll to position [246, 0]
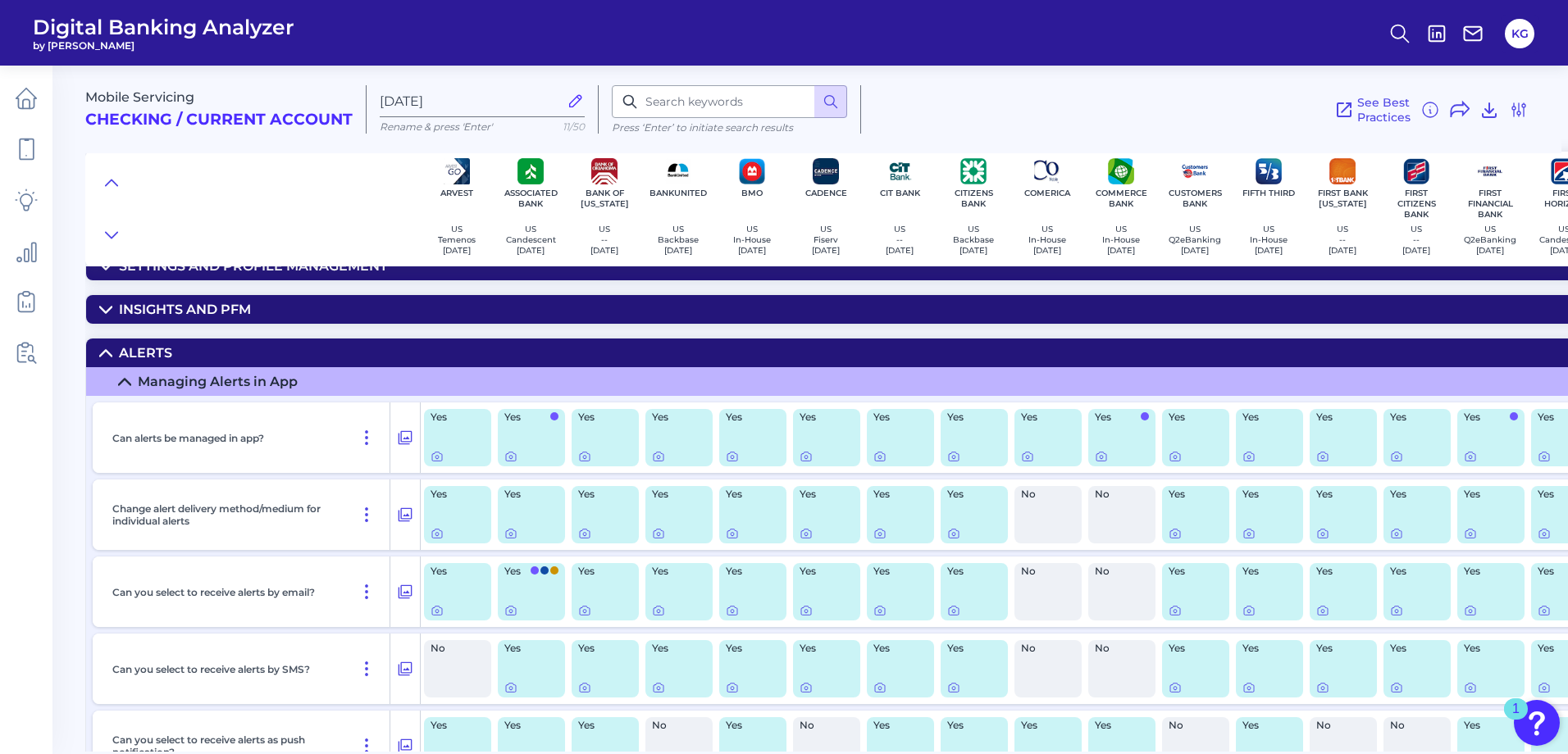
click at [105, 358] on icon at bounding box center [105, 353] width 13 height 13
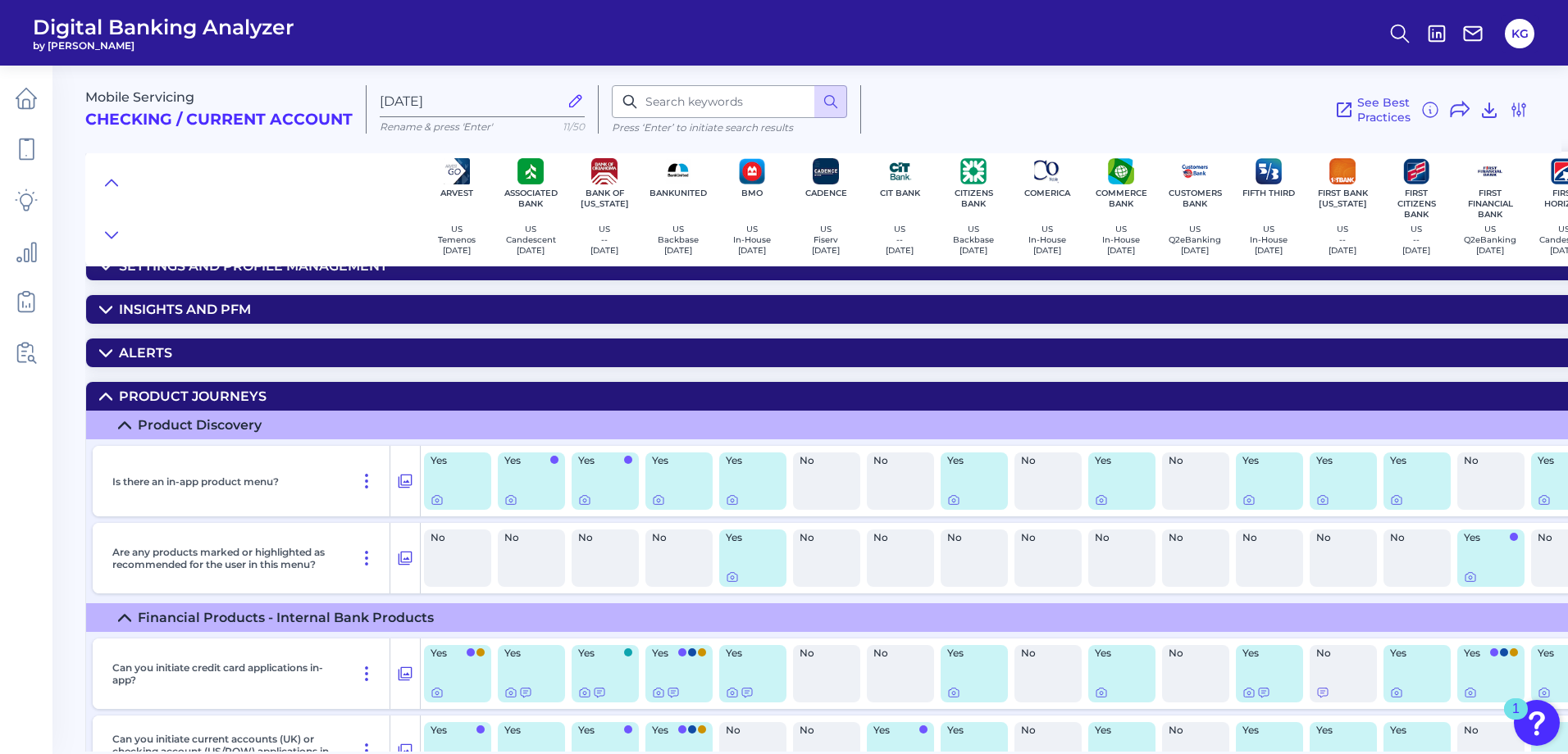
click at [99, 393] on icon at bounding box center [105, 396] width 13 height 13
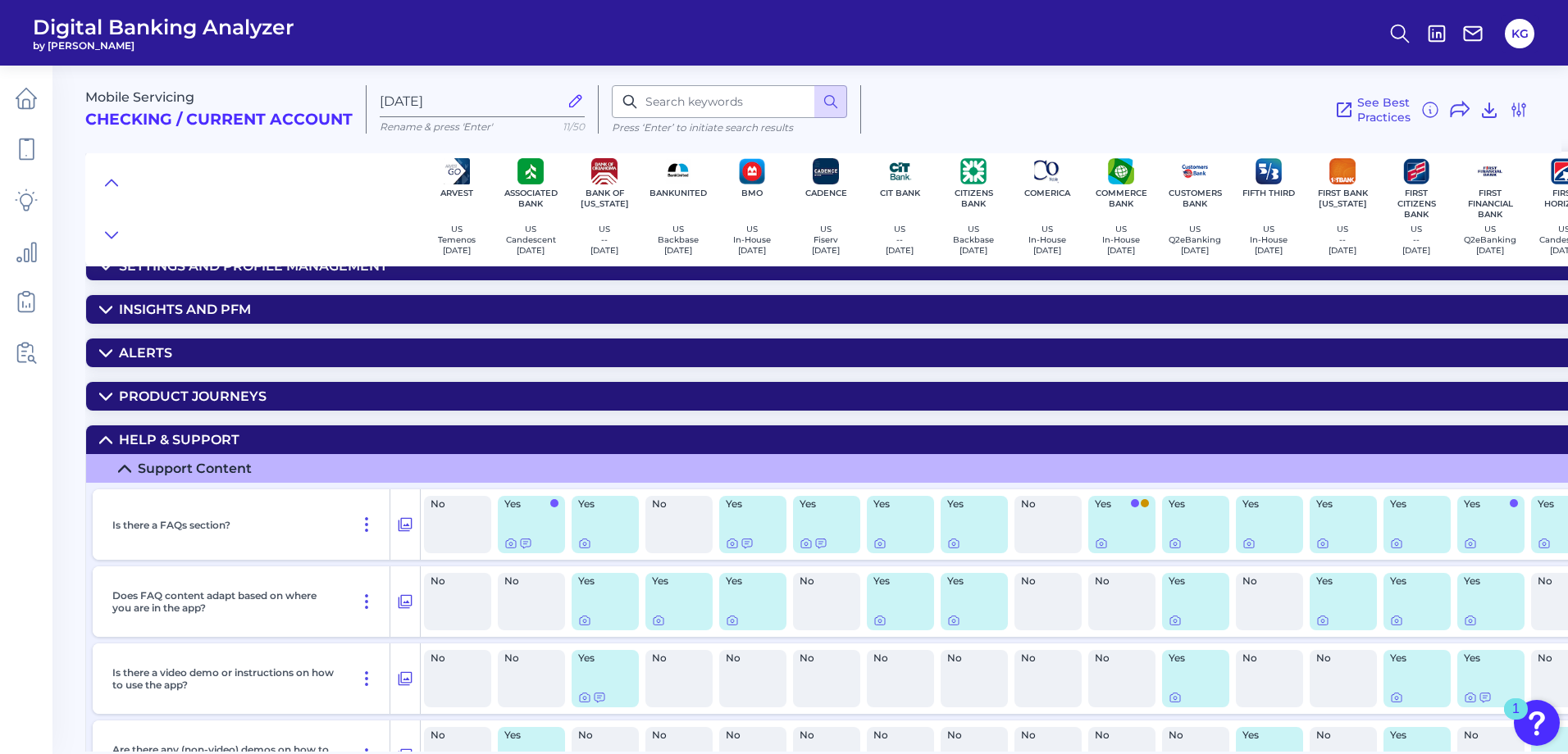
click at [102, 447] on summary "Help & Support" at bounding box center [1544, 439] width 2918 height 28
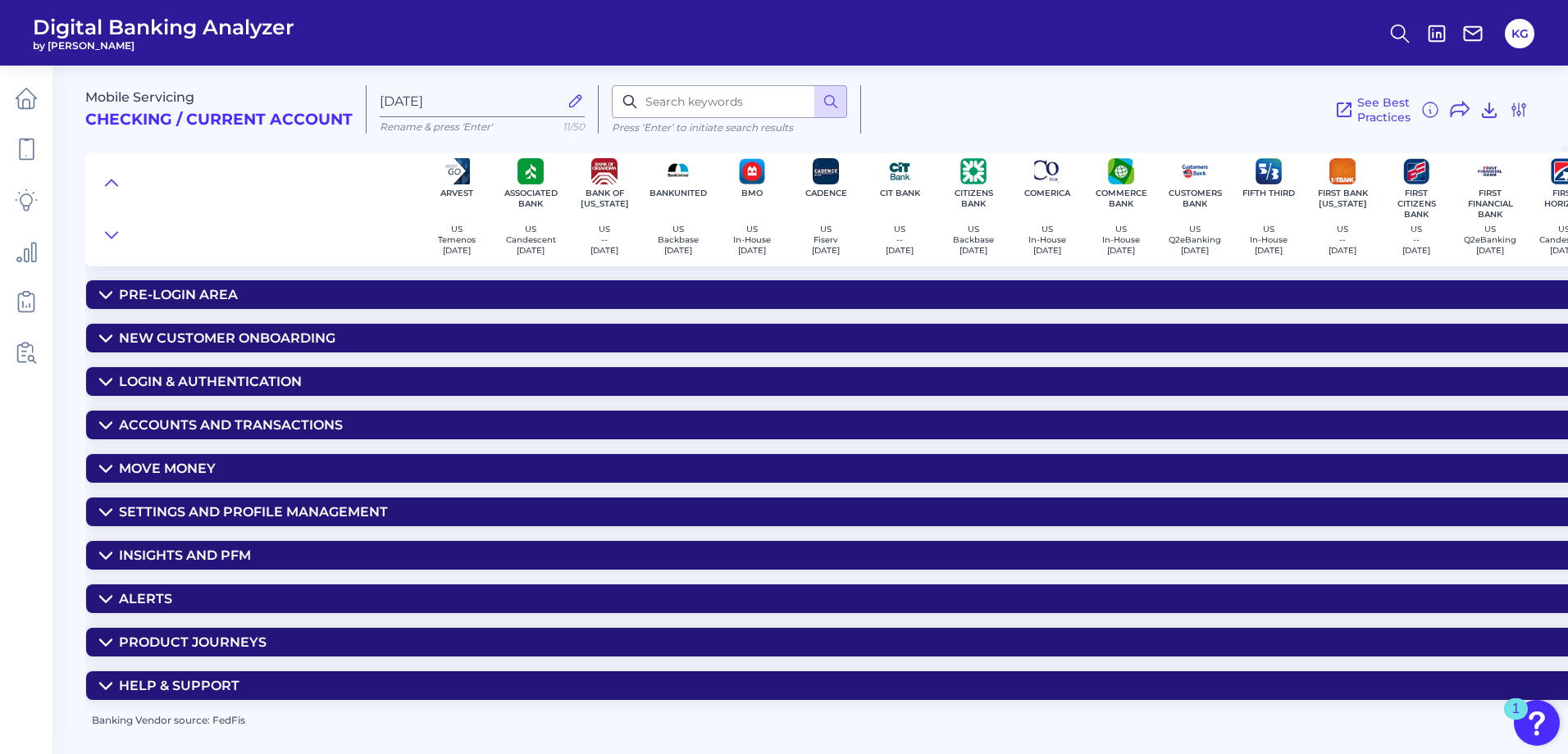
scroll to position [0, 0]
click at [107, 340] on icon at bounding box center [105, 338] width 11 height 5
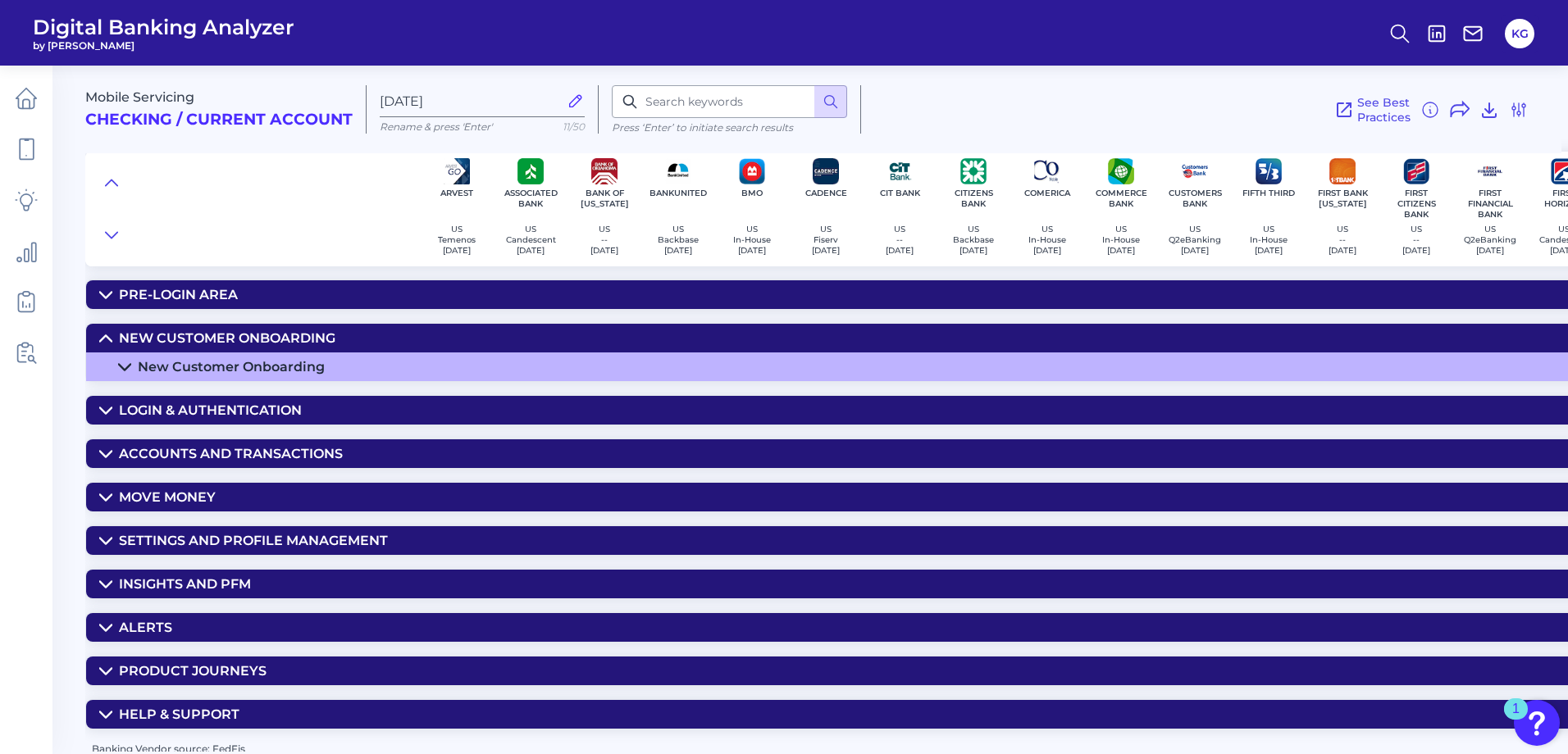
click at [119, 369] on icon at bounding box center [125, 367] width 13 height 13
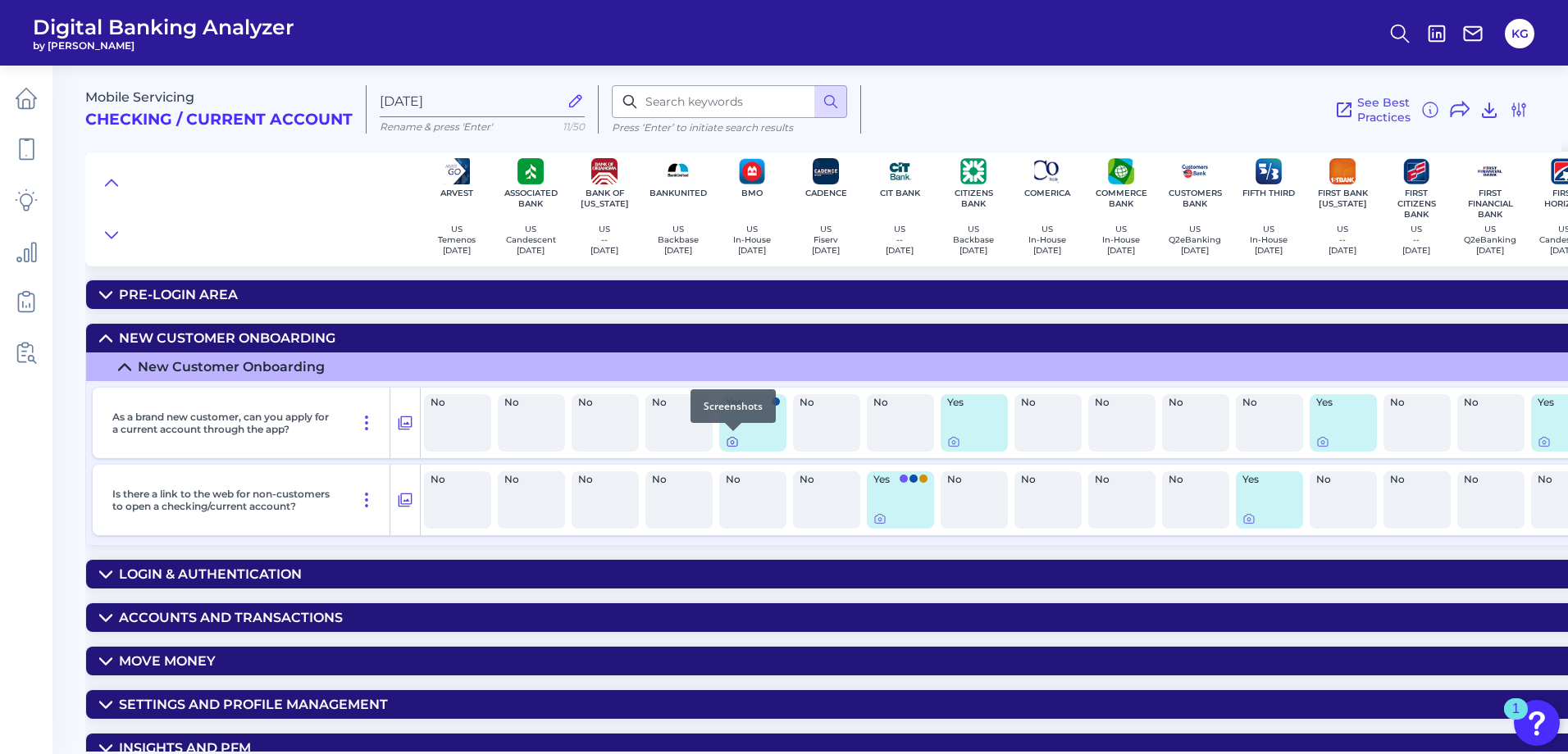
click at [731, 441] on icon at bounding box center [732, 443] width 4 height 4
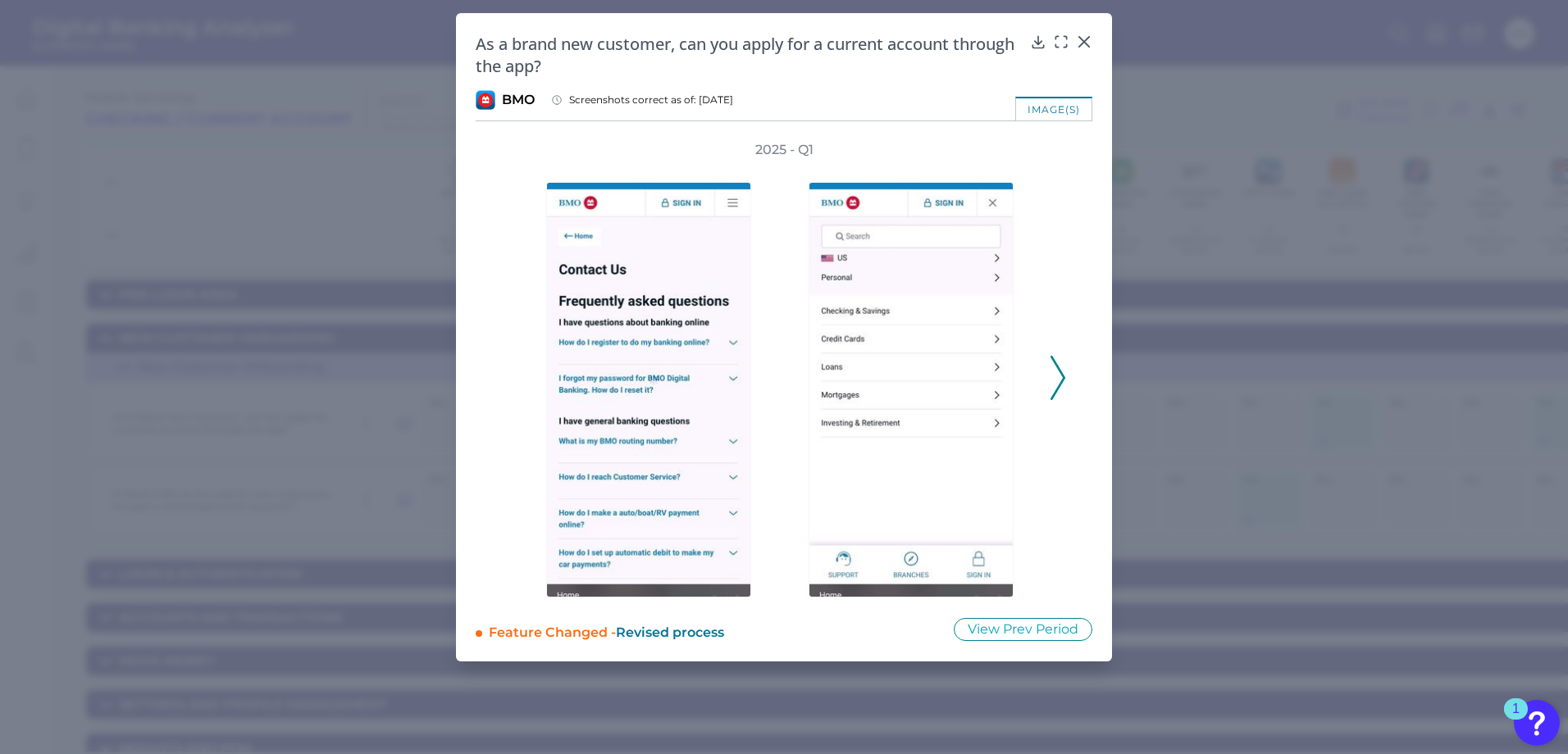
click at [1058, 377] on icon at bounding box center [1058, 377] width 15 height 44
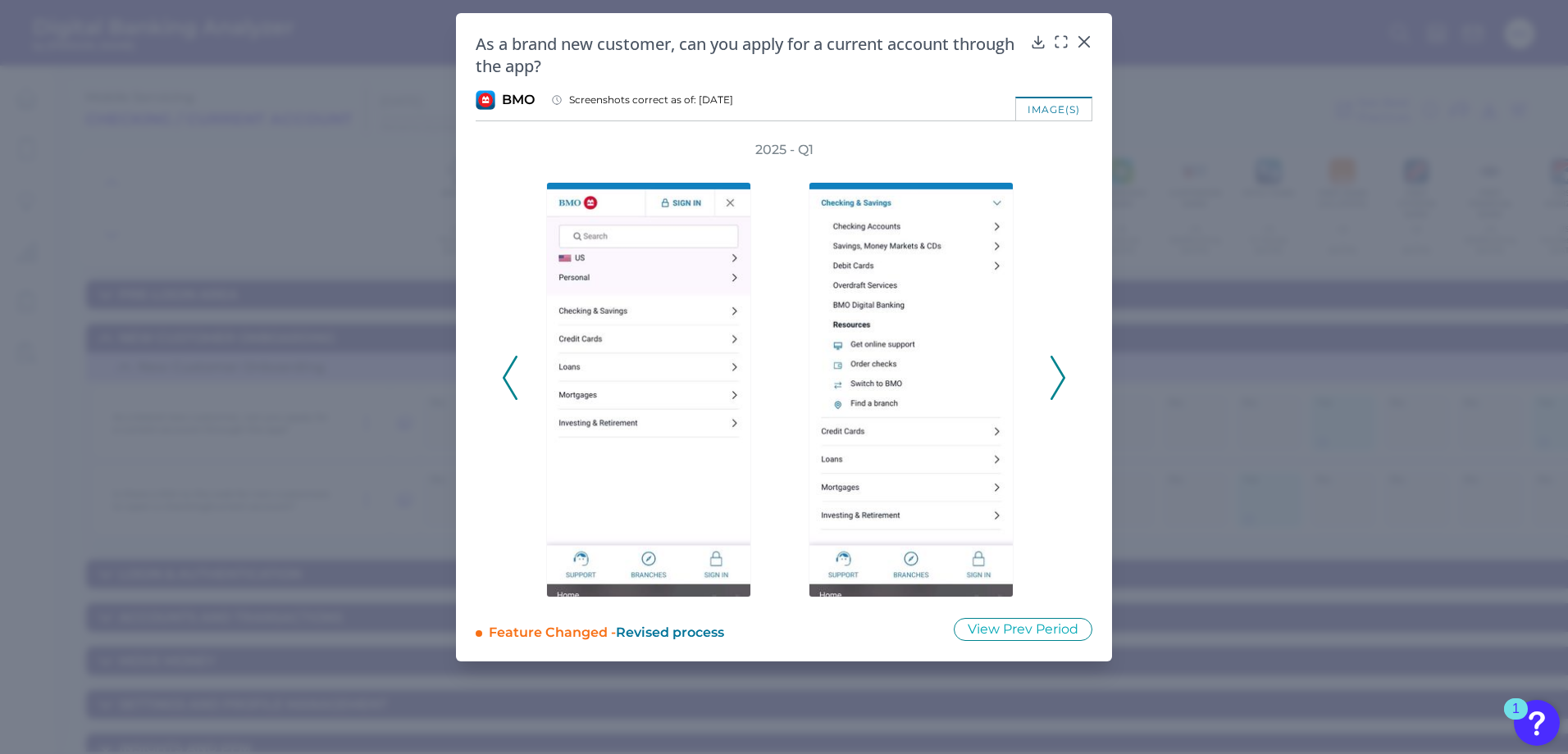
click at [1058, 377] on icon at bounding box center [1058, 377] width 15 height 44
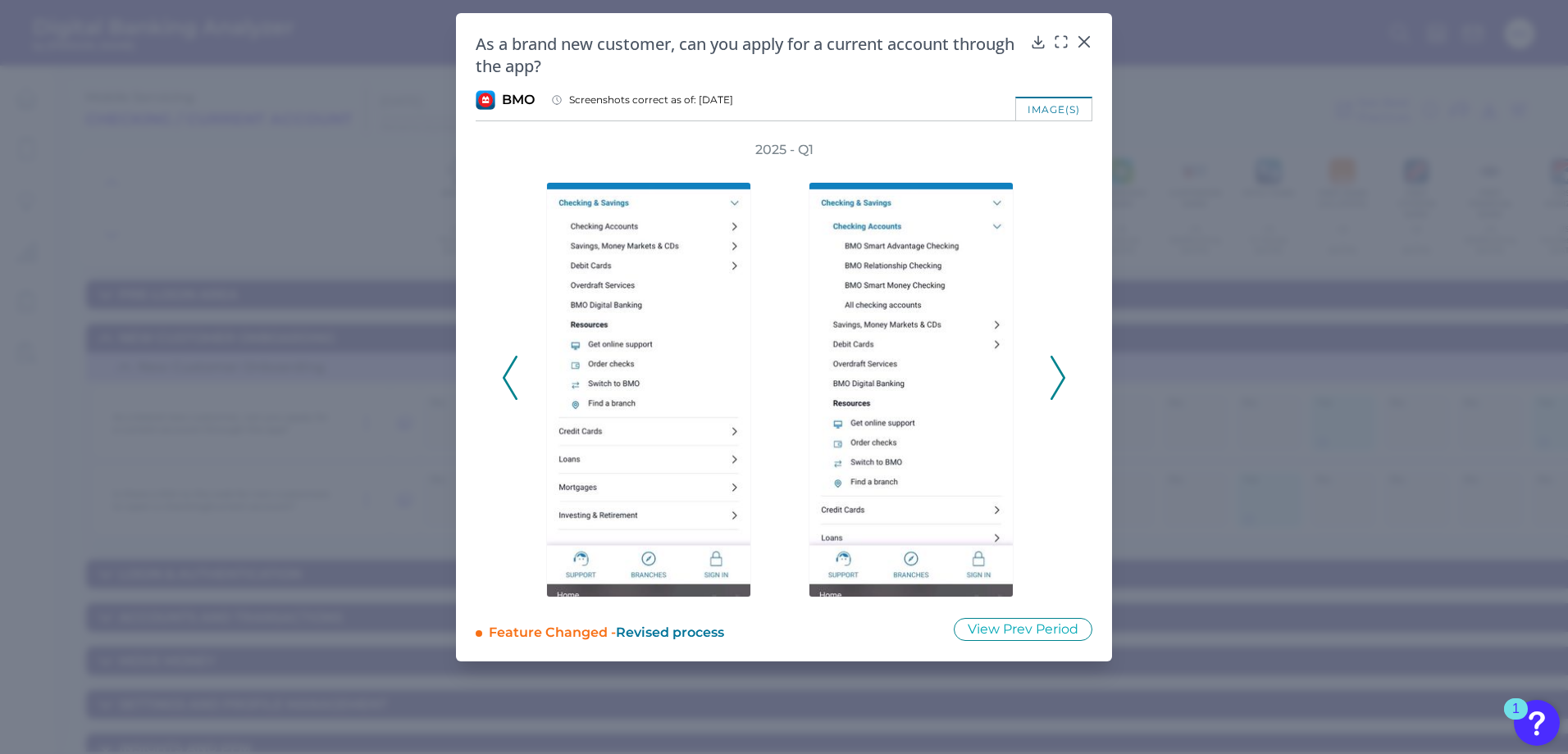
click at [1058, 377] on icon at bounding box center [1058, 377] width 15 height 44
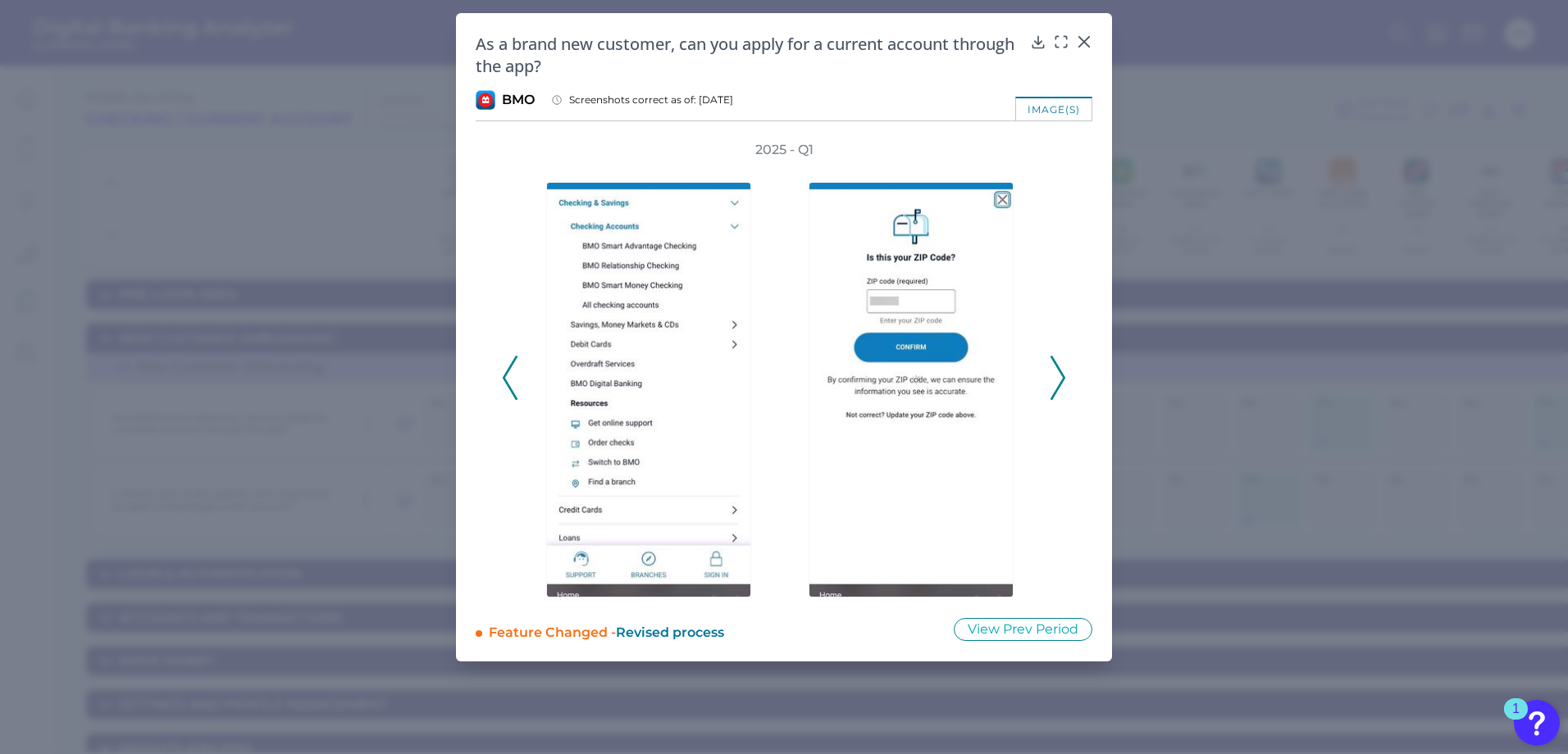
click at [1058, 377] on icon at bounding box center [1058, 377] width 15 height 44
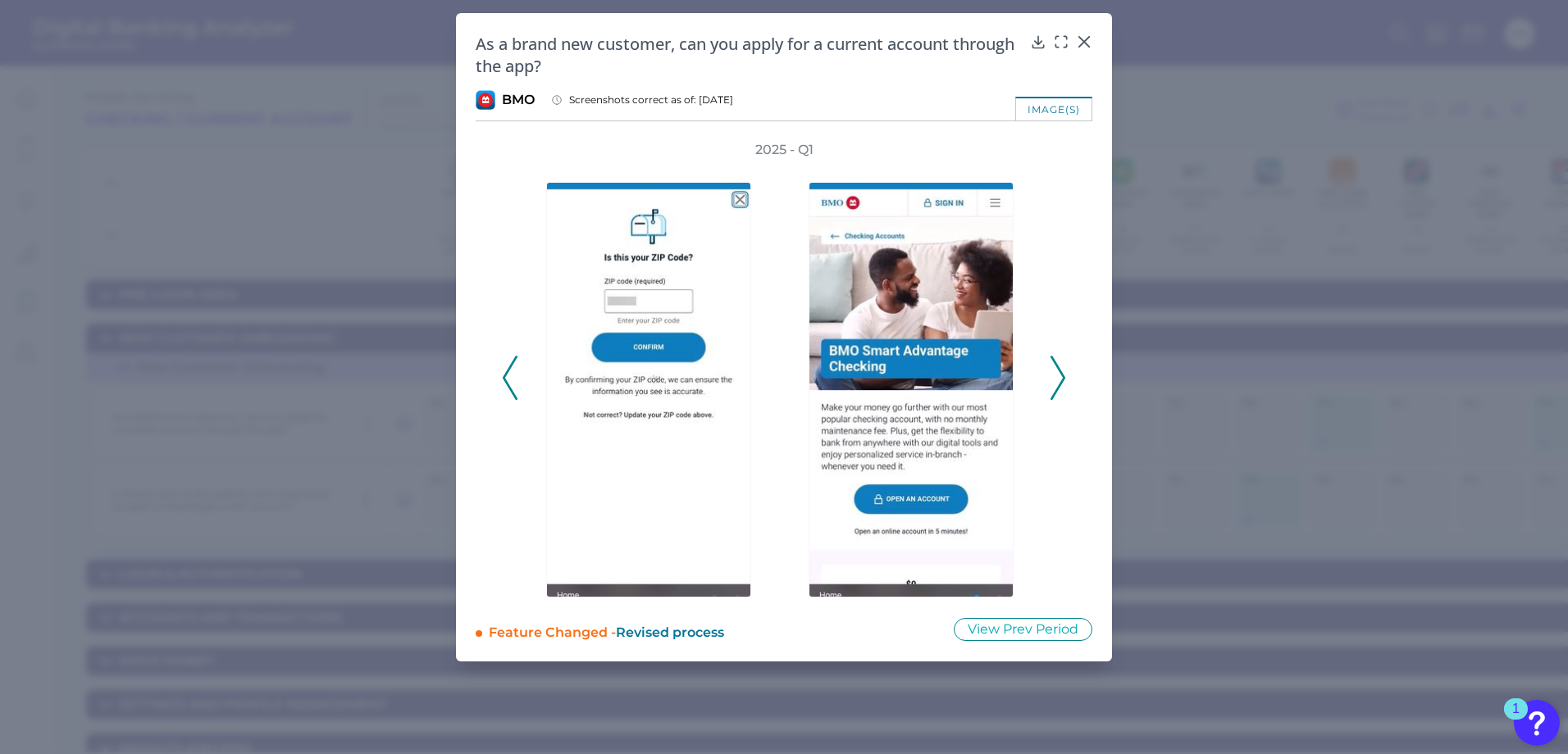
click at [1058, 377] on icon at bounding box center [1058, 377] width 15 height 44
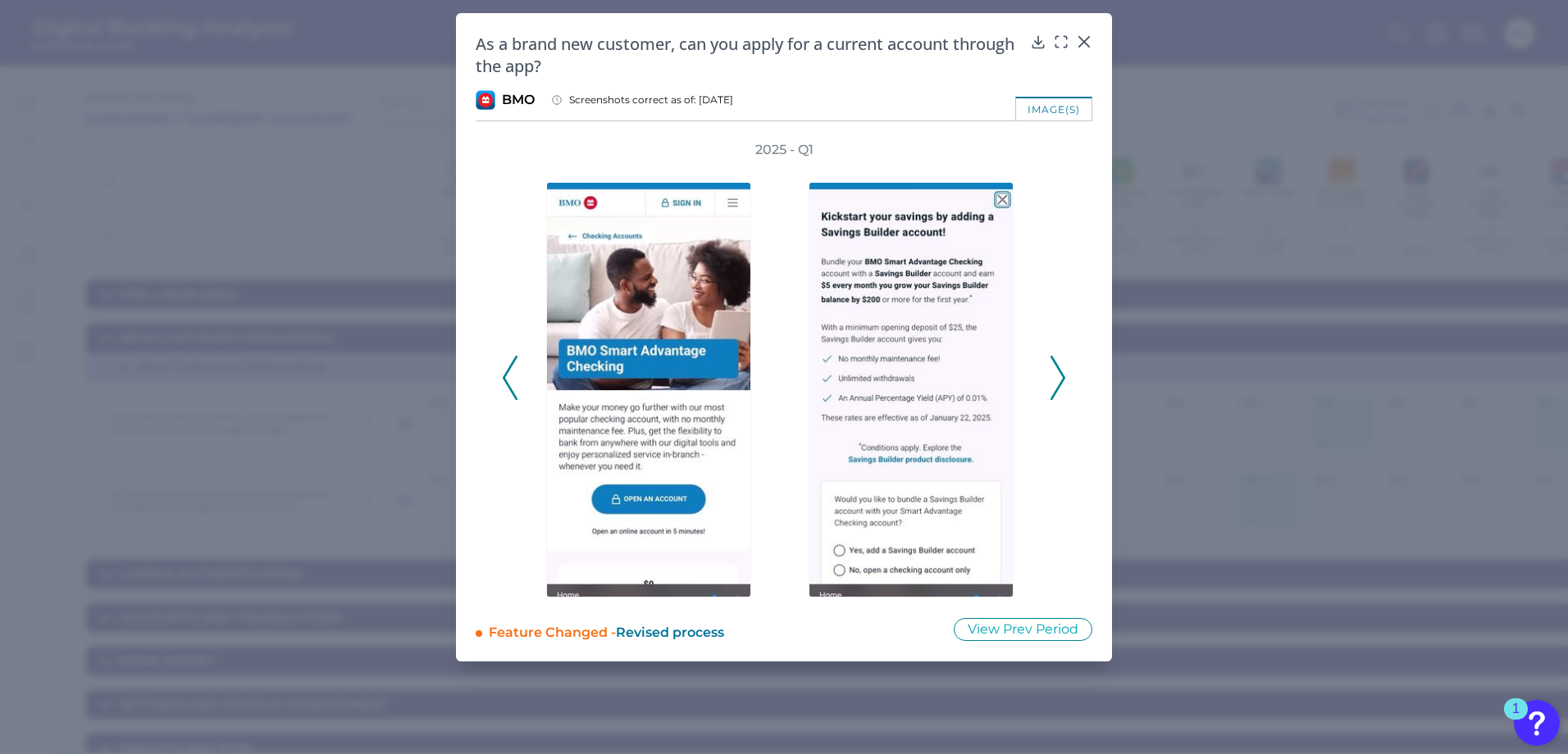
click at [1058, 377] on icon at bounding box center [1058, 377] width 15 height 44
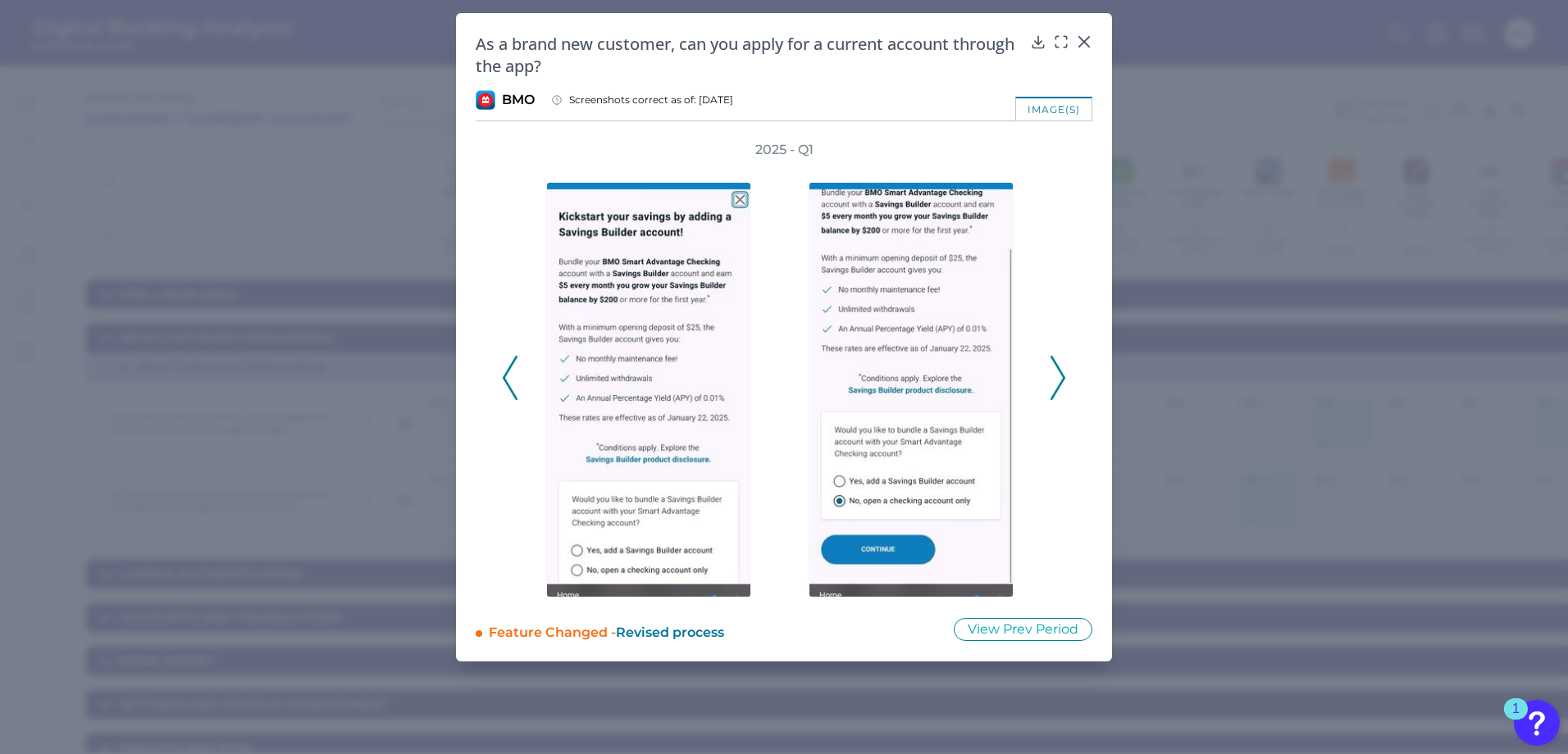
click at [1058, 377] on icon at bounding box center [1058, 377] width 15 height 44
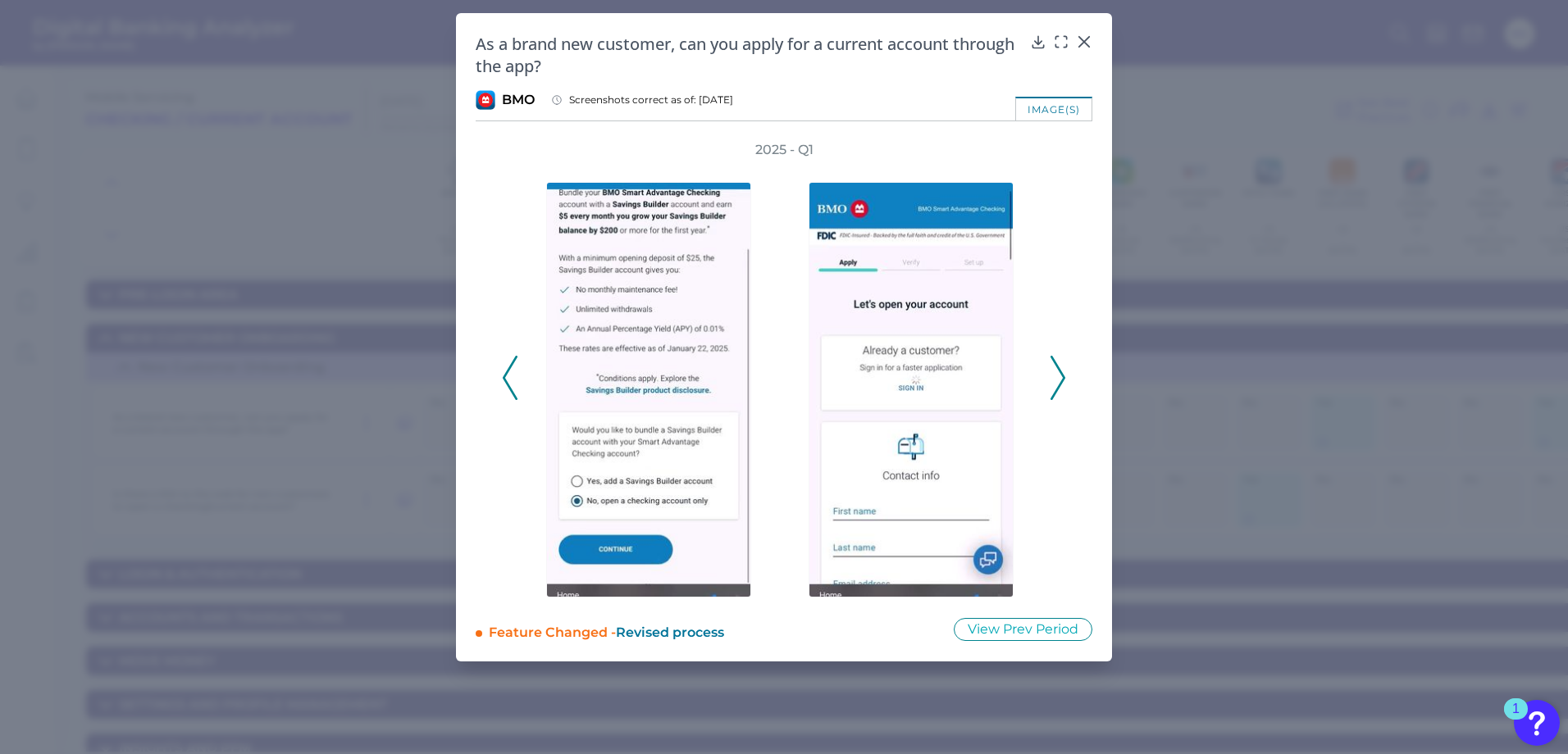
click at [1058, 377] on icon at bounding box center [1058, 377] width 15 height 44
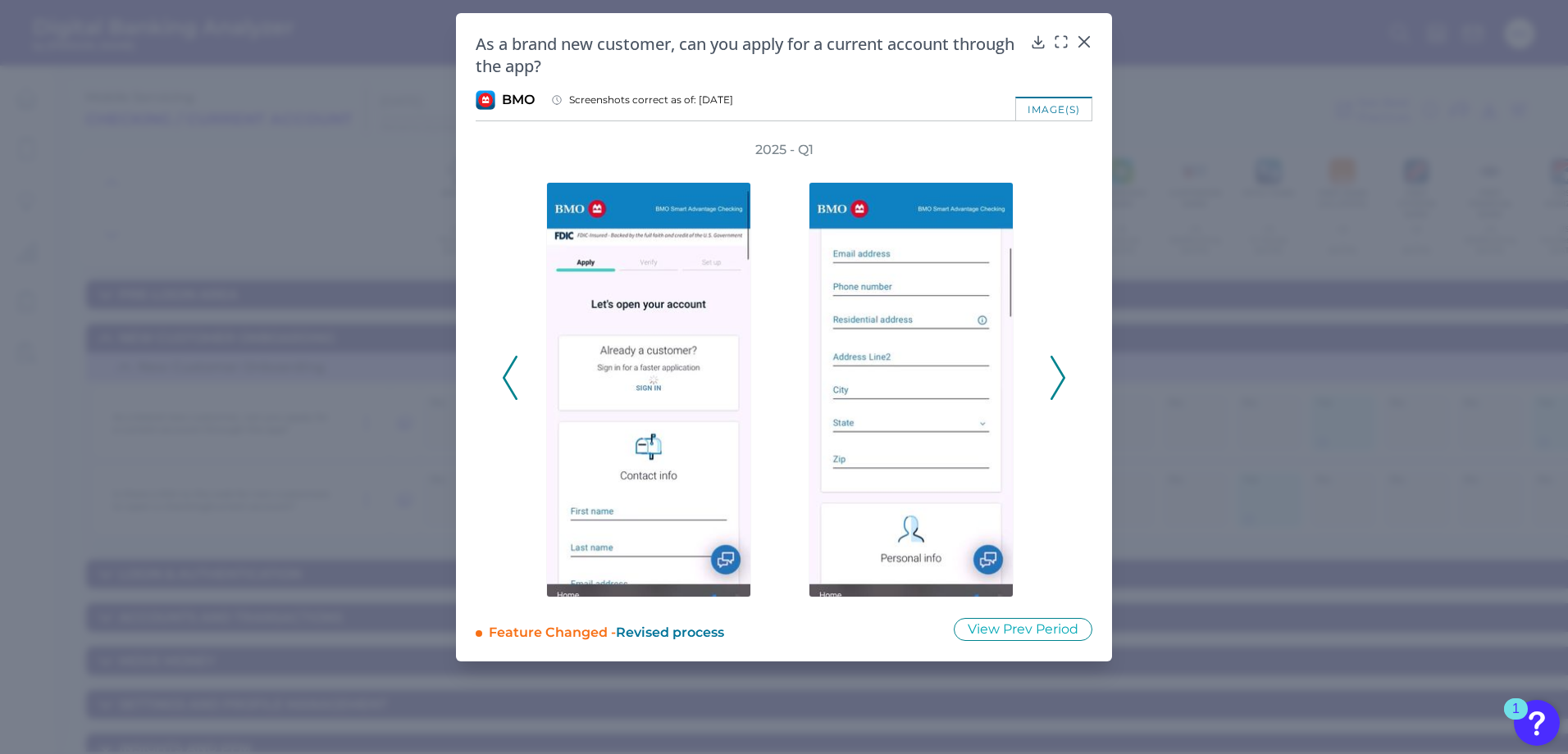
click at [1058, 377] on icon at bounding box center [1058, 377] width 15 height 44
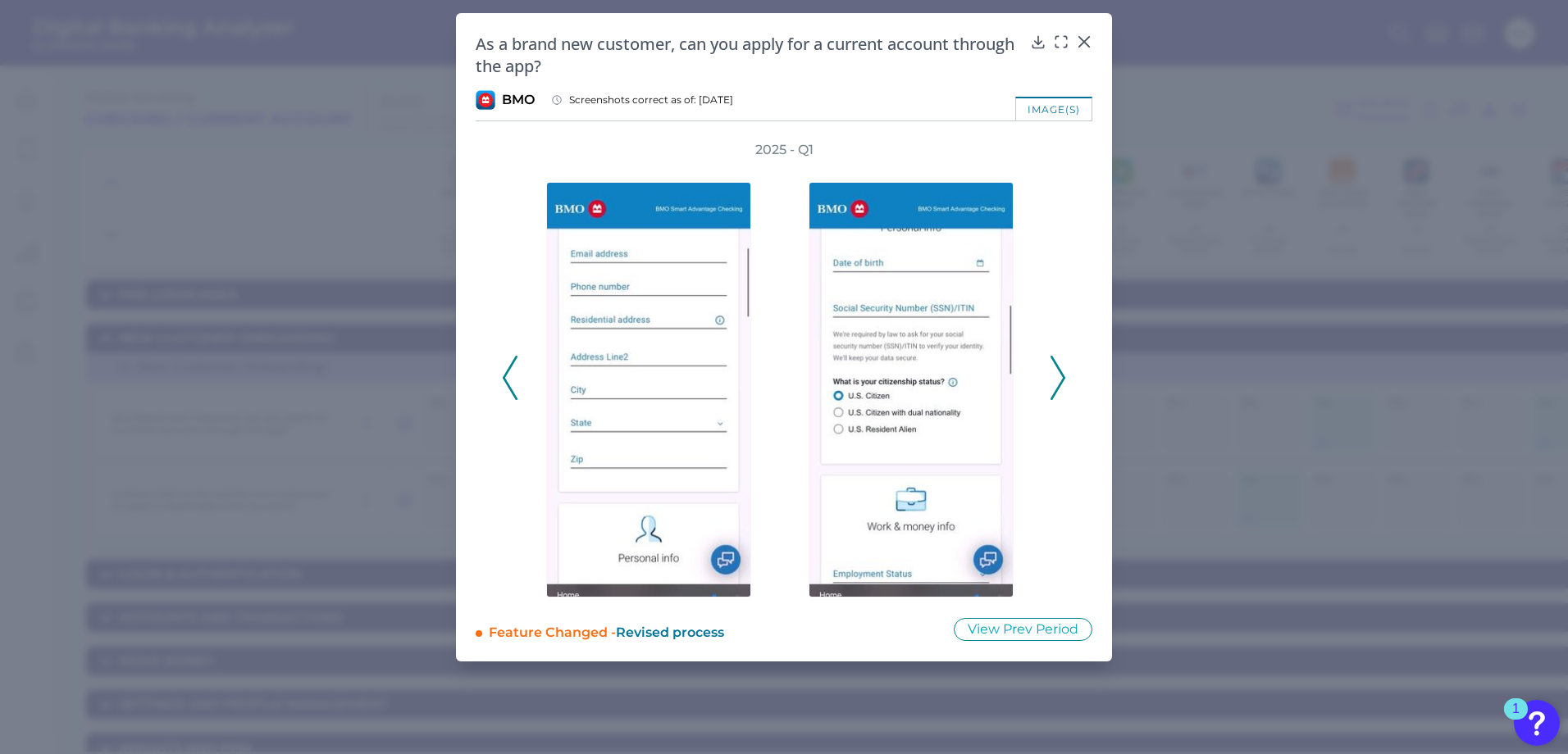
click at [1058, 377] on icon at bounding box center [1058, 377] width 15 height 44
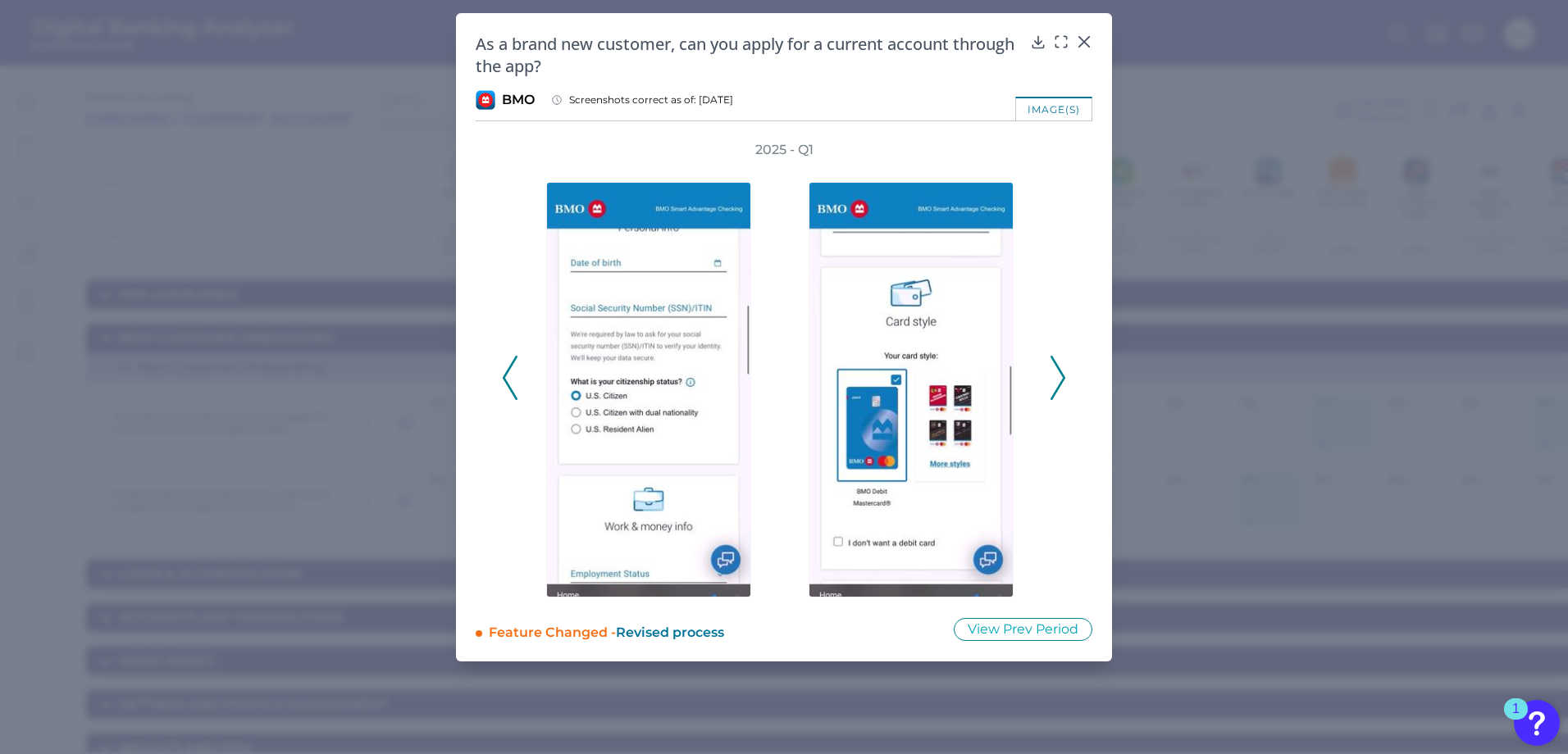
click at [1058, 377] on icon at bounding box center [1058, 377] width 15 height 44
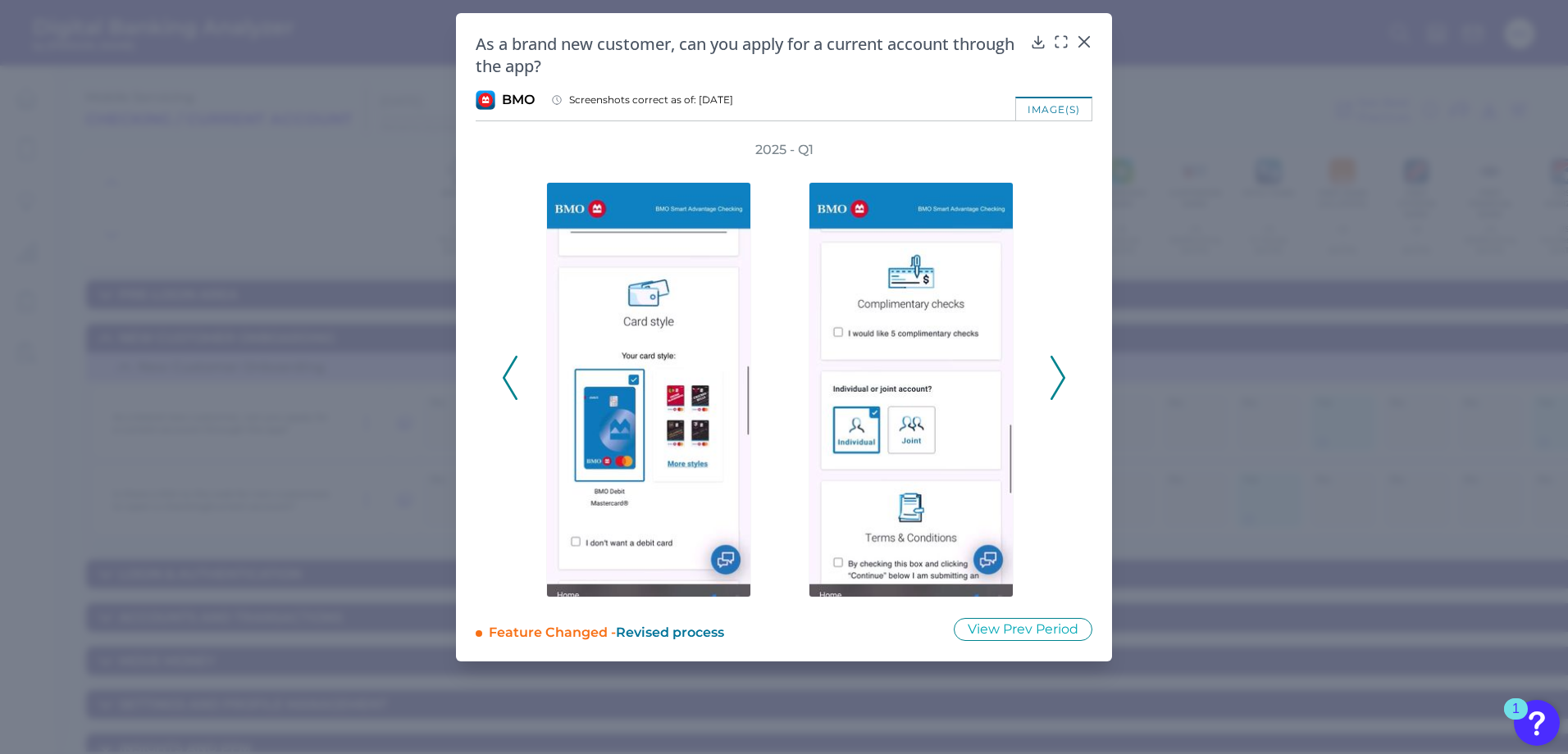
click at [1058, 377] on icon at bounding box center [1058, 377] width 15 height 44
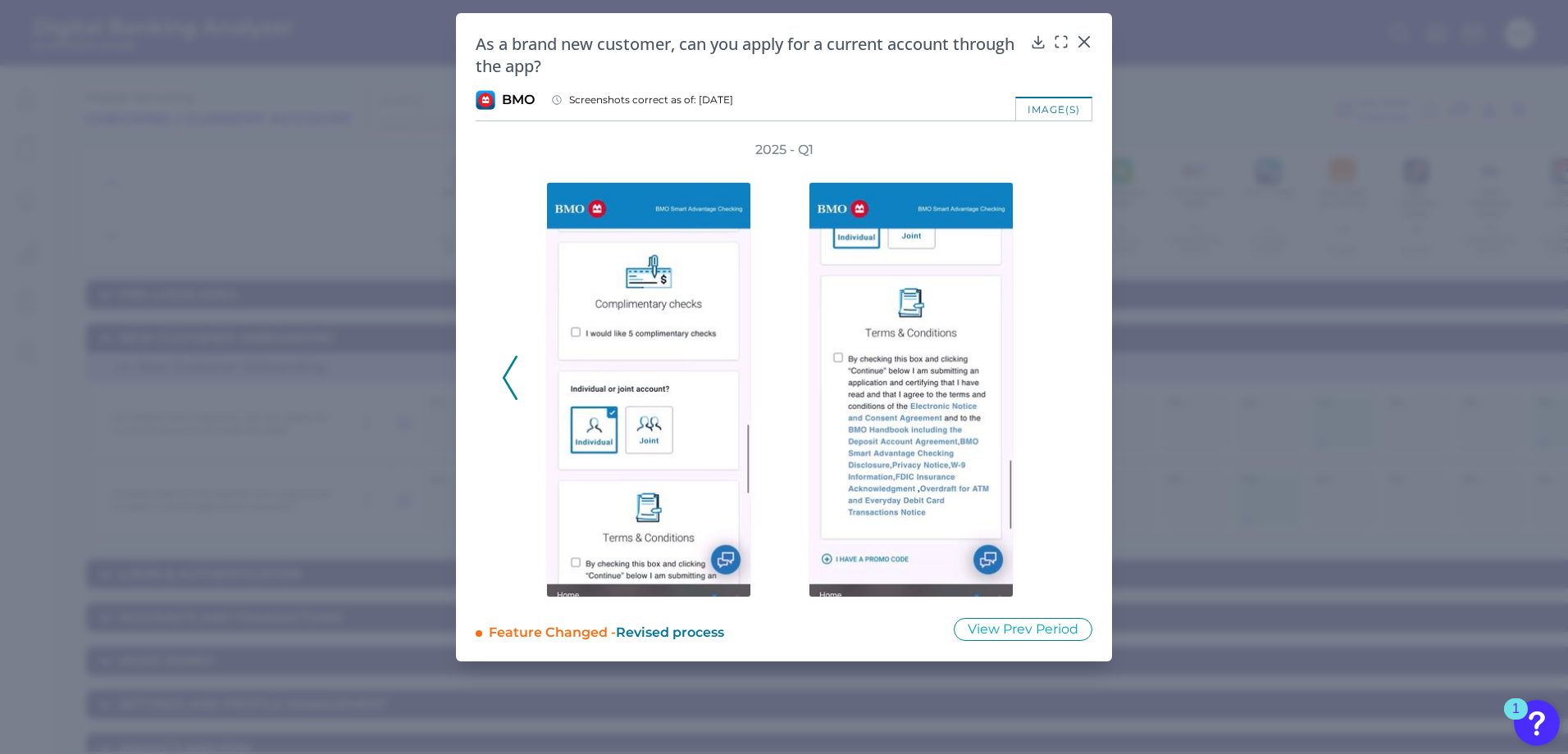
click at [1058, 377] on div "2025 - Q1" at bounding box center [784, 369] width 564 height 456
click at [1057, 378] on div "2025 - Q1" at bounding box center [784, 369] width 564 height 456
click at [514, 394] on polyline at bounding box center [509, 377] width 12 height 42
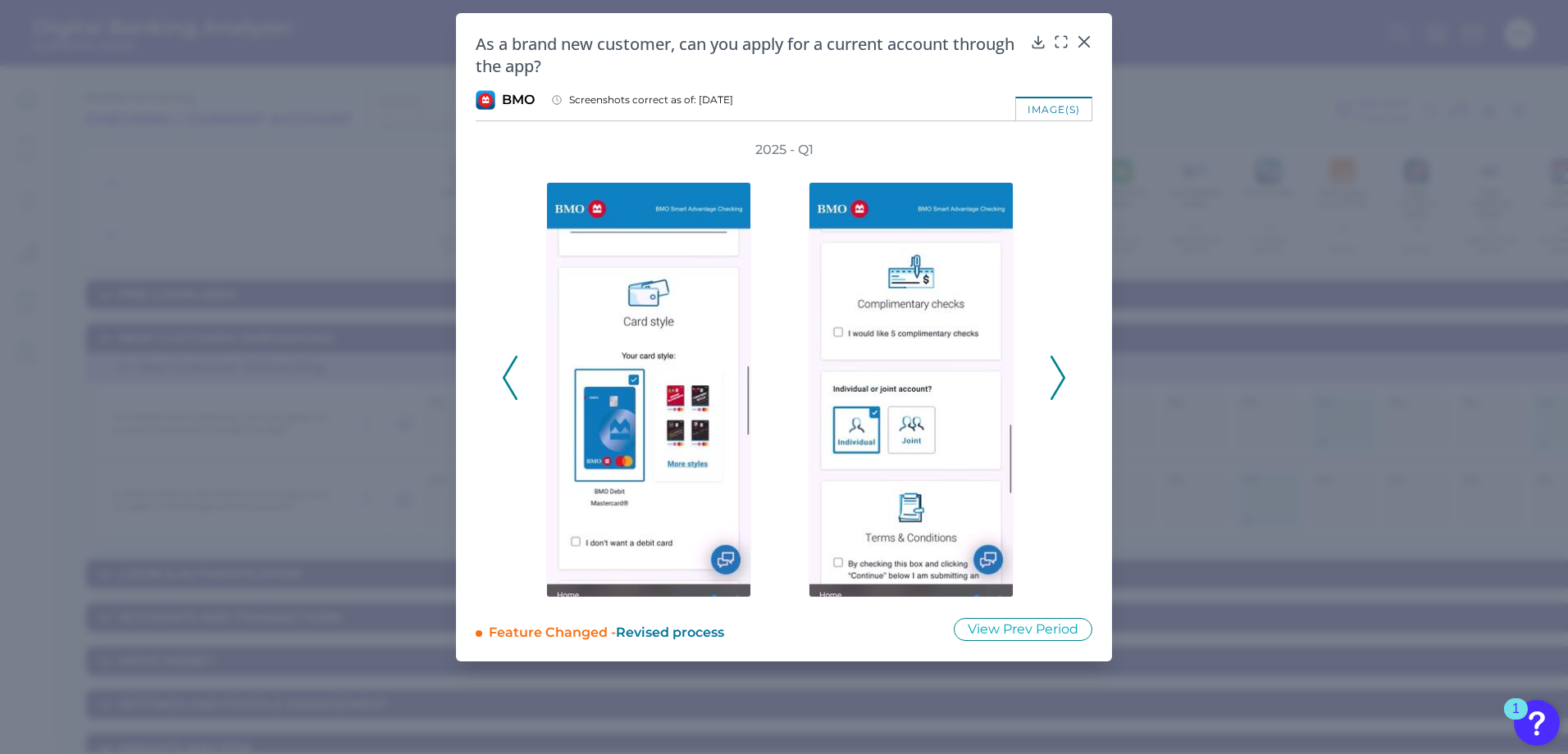
click at [514, 394] on polyline at bounding box center [509, 377] width 12 height 42
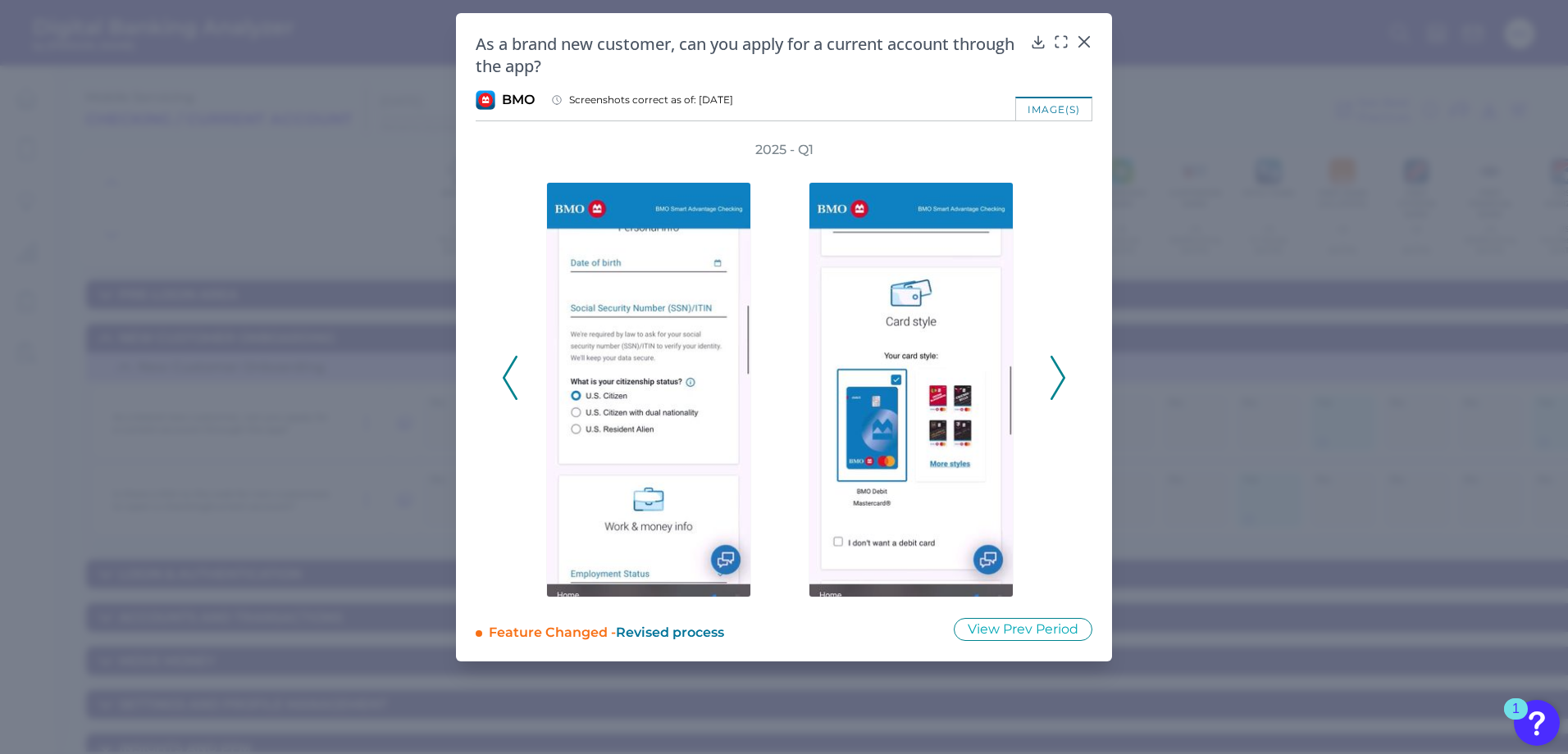
click at [514, 394] on polyline at bounding box center [509, 377] width 12 height 42
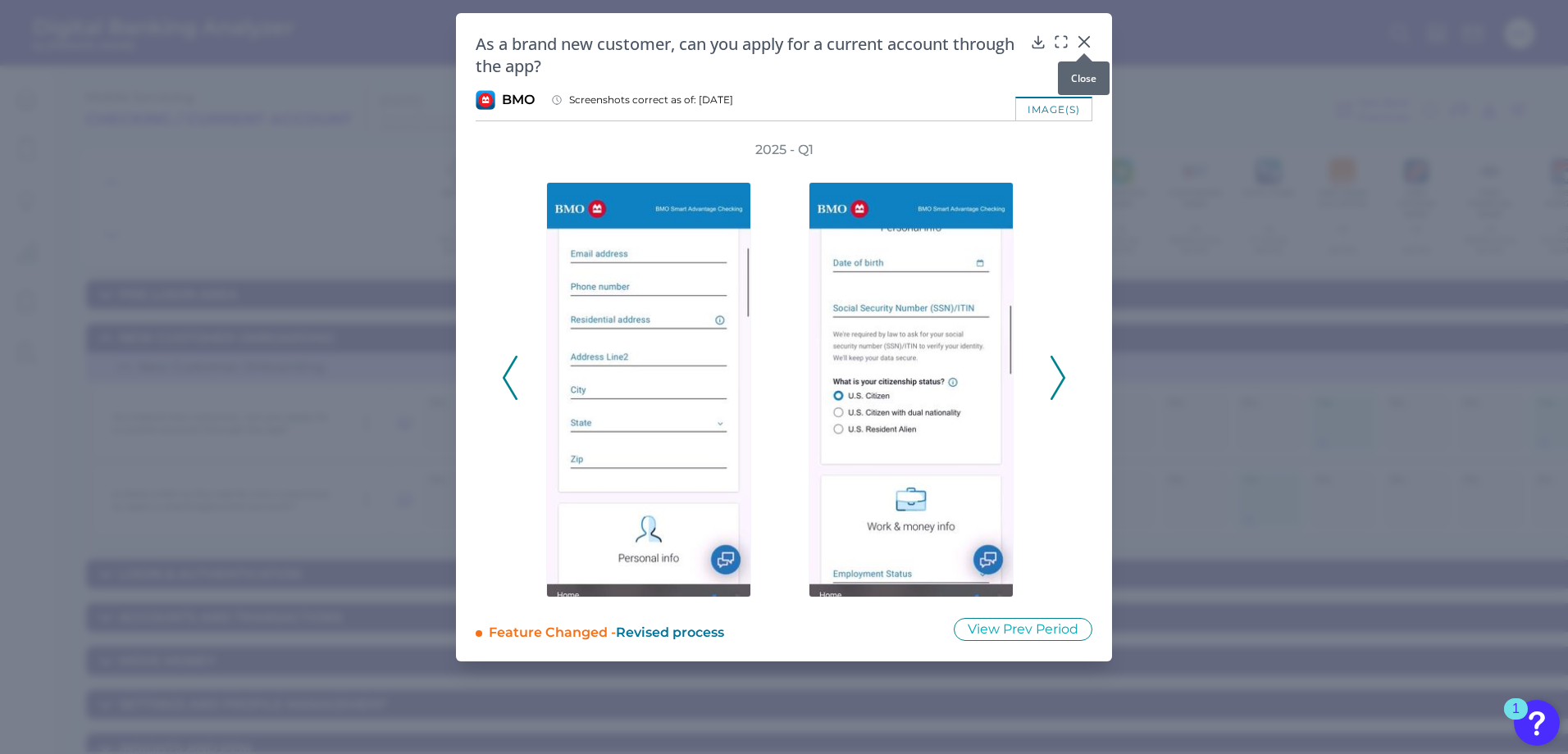
click at [1084, 42] on icon at bounding box center [1083, 42] width 10 height 10
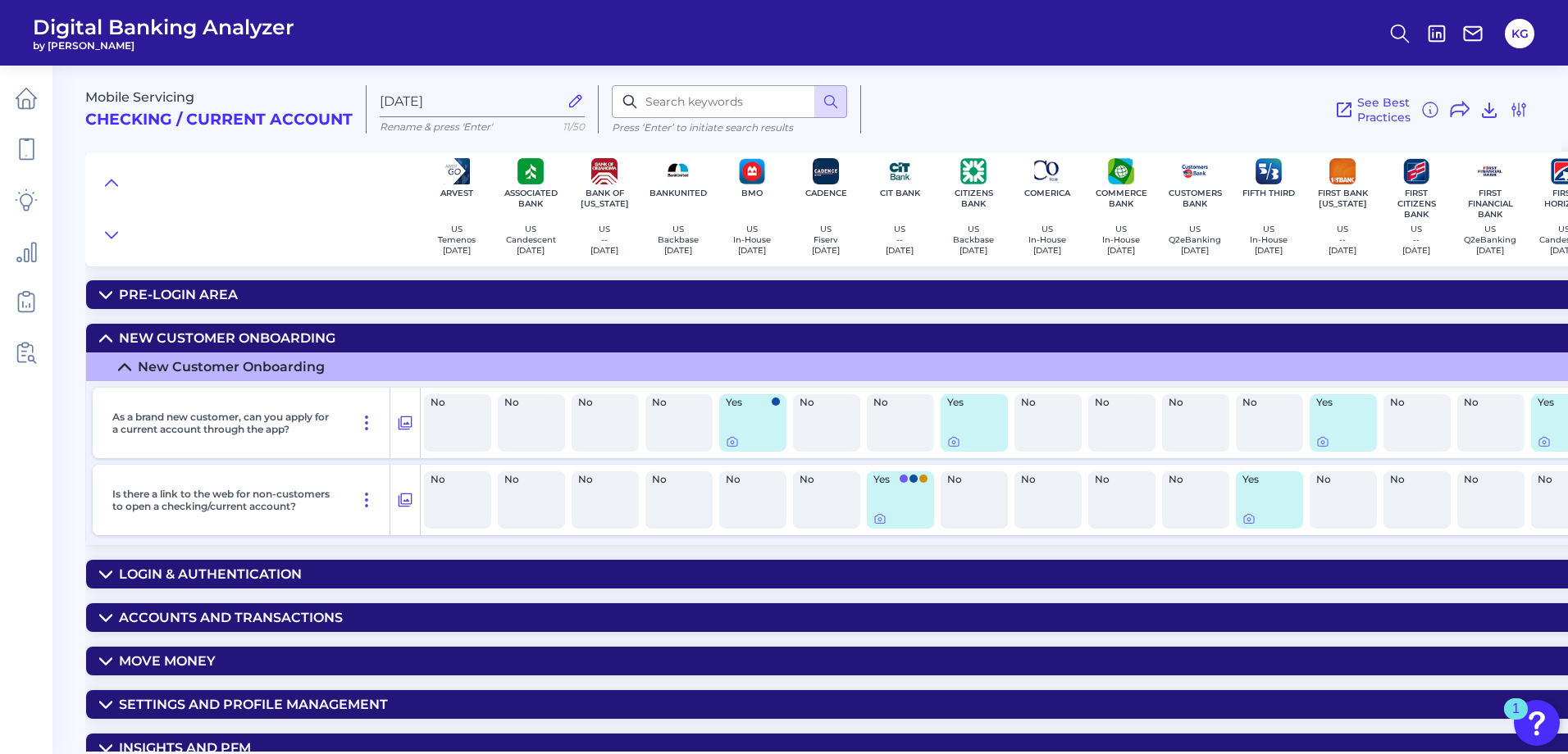
click at [1203, 133] on div "See Best Practices Filters Clear all filters Experience Reset Mobile Servicing …" at bounding box center [1195, 109] width 668 height 49
click at [111, 185] on icon at bounding box center [111, 182] width 13 height 17
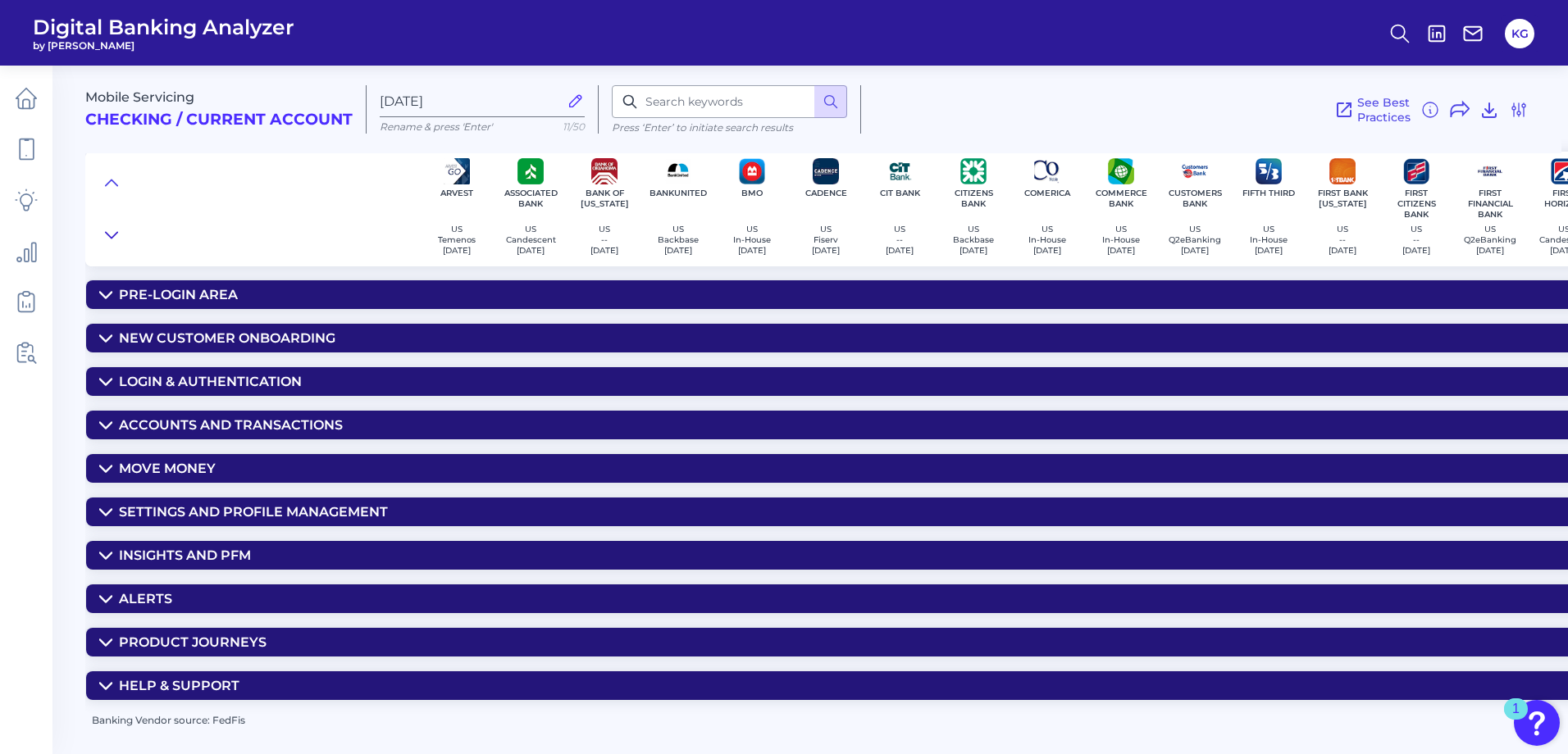
click at [116, 227] on icon at bounding box center [111, 235] width 13 height 17
click at [116, 231] on icon at bounding box center [111, 235] width 13 height 17
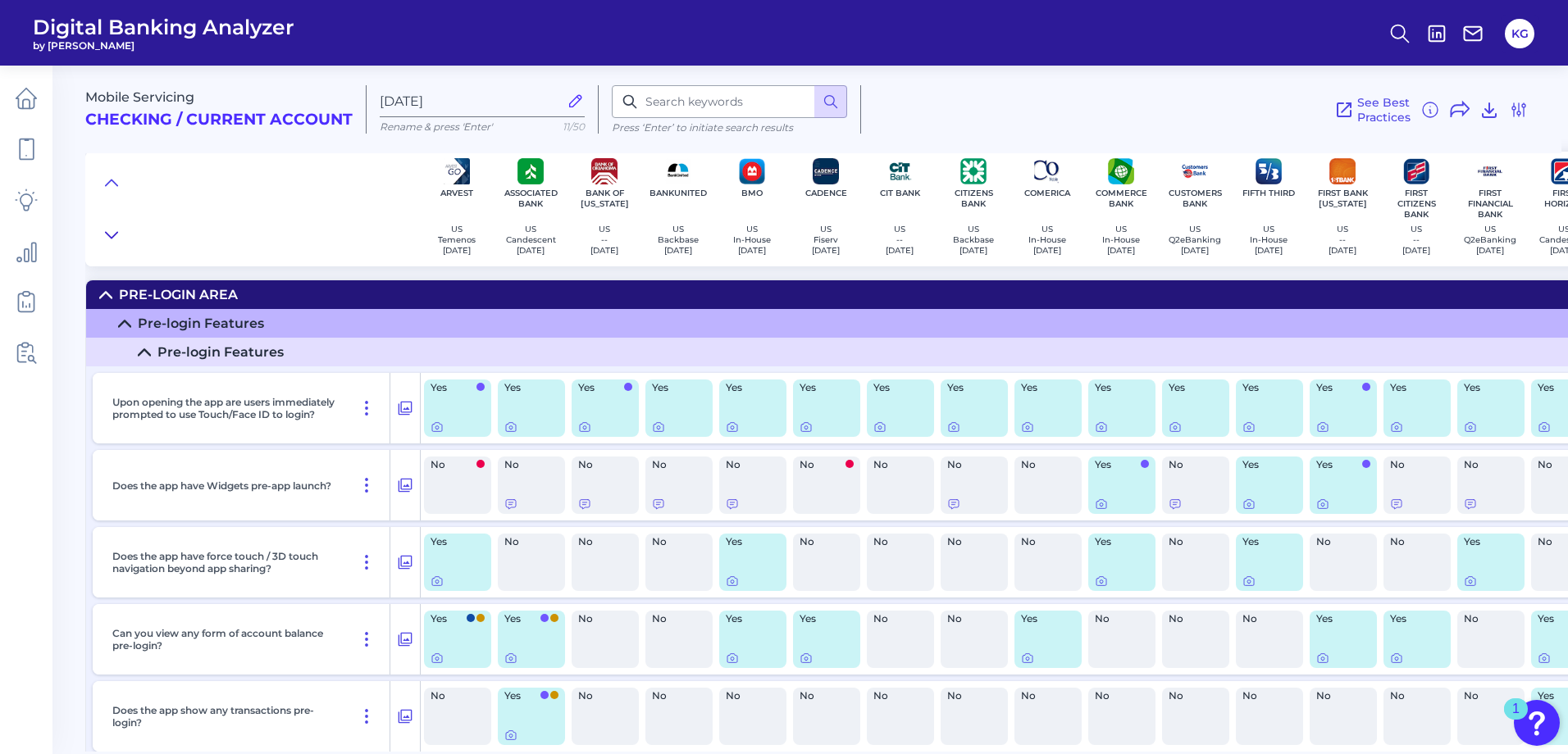
click at [116, 232] on icon at bounding box center [111, 235] width 13 height 17
click at [111, 232] on icon at bounding box center [111, 235] width 13 height 17
click at [110, 179] on icon at bounding box center [111, 182] width 13 height 17
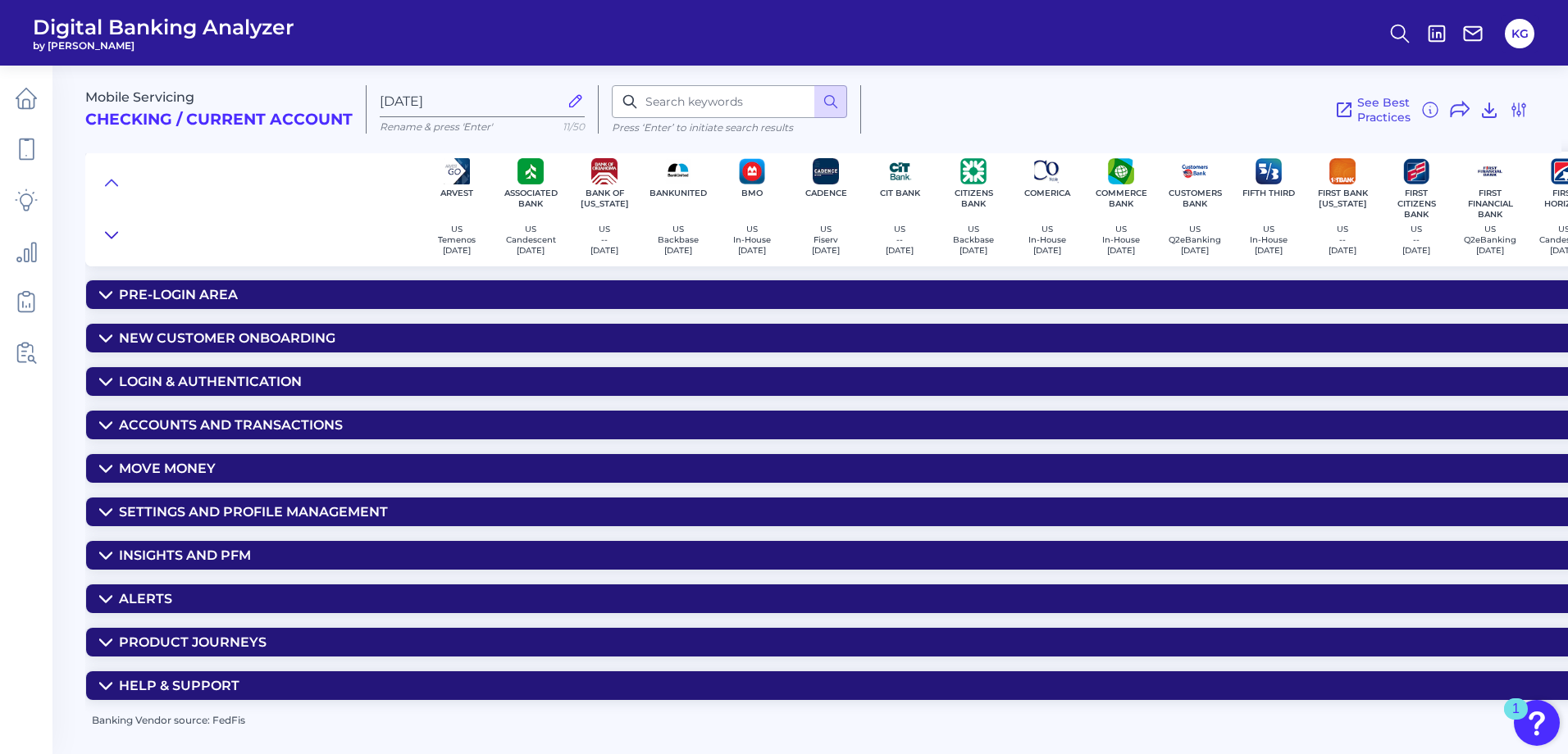
click at [103, 238] on button at bounding box center [111, 235] width 27 height 23
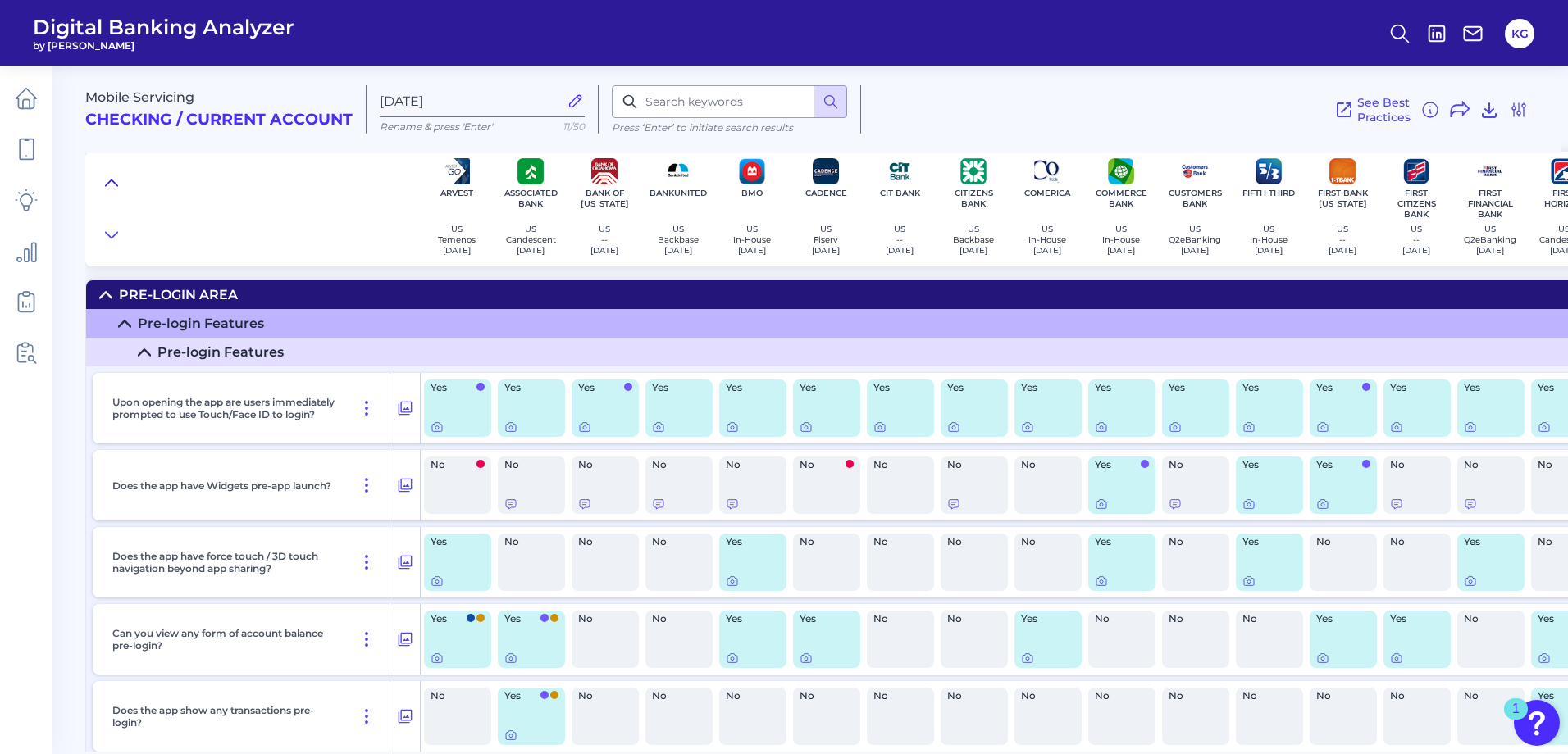
click at [109, 194] on button at bounding box center [111, 183] width 27 height 23
